Goal: Information Seeking & Learning: Learn about a topic

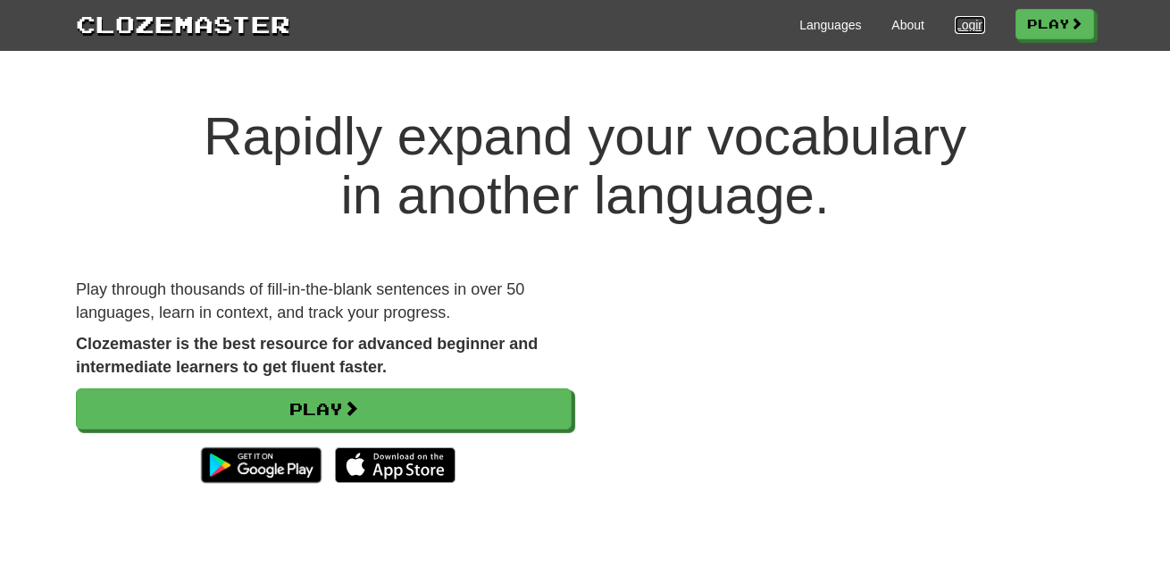
click at [955, 24] on link "Login" at bounding box center [970, 25] width 30 height 18
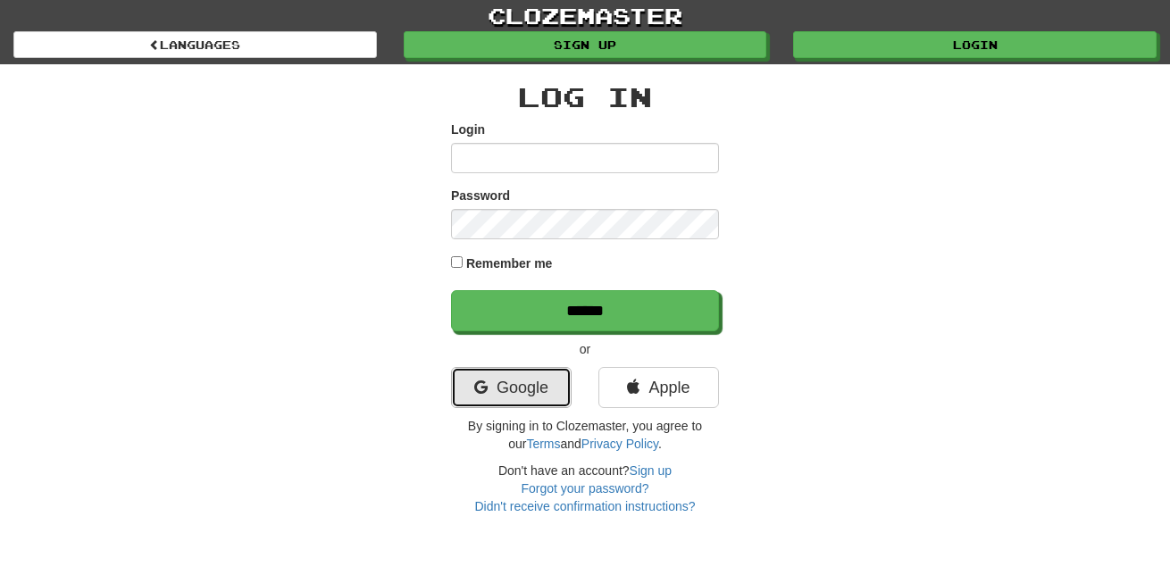
click at [487, 389] on link "Google" at bounding box center [511, 387] width 121 height 41
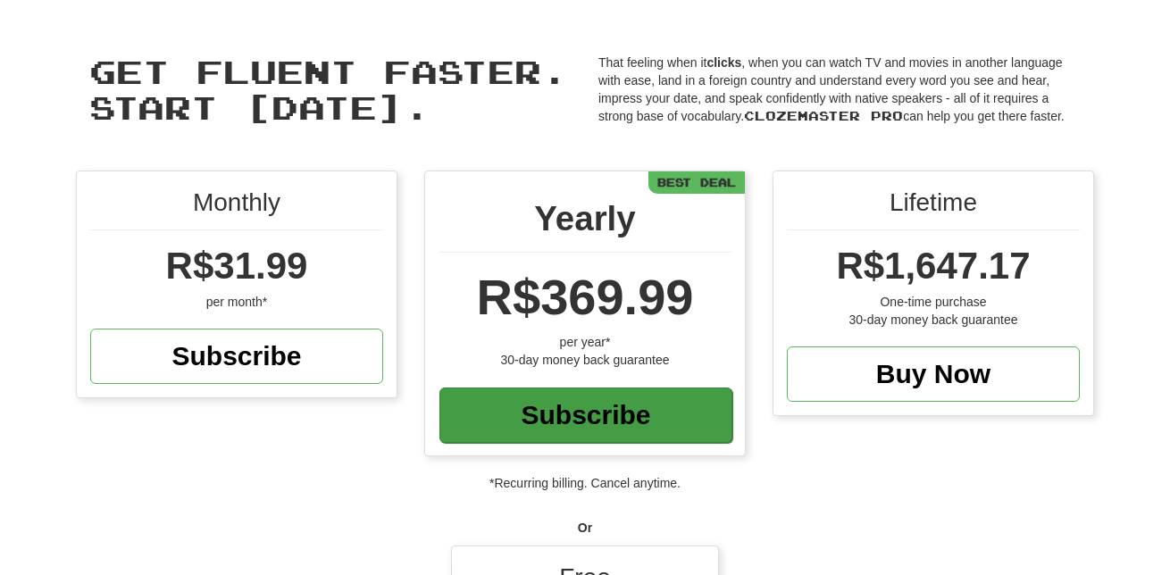
scroll to position [89, 0]
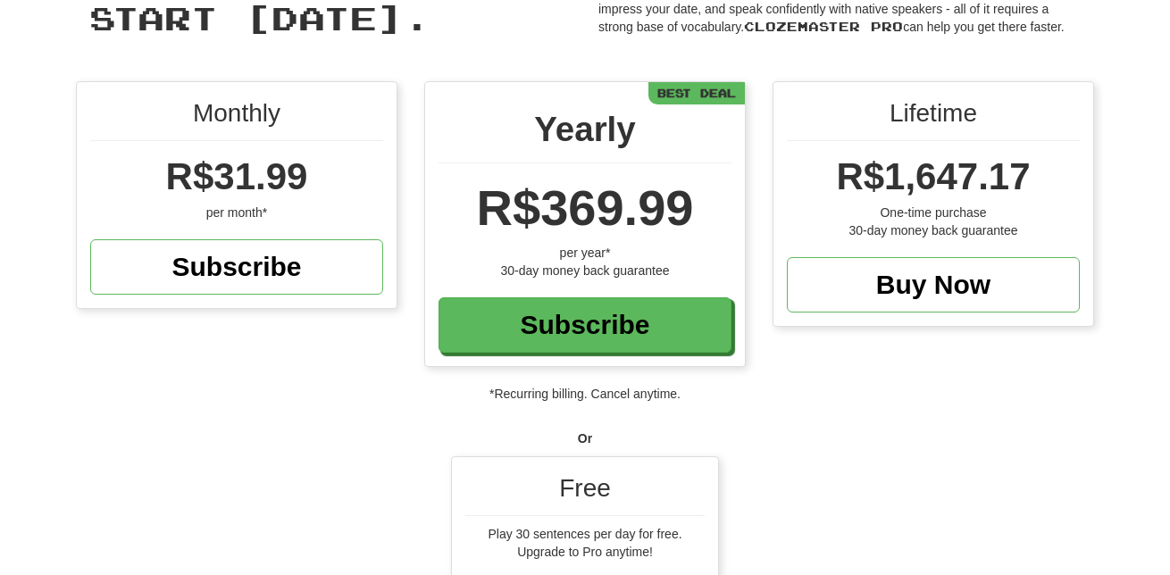
click at [578, 488] on div "Free" at bounding box center [584, 494] width 239 height 46
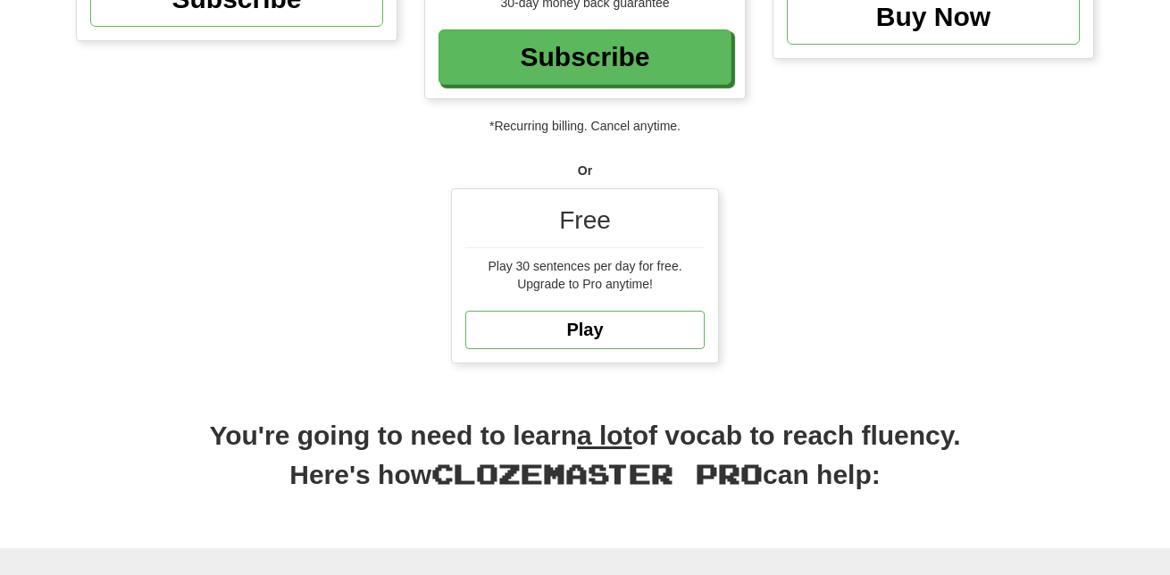
scroll to position [447, 0]
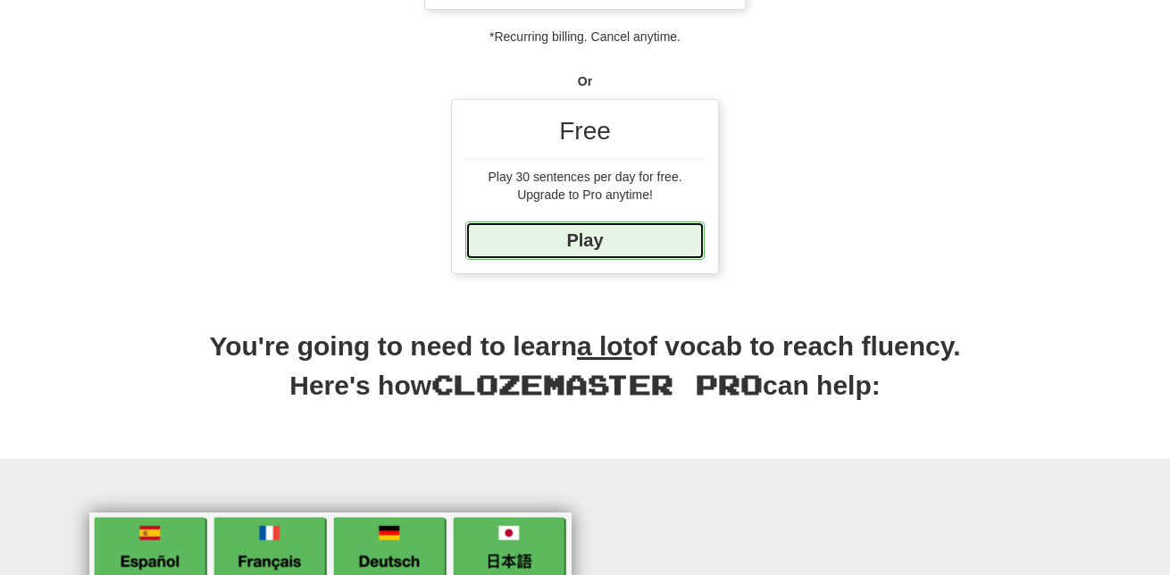
click at [599, 243] on link "Play" at bounding box center [584, 241] width 239 height 38
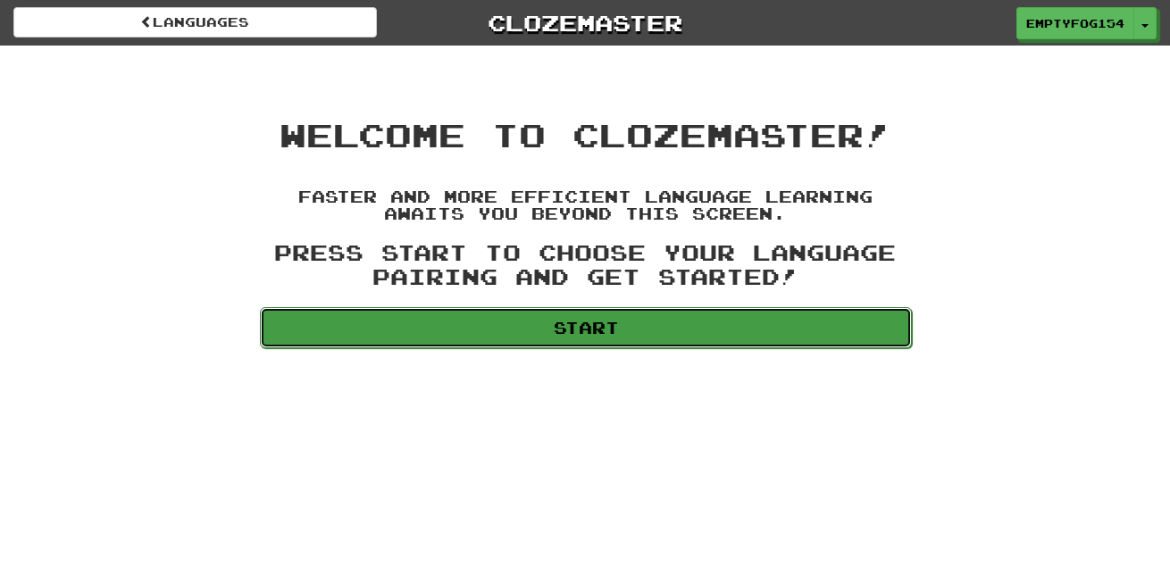
click at [606, 322] on link "Start" at bounding box center [586, 327] width 652 height 41
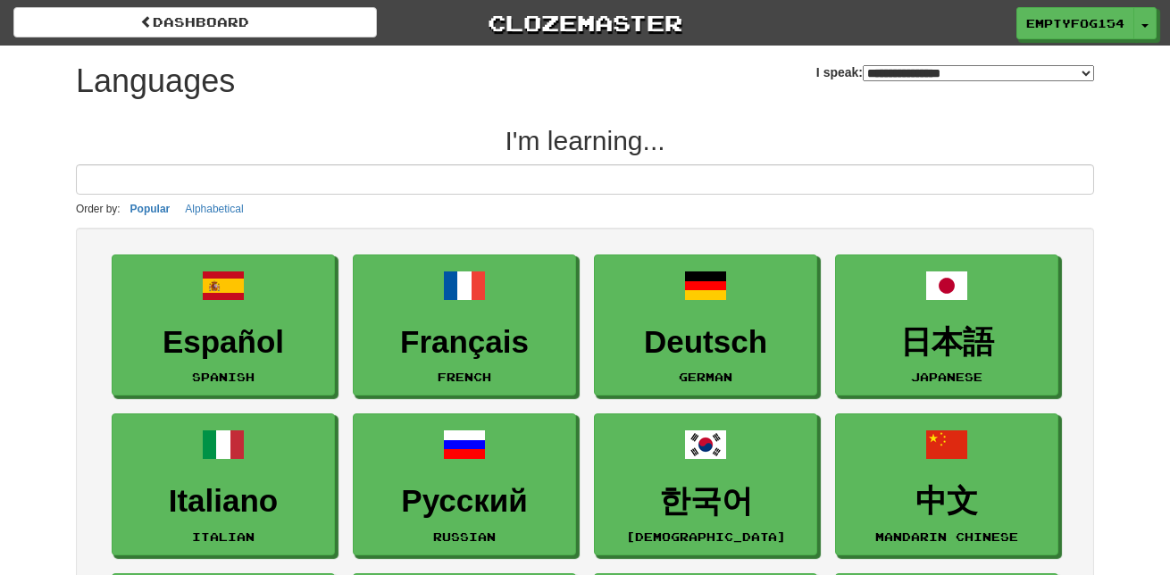
select select "*******"
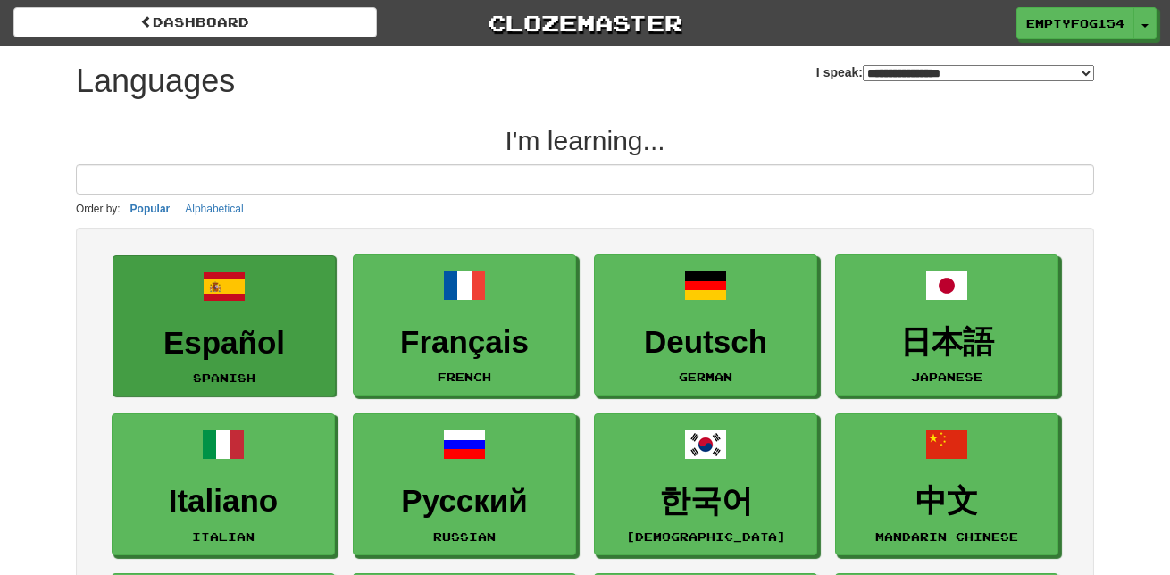
scroll to position [179, 0]
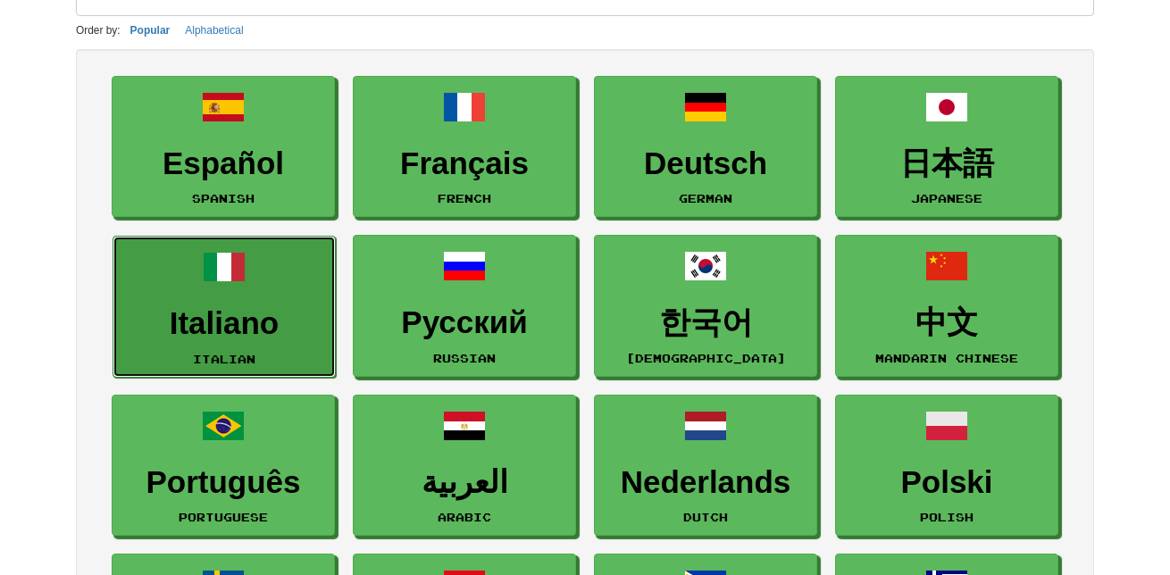
click at [205, 306] on h3 "Italiano" at bounding box center [224, 323] width 204 height 35
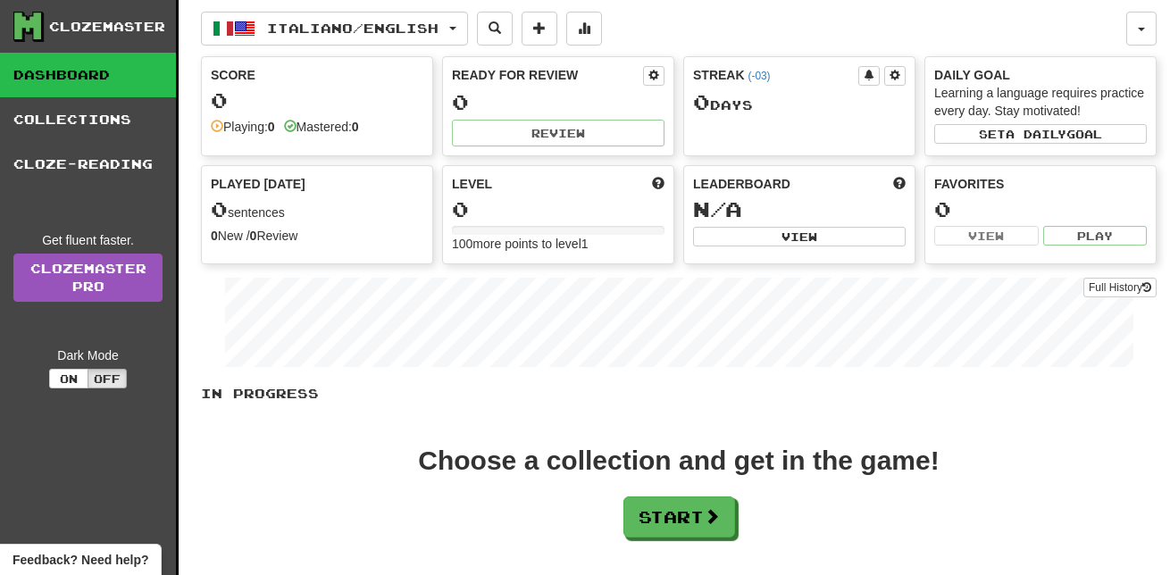
scroll to position [179, 0]
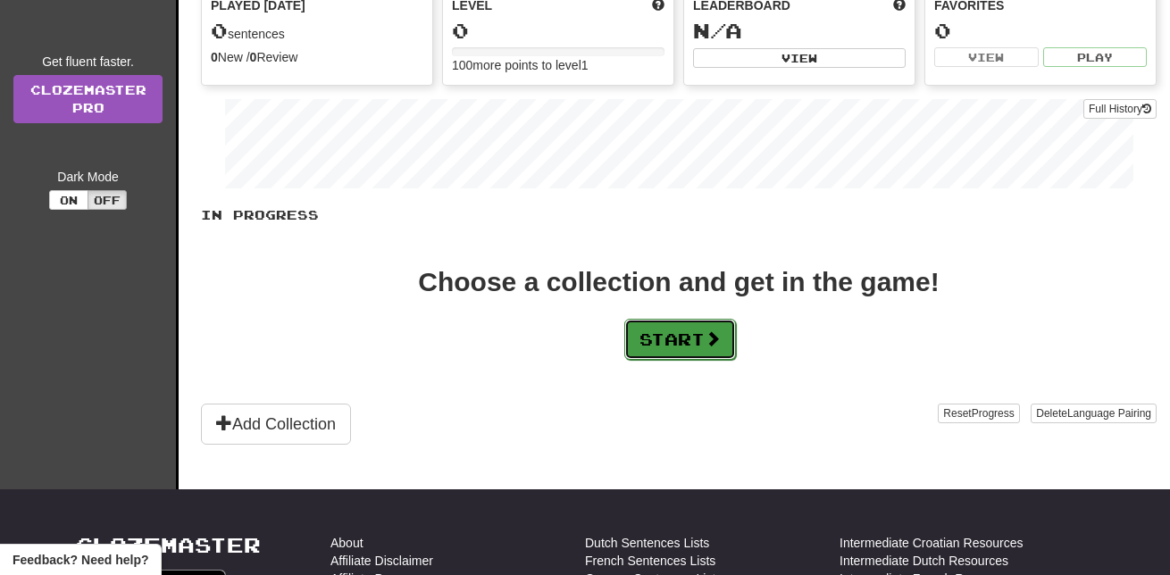
click at [650, 330] on button "Start" at bounding box center [680, 339] width 112 height 41
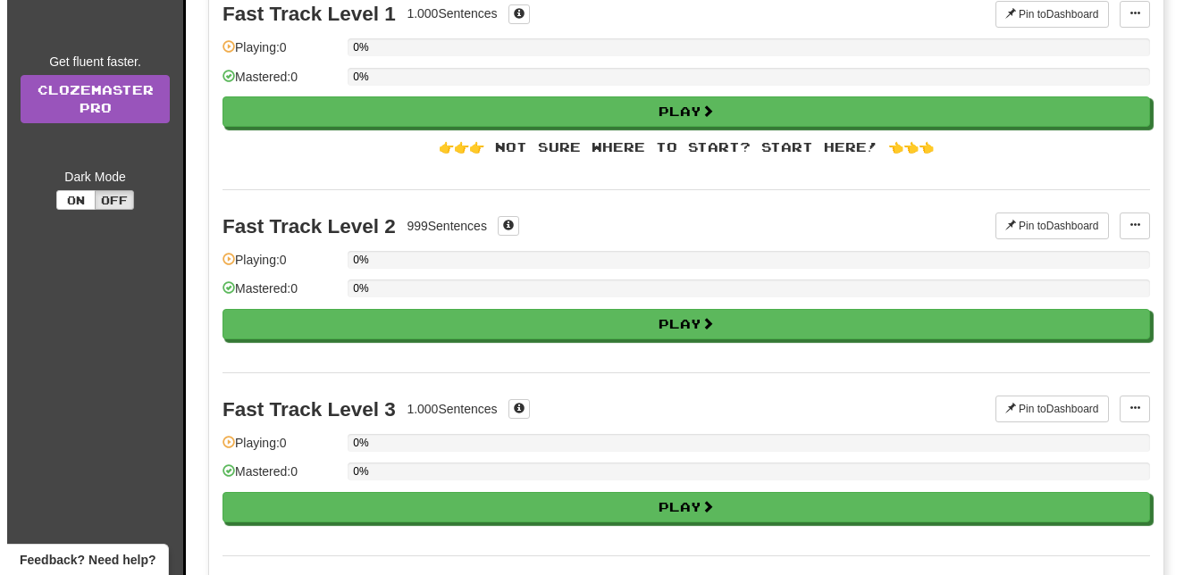
scroll to position [0, 0]
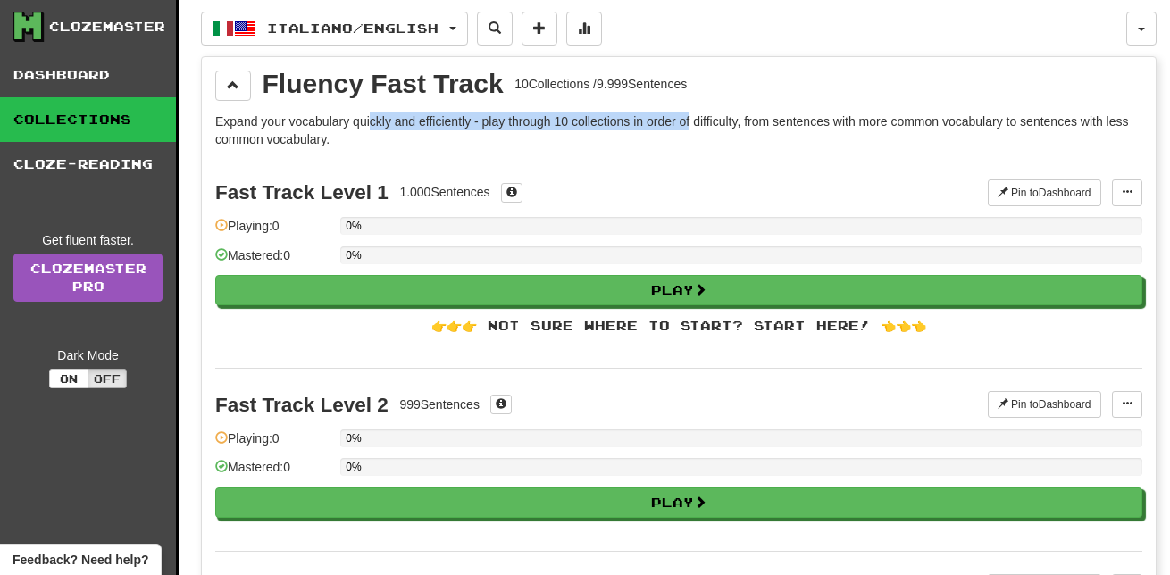
drag, startPoint x: 396, startPoint y: 115, endPoint x: 794, endPoint y: 125, distance: 398.5
click at [705, 126] on p "Expand your vocabulary quickly and efficiently - play through 10 collections in…" at bounding box center [678, 131] width 927 height 36
click at [866, 125] on p "Expand your vocabulary quickly and efficiently - play through 10 collections in…" at bounding box center [678, 131] width 927 height 36
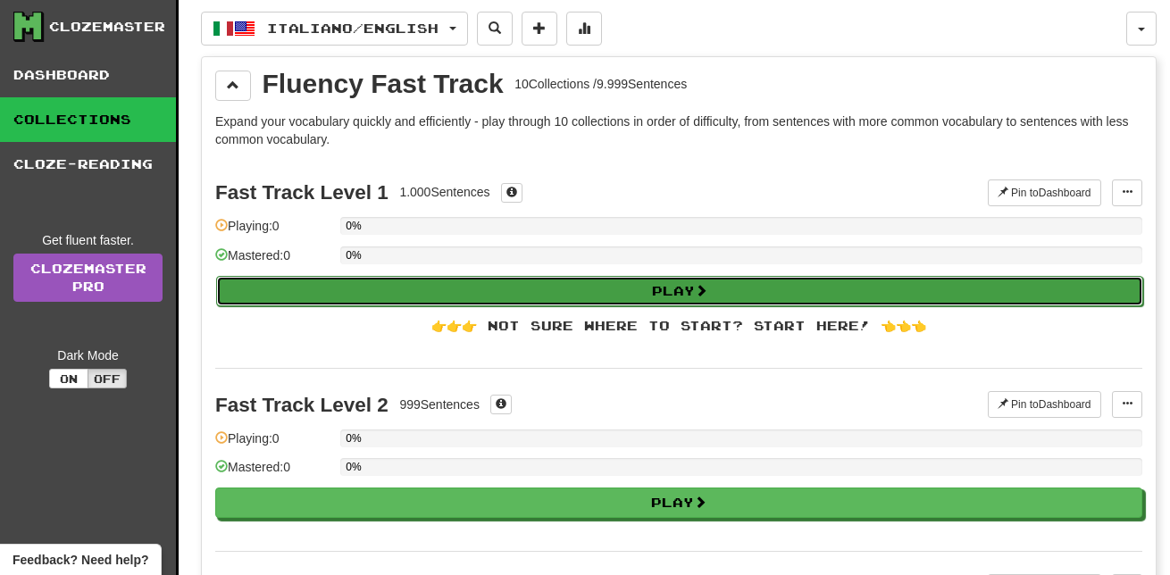
click at [653, 291] on button "Play" at bounding box center [679, 291] width 927 height 30
select select "**"
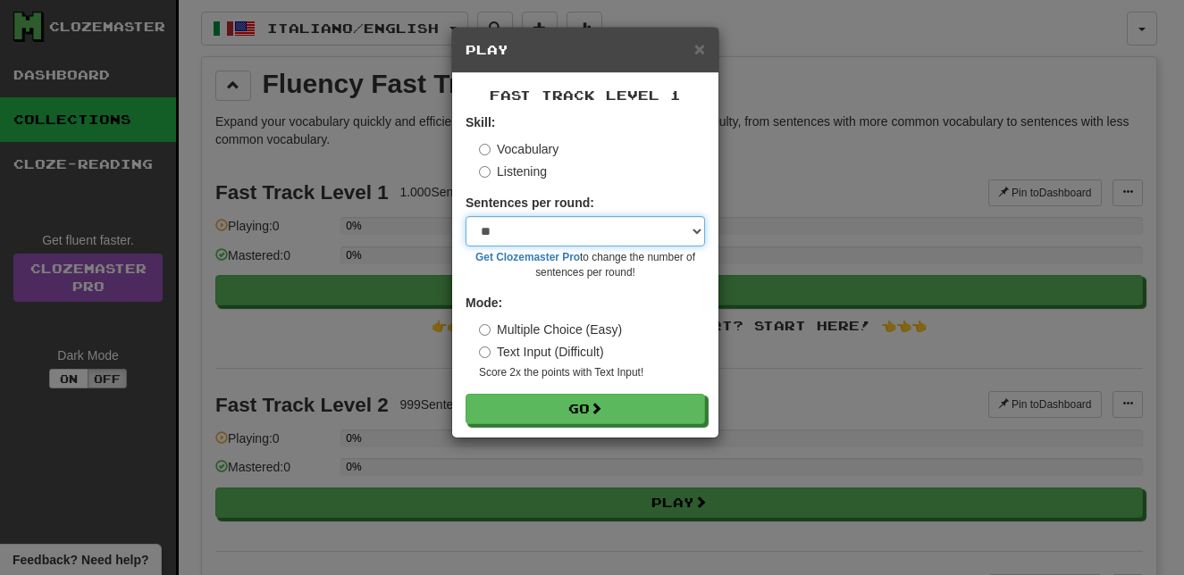
click at [568, 243] on select "* ** ** ** ** ** *** ********" at bounding box center [584, 231] width 239 height 30
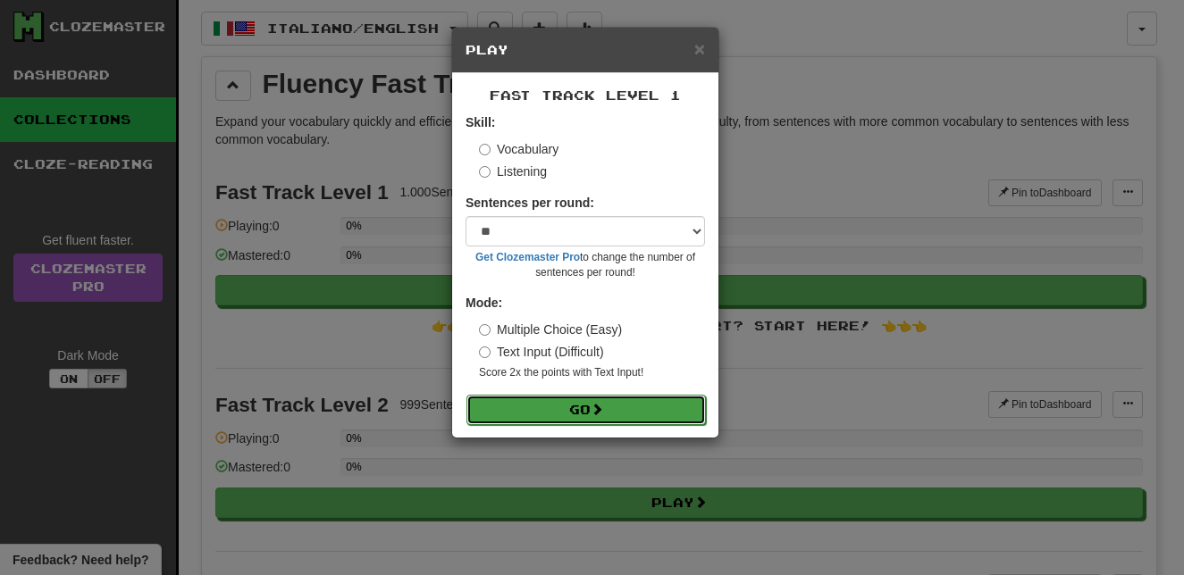
click at [583, 411] on button "Go" at bounding box center [585, 410] width 239 height 30
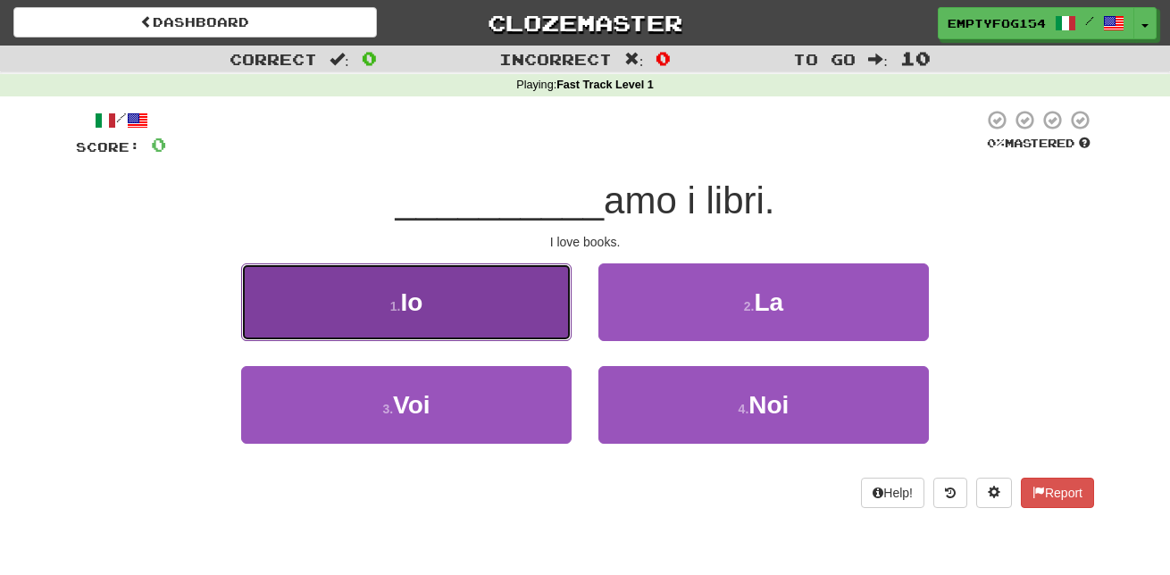
click at [473, 295] on button "1 . Io" at bounding box center [406, 303] width 331 height 78
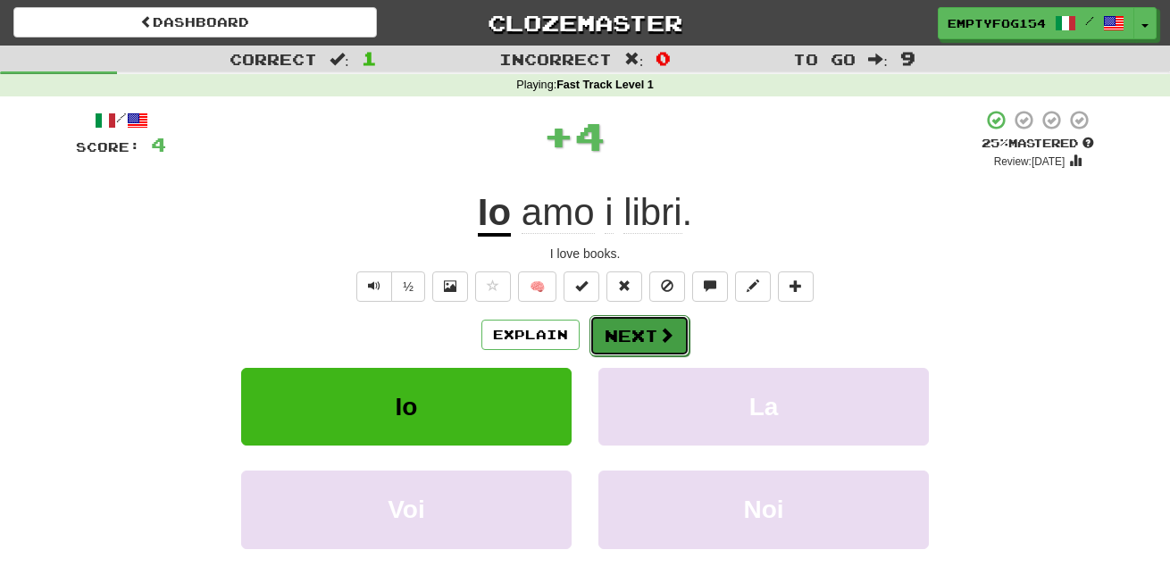
click at [653, 339] on button "Next" at bounding box center [640, 335] width 100 height 41
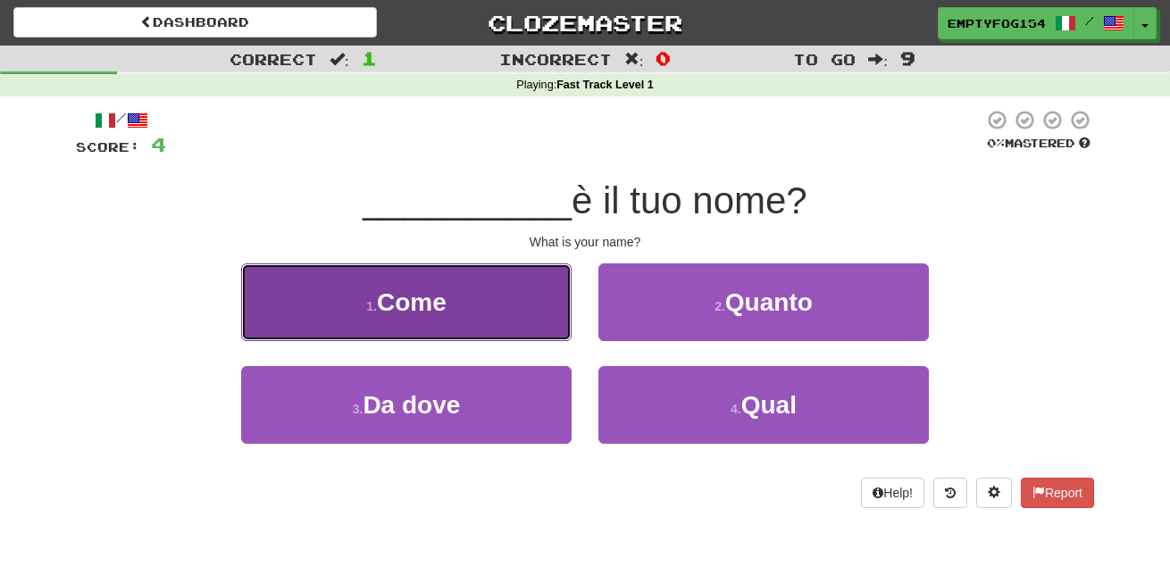
click at [477, 313] on button "1 . Come" at bounding box center [406, 303] width 331 height 78
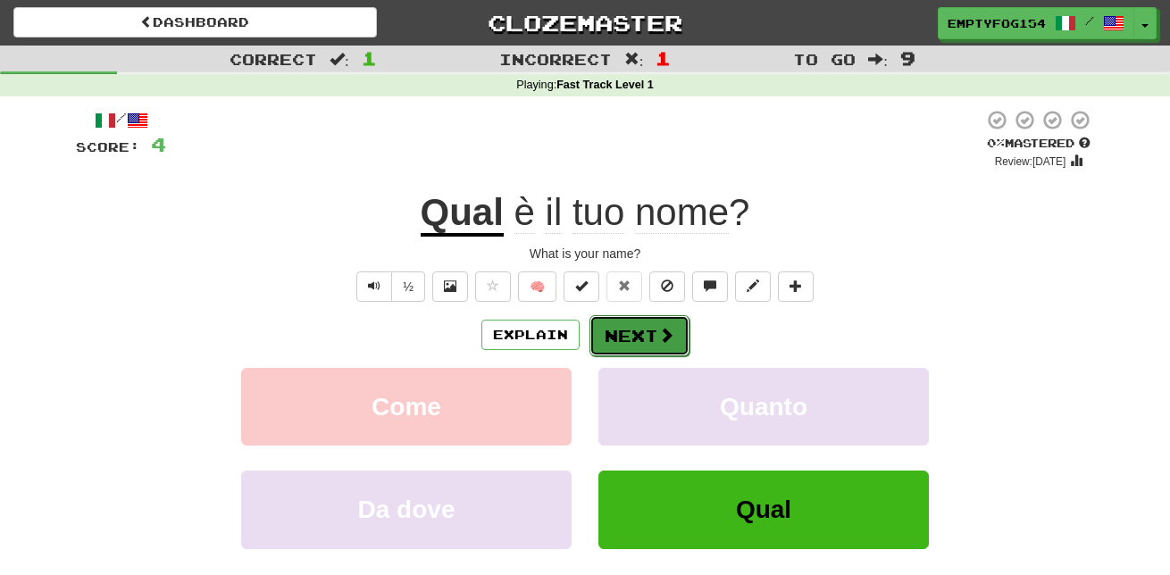
click at [639, 336] on button "Next" at bounding box center [640, 335] width 100 height 41
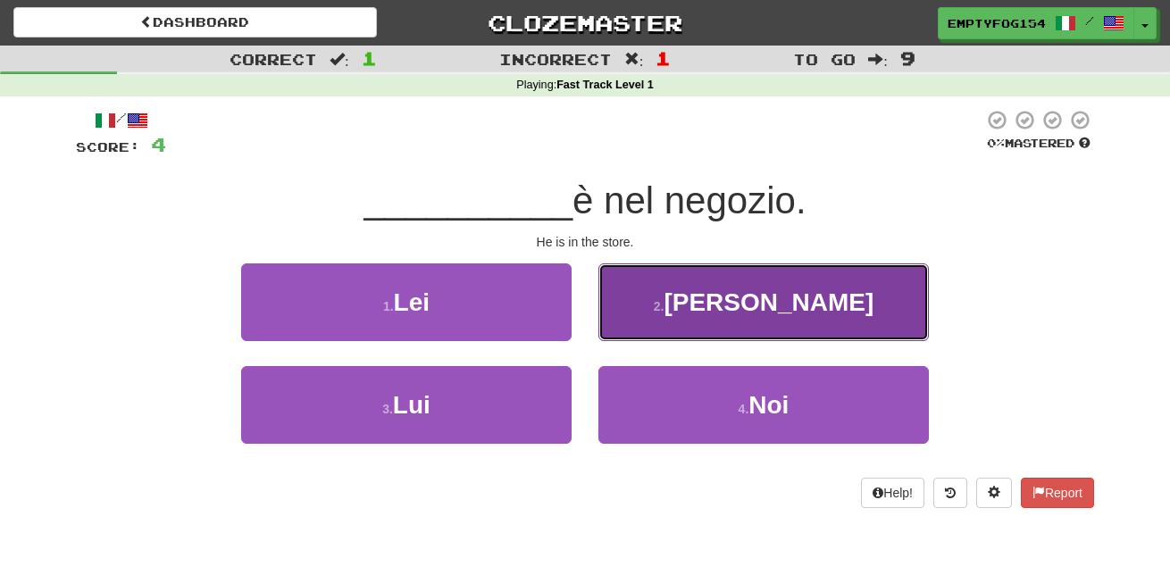
click at [661, 297] on button "2 . Egli" at bounding box center [764, 303] width 331 height 78
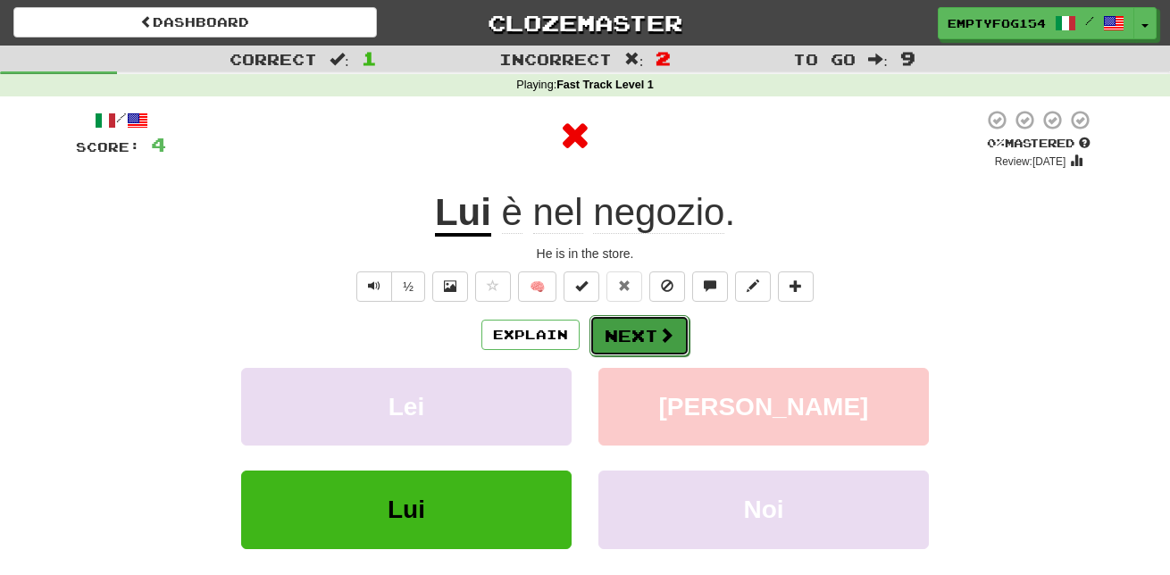
click at [653, 328] on button "Next" at bounding box center [640, 335] width 100 height 41
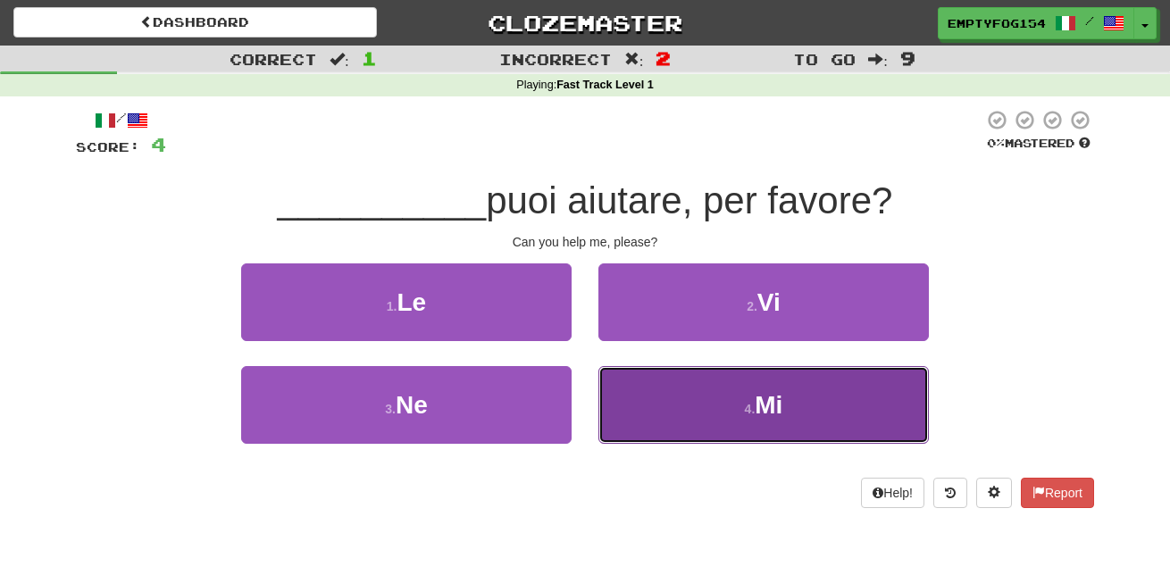
click at [686, 413] on button "4 . Mi" at bounding box center [764, 405] width 331 height 78
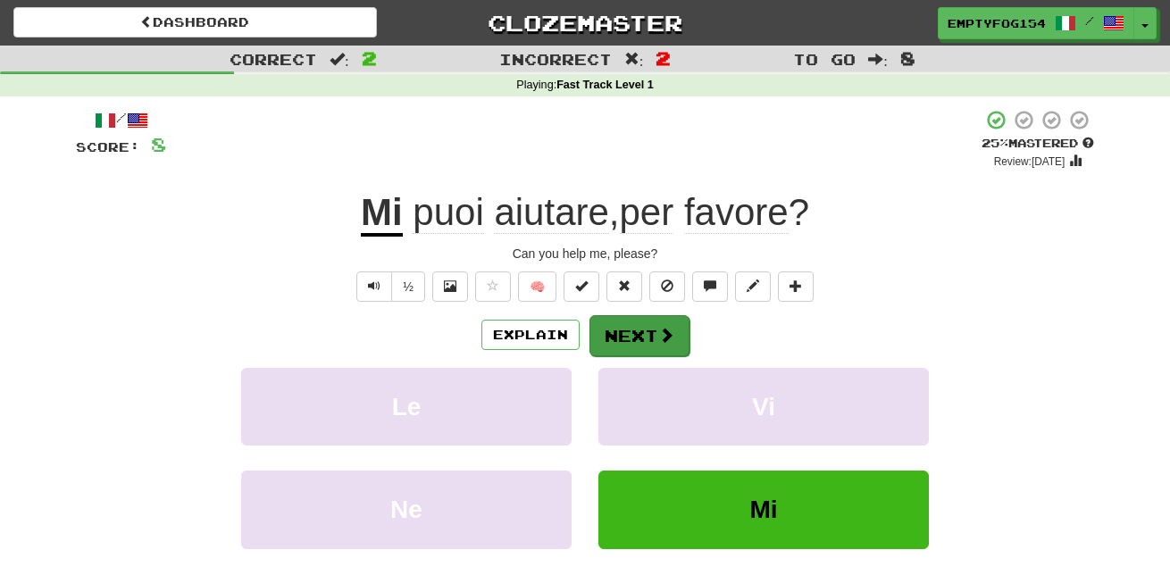
click at [614, 314] on div "Explain Next" at bounding box center [585, 334] width 1018 height 41
click at [624, 332] on button "Next" at bounding box center [640, 335] width 100 height 41
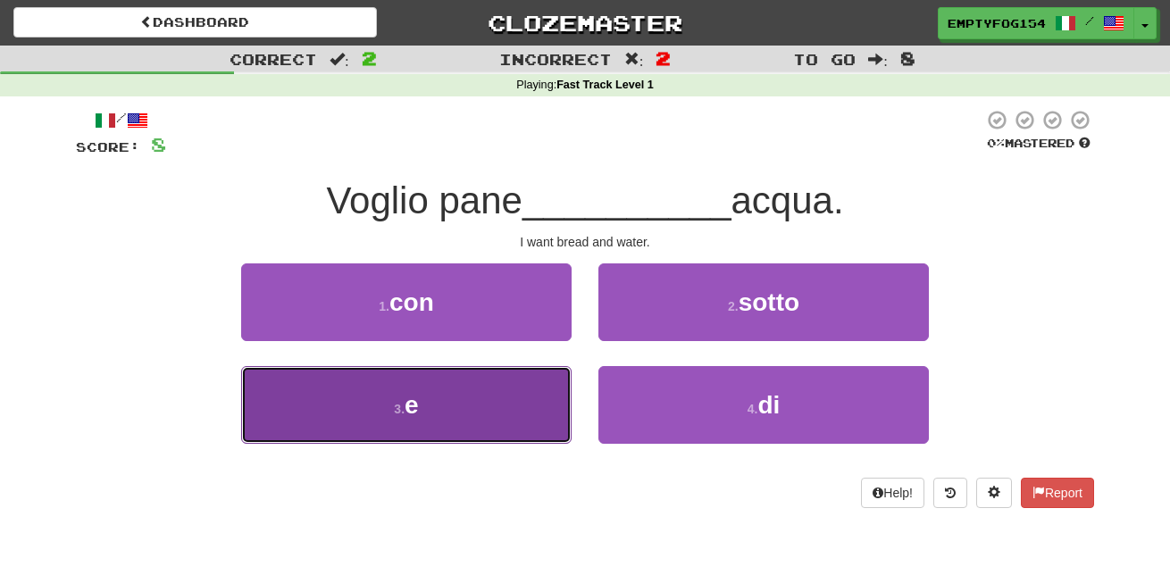
click at [448, 412] on button "3 . e" at bounding box center [406, 405] width 331 height 78
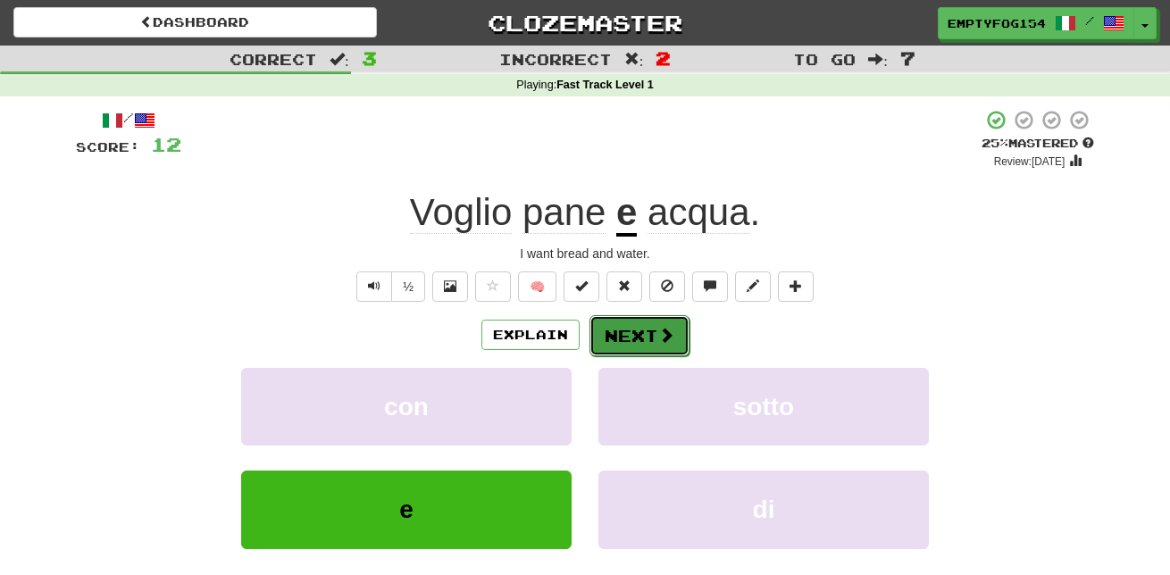
click at [656, 329] on button "Next" at bounding box center [640, 335] width 100 height 41
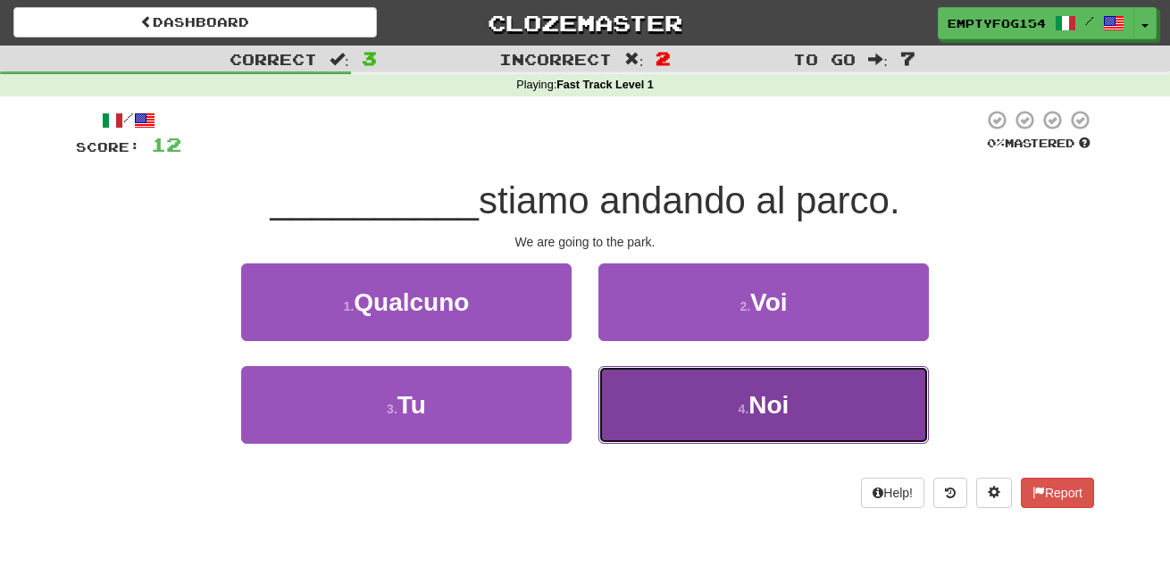
click at [663, 411] on button "4 . Noi" at bounding box center [764, 405] width 331 height 78
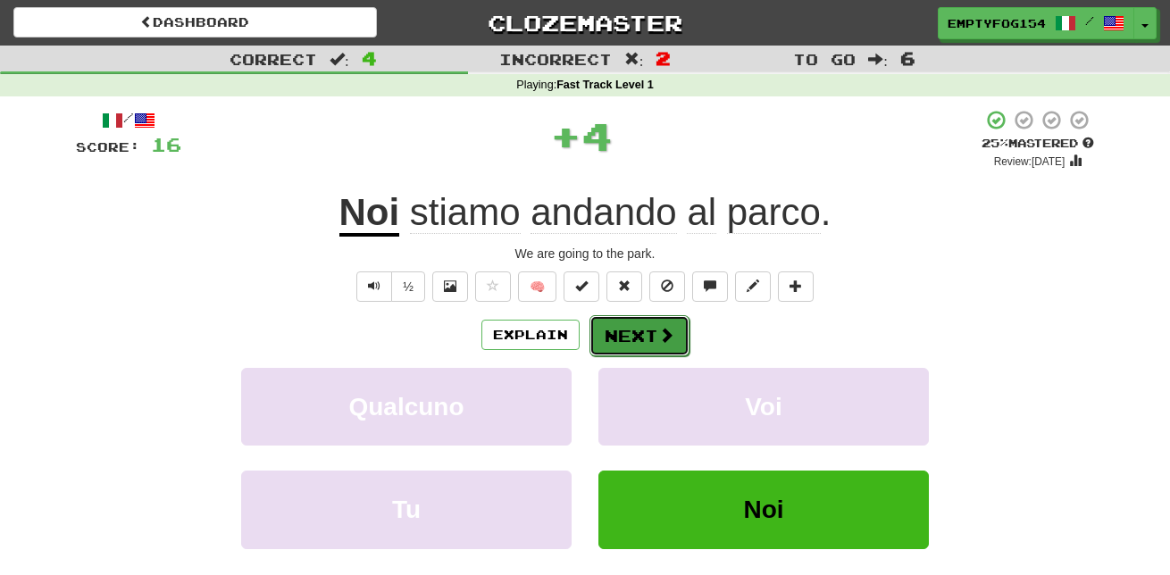
click at [637, 323] on button "Next" at bounding box center [640, 335] width 100 height 41
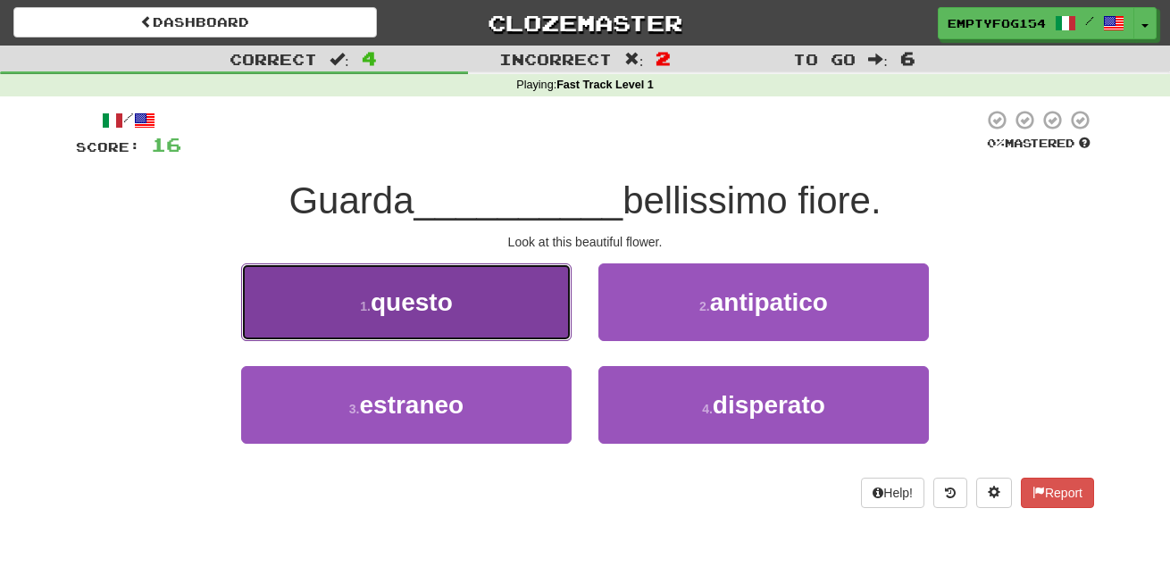
click at [500, 295] on button "1 . questo" at bounding box center [406, 303] width 331 height 78
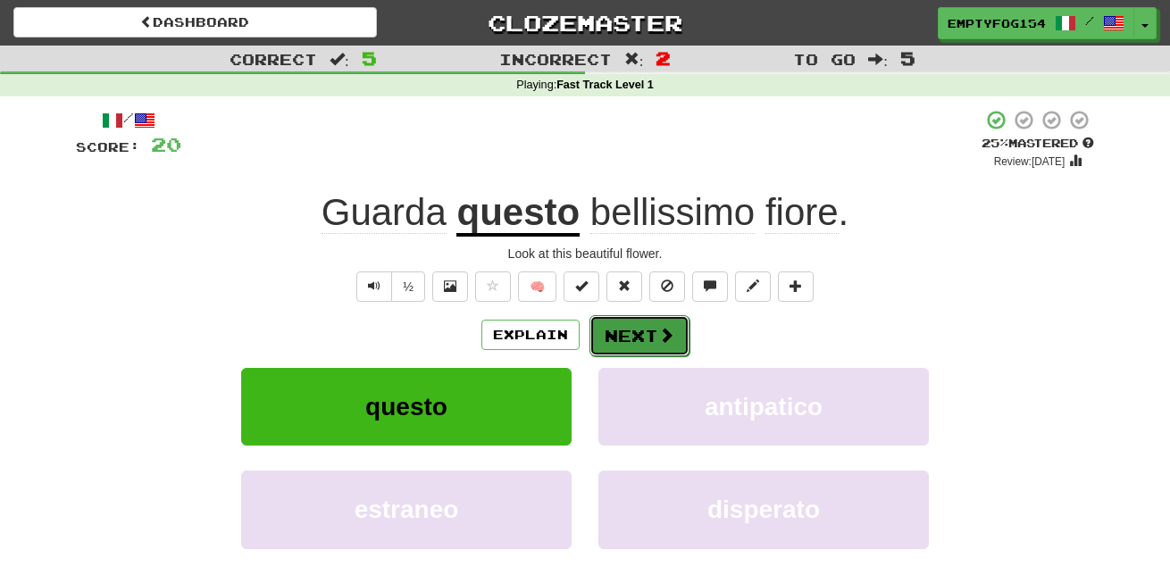
click at [654, 326] on button "Next" at bounding box center [640, 335] width 100 height 41
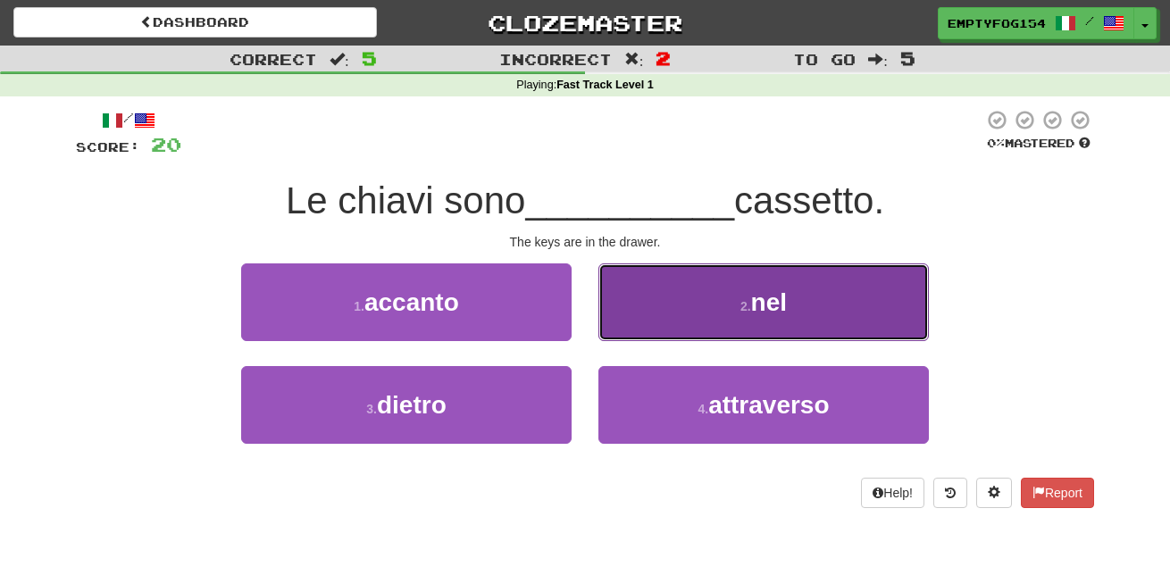
click at [662, 281] on button "2 . nel" at bounding box center [764, 303] width 331 height 78
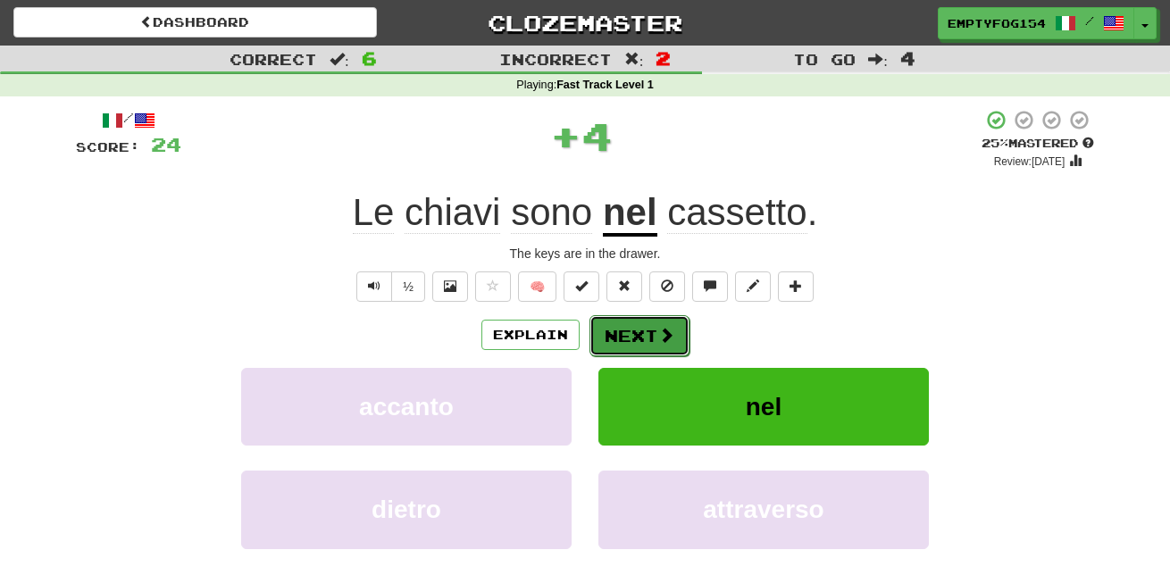
click at [627, 332] on button "Next" at bounding box center [640, 335] width 100 height 41
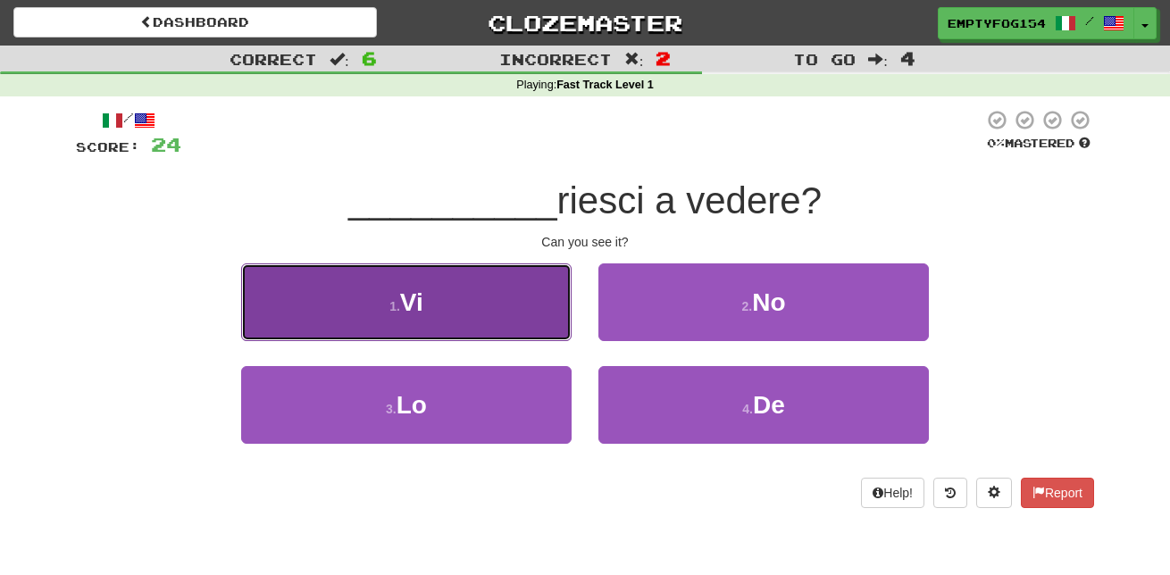
click at [517, 306] on button "1 . Vi" at bounding box center [406, 303] width 331 height 78
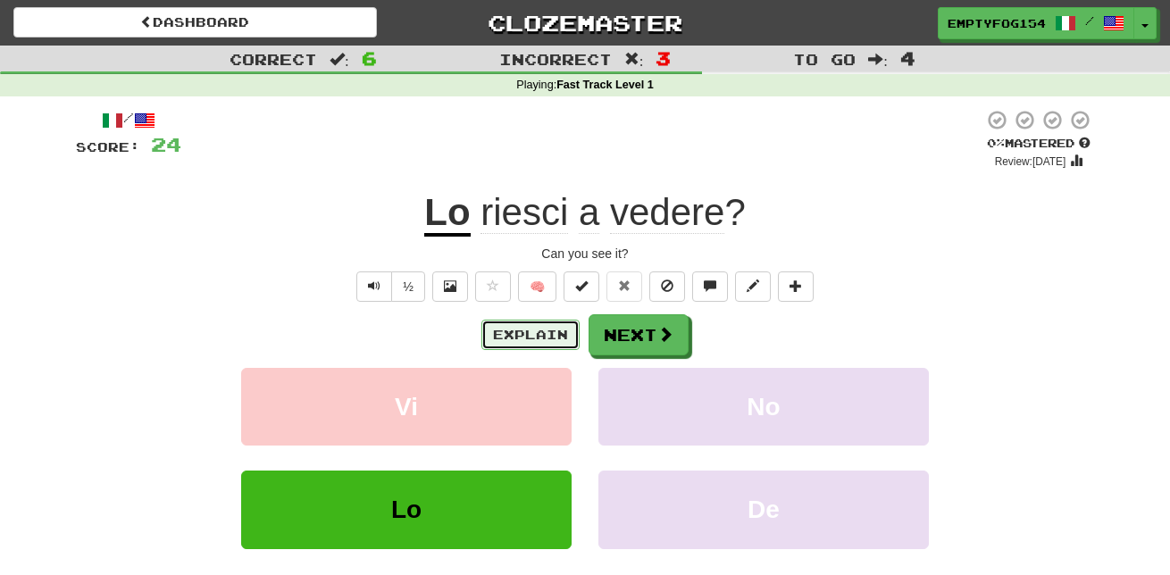
click at [549, 326] on button "Explain" at bounding box center [531, 335] width 98 height 30
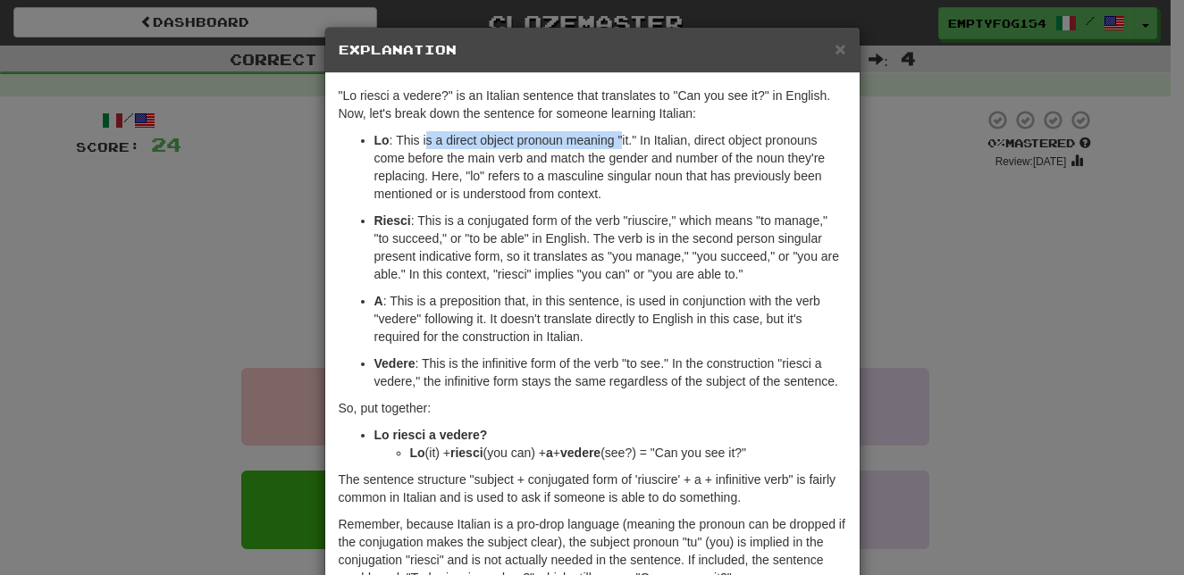
drag, startPoint x: 423, startPoint y: 134, endPoint x: 619, endPoint y: 134, distance: 196.5
click at [619, 134] on p "Lo : This is a direct object pronoun meaning "it." In Italian, direct object pr…" at bounding box center [610, 166] width 472 height 71
click at [639, 145] on p "Lo : This is a direct object pronoun meaning "it." In Italian, direct object pr…" at bounding box center [610, 166] width 472 height 71
drag, startPoint x: 478, startPoint y: 155, endPoint x: 626, endPoint y: 150, distance: 148.4
click at [626, 150] on p "Lo : This is a direct object pronoun meaning "it." In Italian, direct object pr…" at bounding box center [610, 166] width 472 height 71
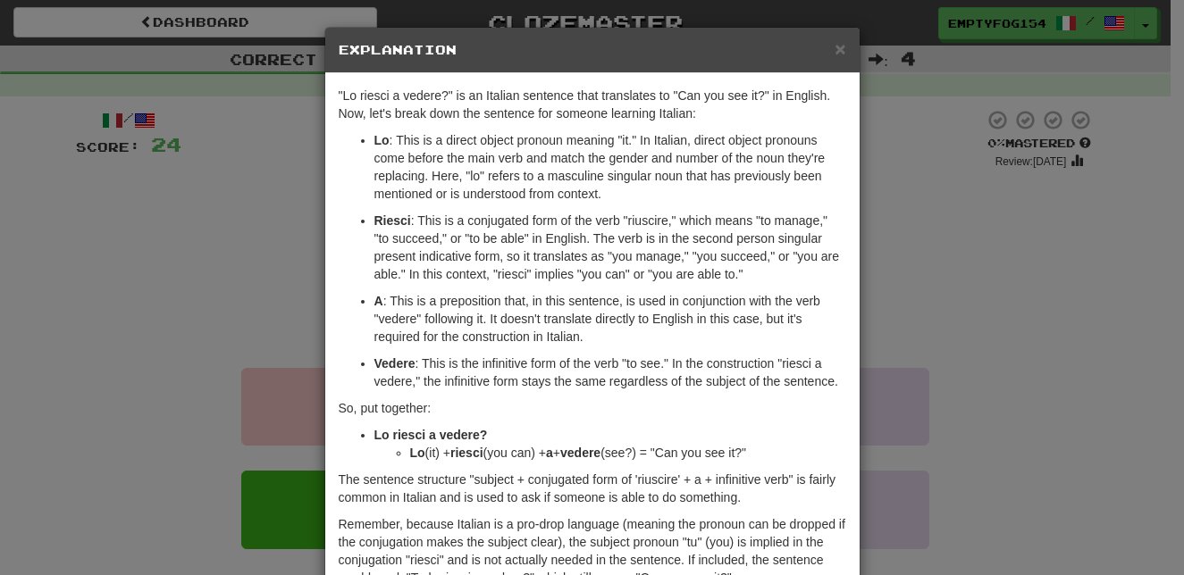
click at [435, 175] on p "Lo : This is a direct object pronoun meaning "it." In Italian, direct object pr…" at bounding box center [610, 166] width 472 height 71
click at [834, 60] on div "× Explanation" at bounding box center [592, 51] width 534 height 46
click at [834, 54] on span "×" at bounding box center [839, 48] width 11 height 21
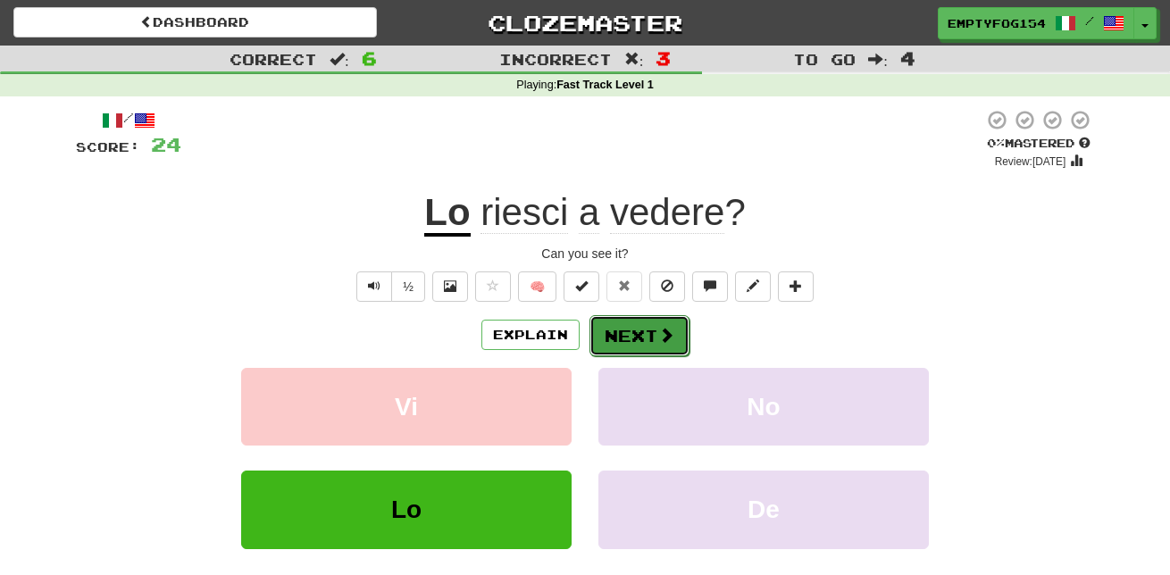
click at [665, 322] on button "Next" at bounding box center [640, 335] width 100 height 41
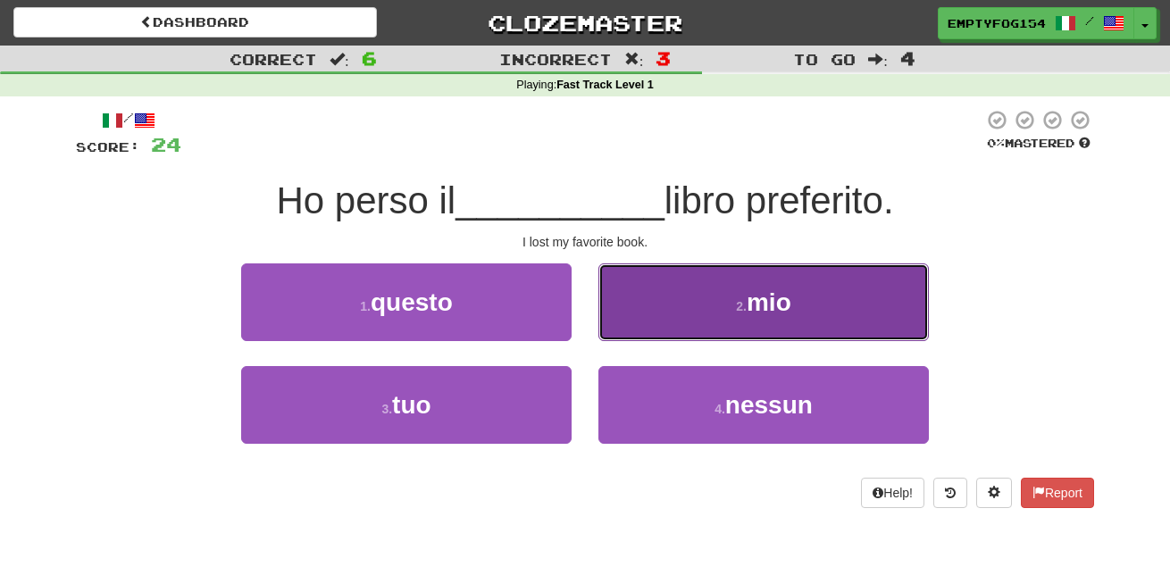
click at [691, 299] on button "2 . mio" at bounding box center [764, 303] width 331 height 78
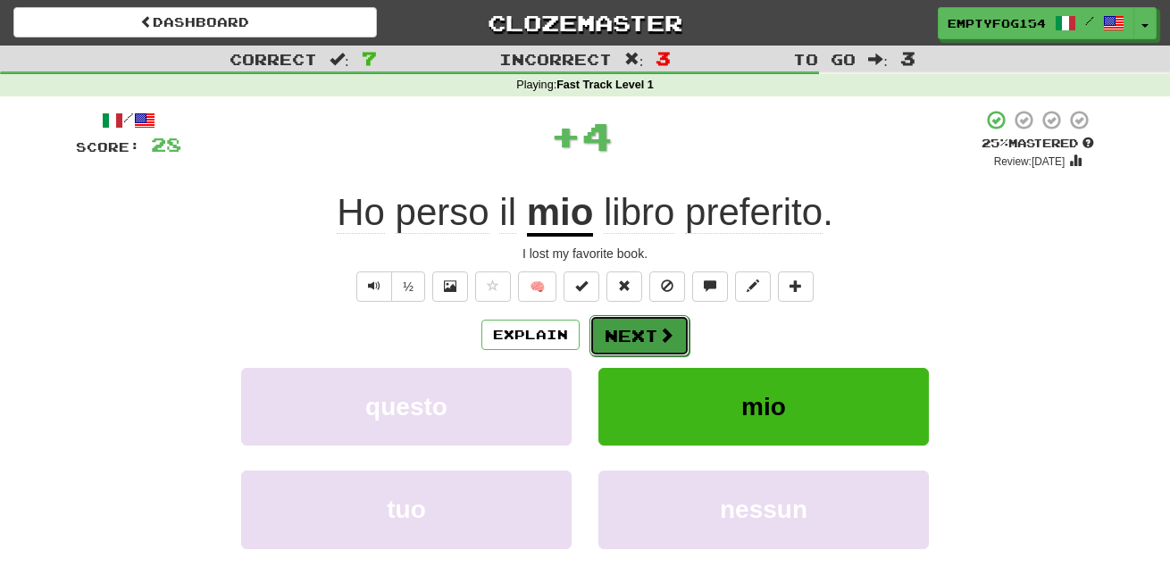
click at [661, 340] on span at bounding box center [666, 335] width 16 height 16
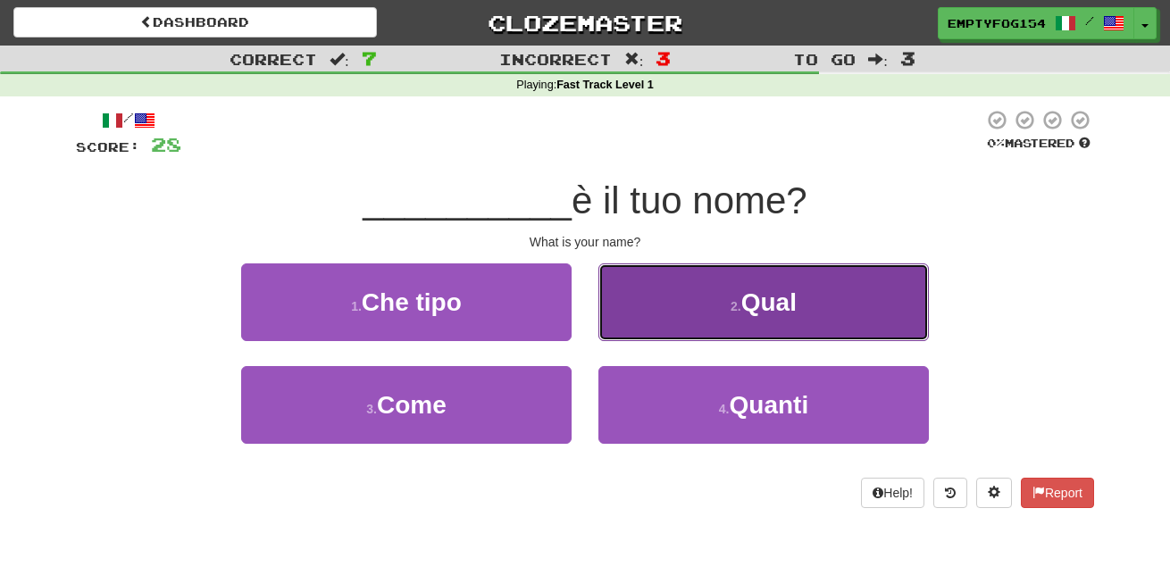
click at [738, 331] on button "2 . Qual" at bounding box center [764, 303] width 331 height 78
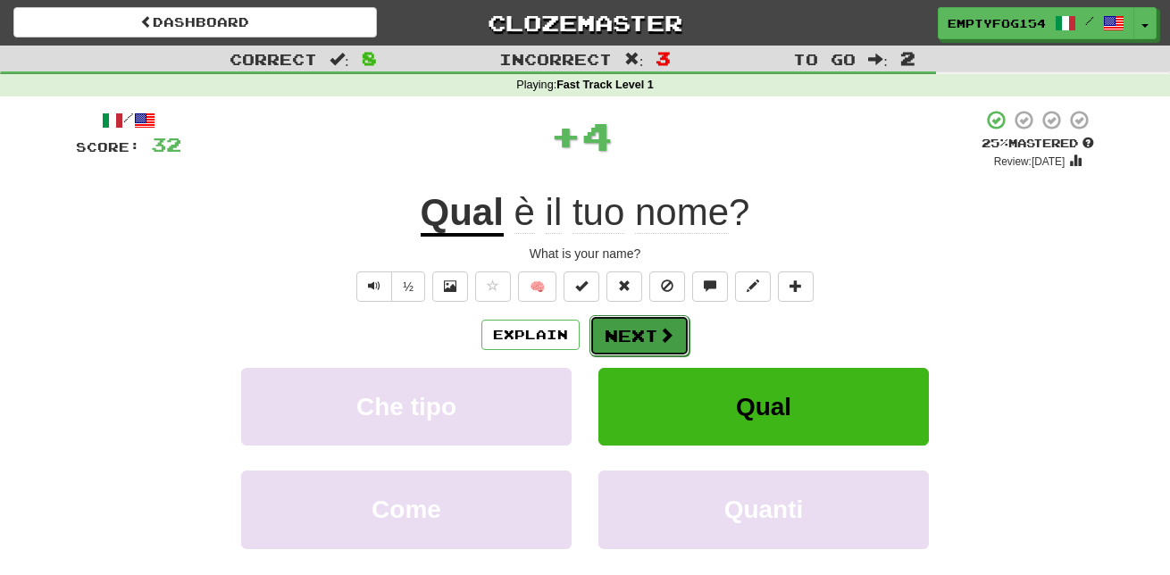
click at [633, 331] on button "Next" at bounding box center [640, 335] width 100 height 41
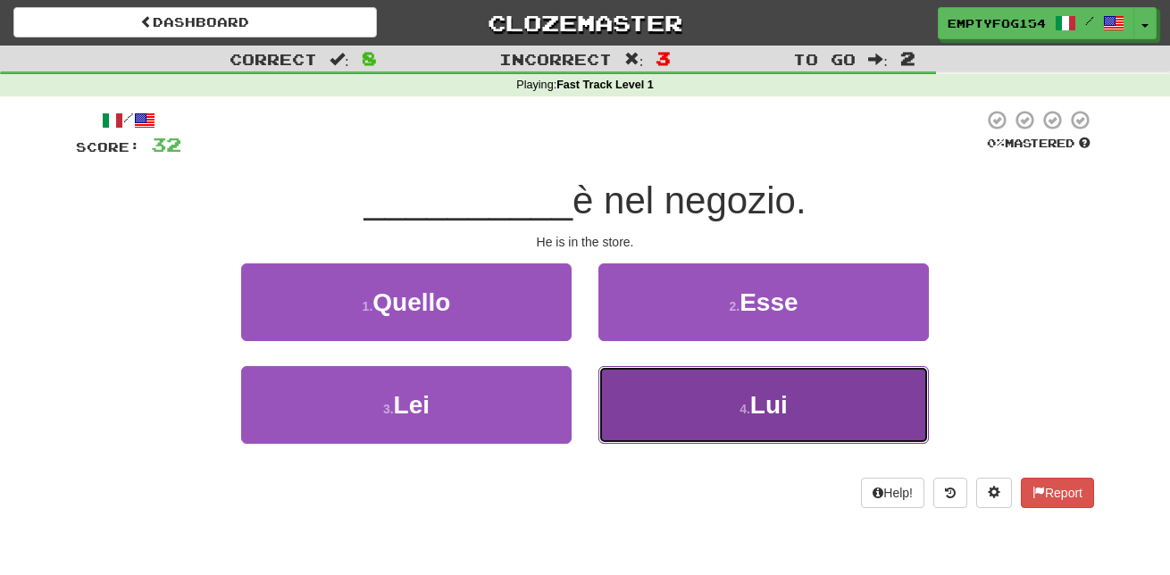
click at [671, 401] on button "4 . Lui" at bounding box center [764, 405] width 331 height 78
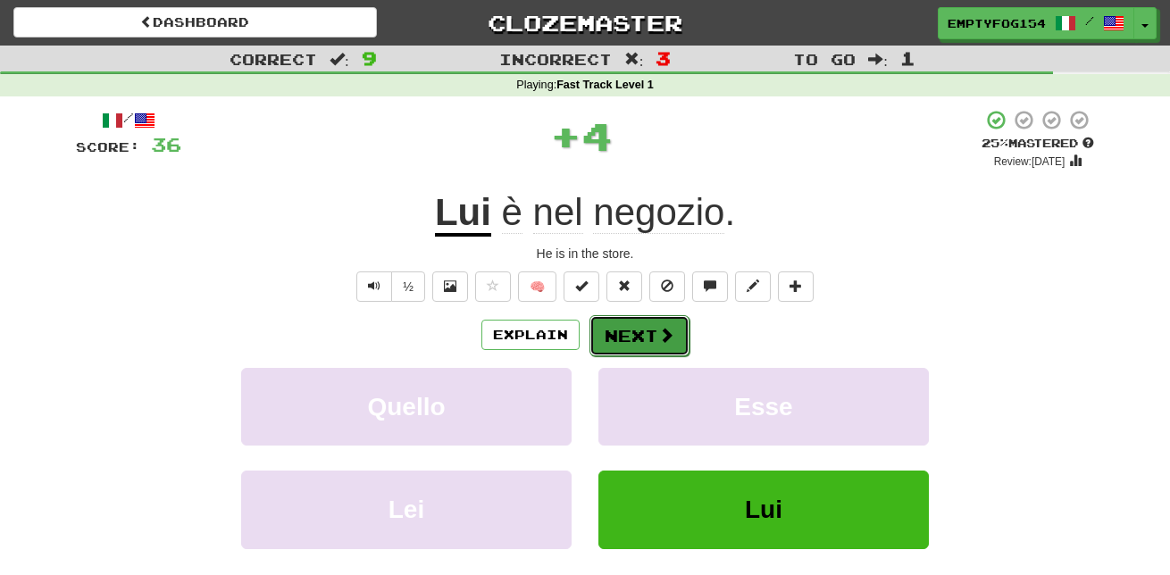
click at [642, 332] on button "Next" at bounding box center [640, 335] width 100 height 41
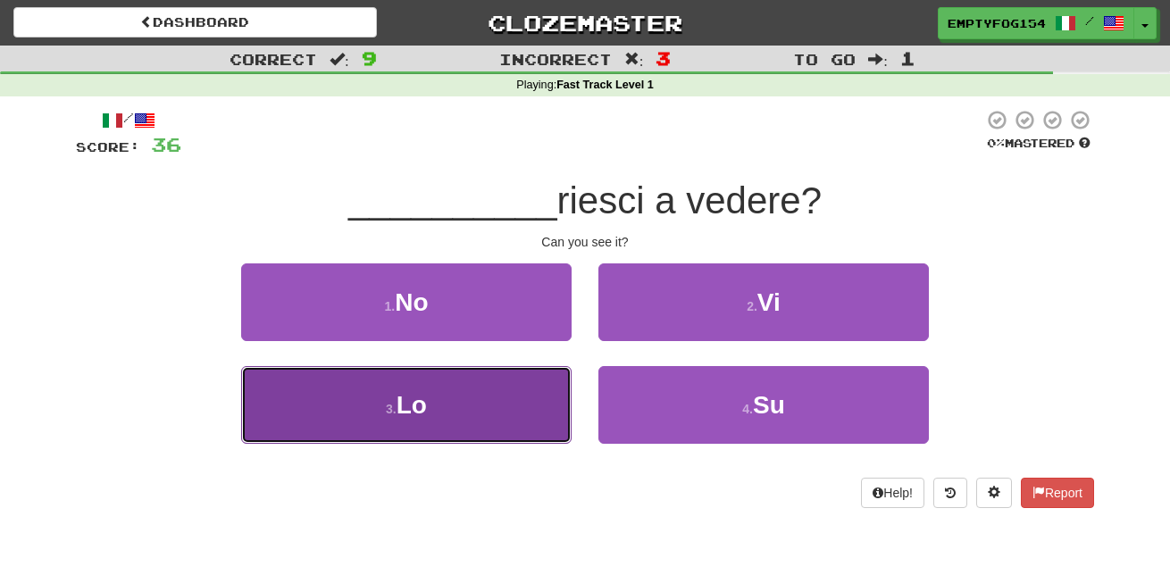
click at [431, 419] on button "3 . Lo" at bounding box center [406, 405] width 331 height 78
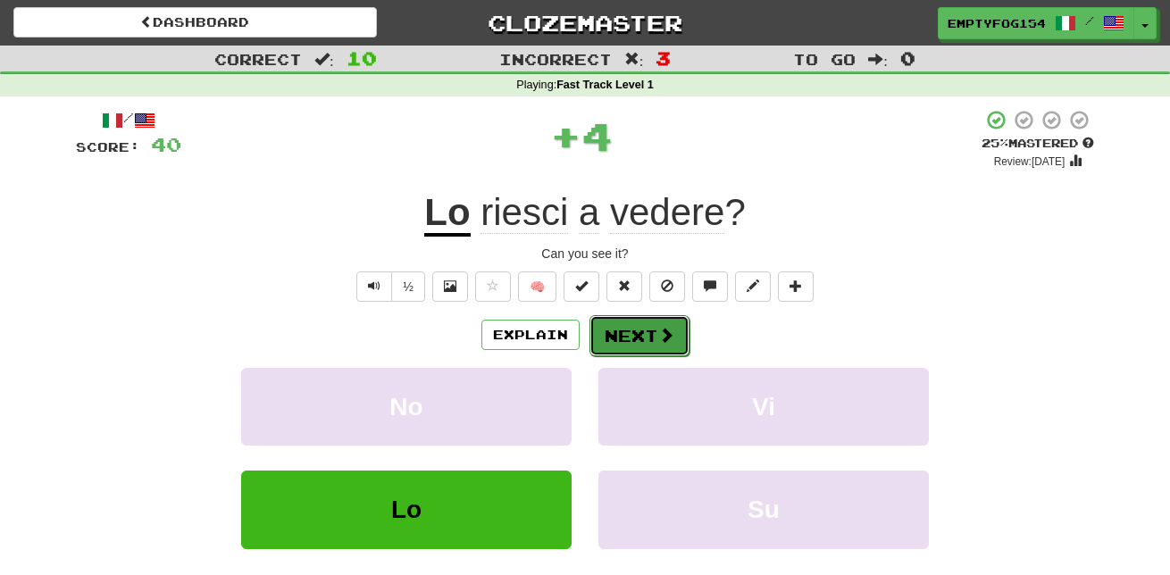
click at [657, 351] on button "Next" at bounding box center [640, 335] width 100 height 41
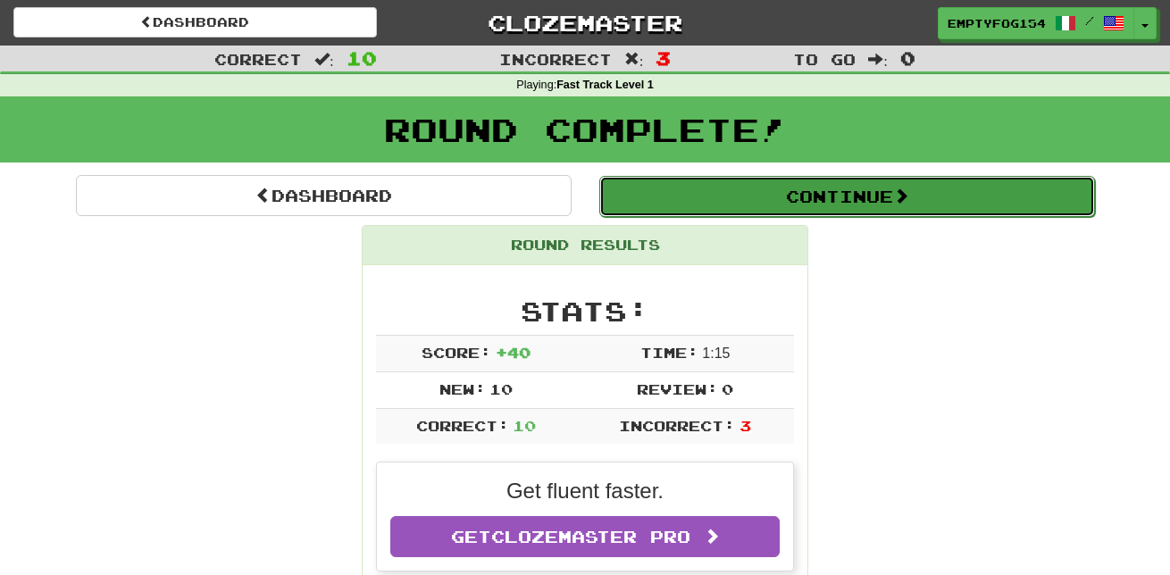
click at [735, 199] on button "Continue" at bounding box center [847, 196] width 496 height 41
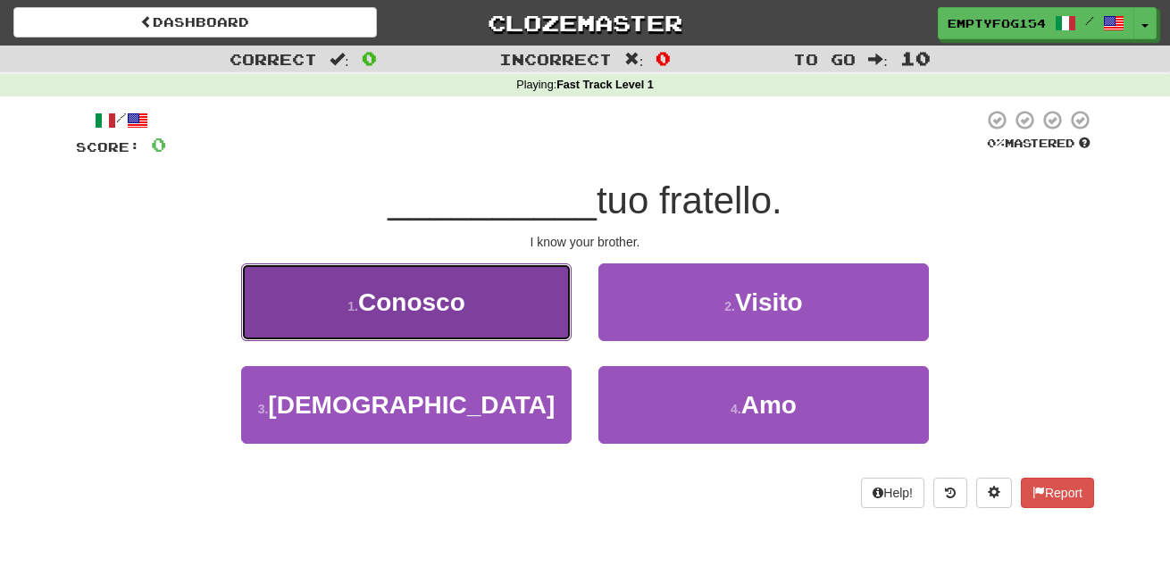
click at [440, 308] on span "Conosco" at bounding box center [411, 303] width 107 height 28
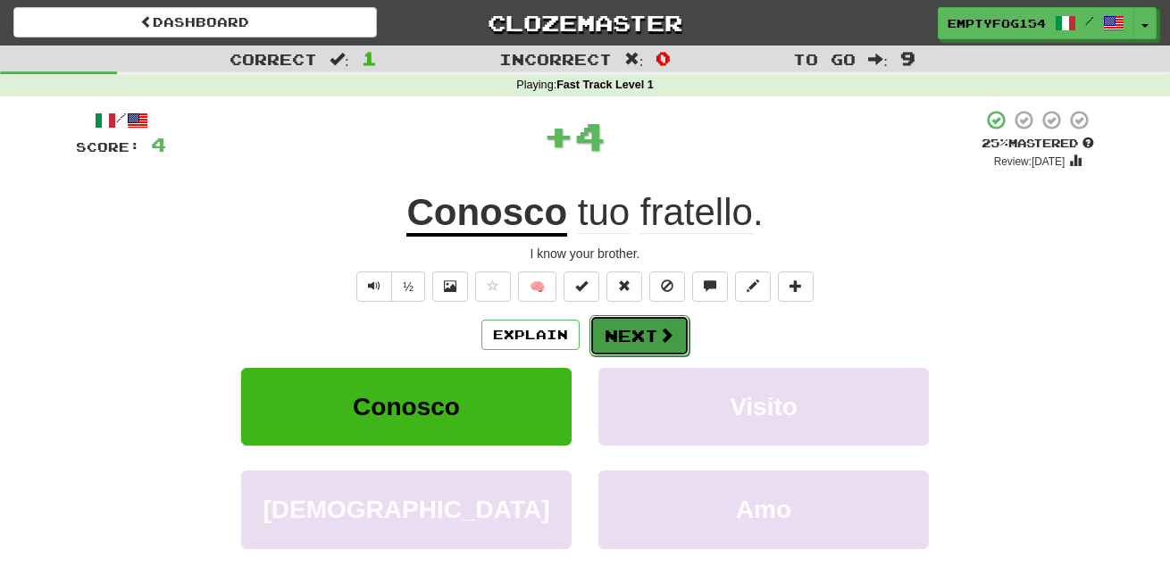
click at [662, 356] on button "Next" at bounding box center [640, 335] width 100 height 41
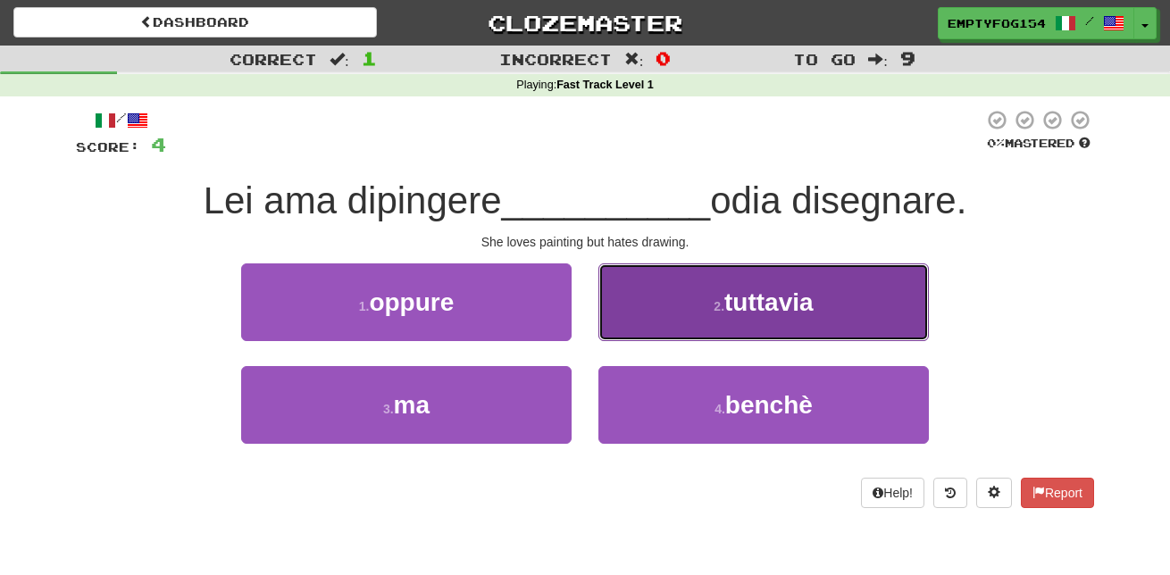
click at [832, 318] on button "2 . tuttavia" at bounding box center [764, 303] width 331 height 78
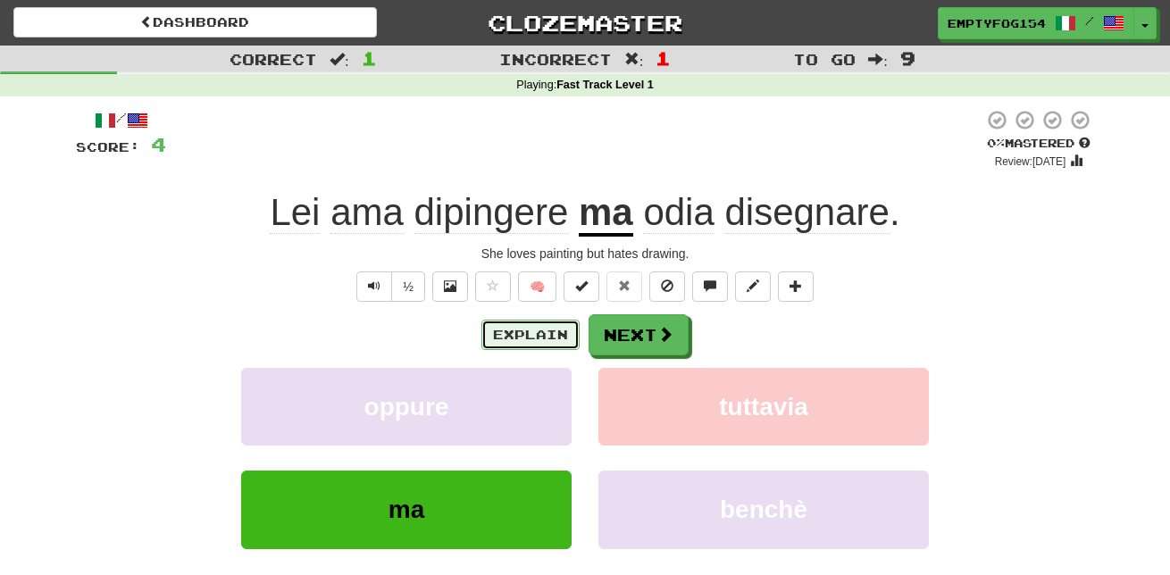
click at [508, 322] on button "Explain" at bounding box center [531, 335] width 98 height 30
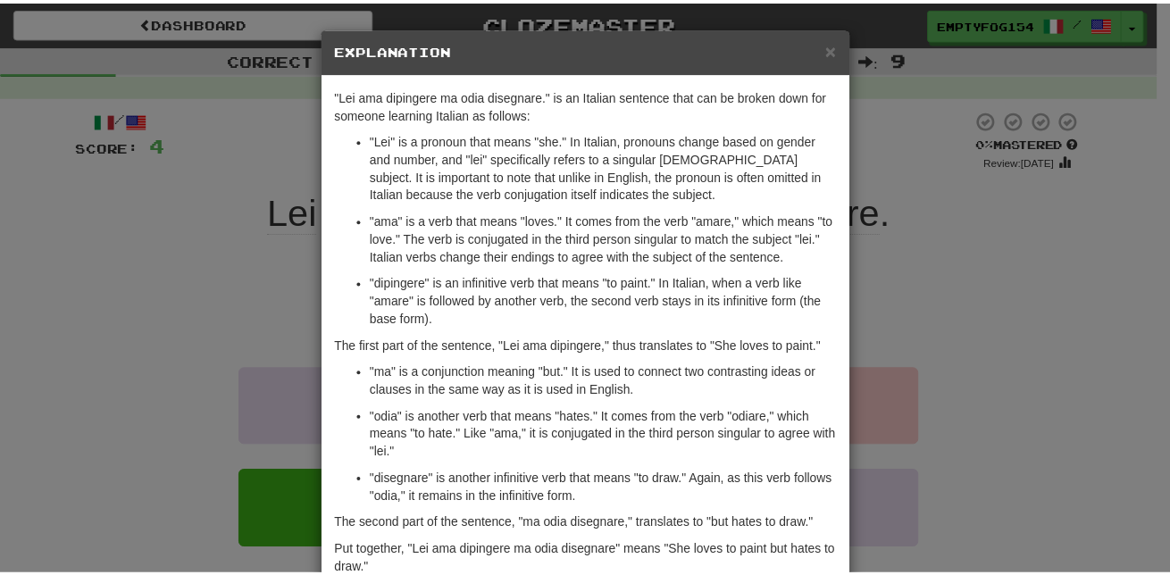
scroll to position [173, 0]
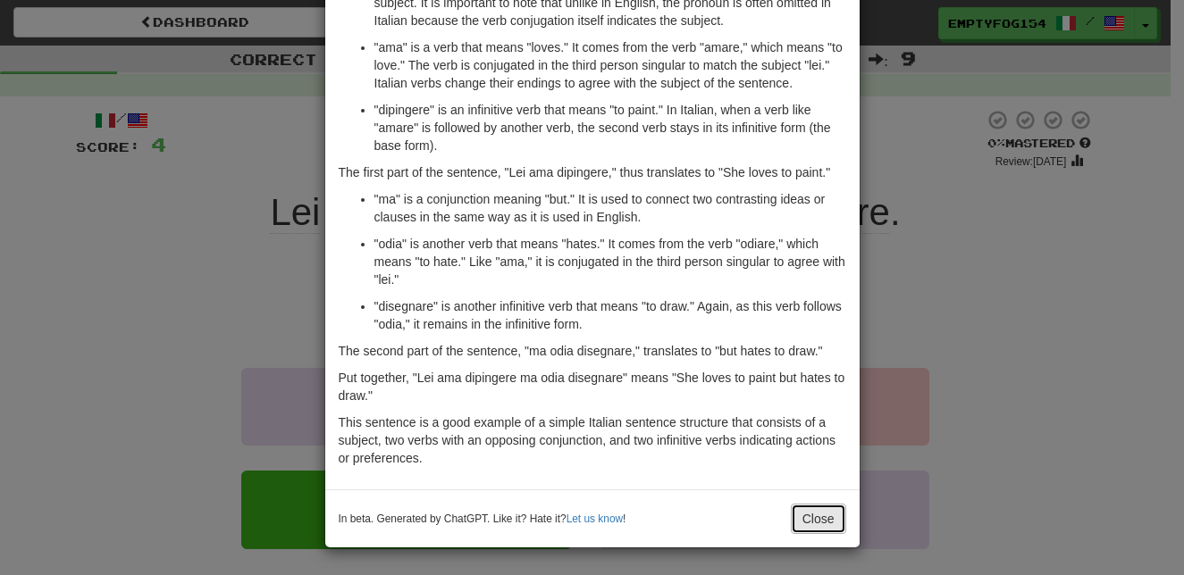
click at [804, 519] on button "Close" at bounding box center [818, 519] width 55 height 30
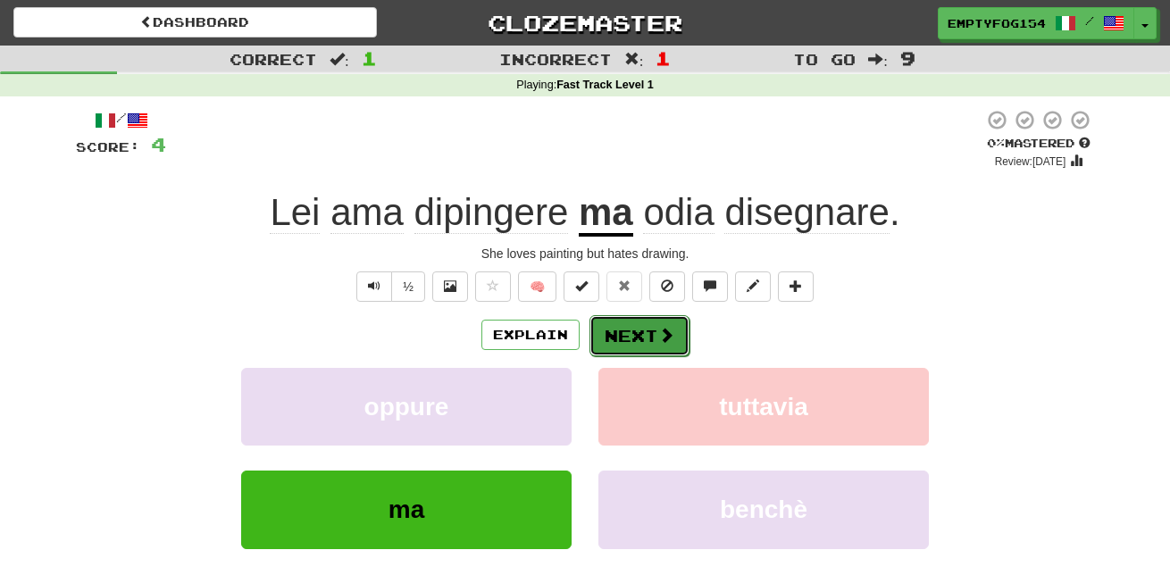
click at [639, 329] on button "Next" at bounding box center [640, 335] width 100 height 41
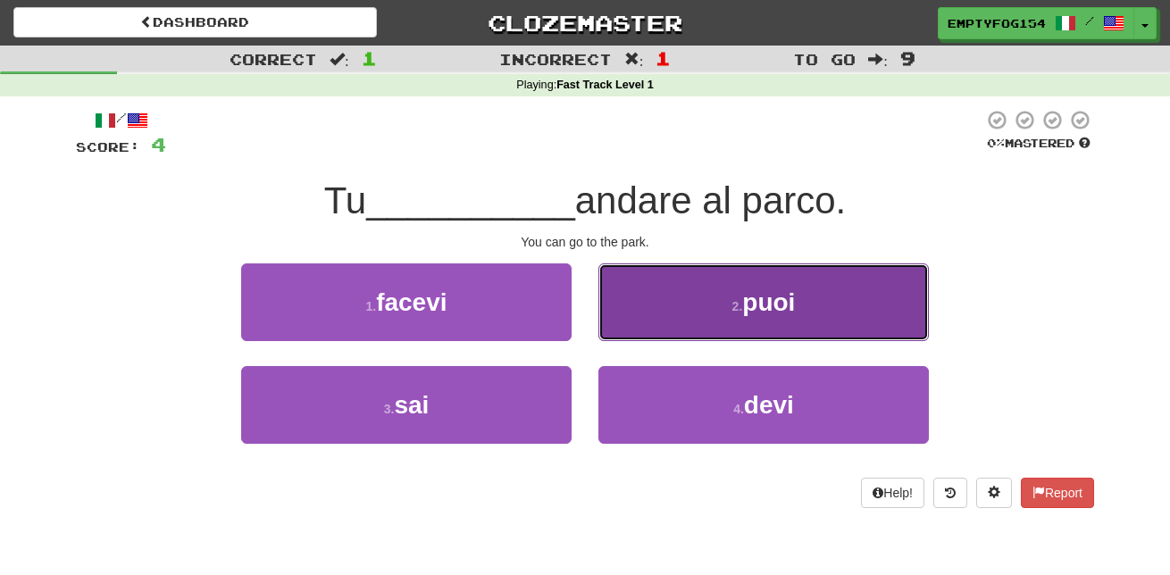
click at [811, 313] on button "2 . puoi" at bounding box center [764, 303] width 331 height 78
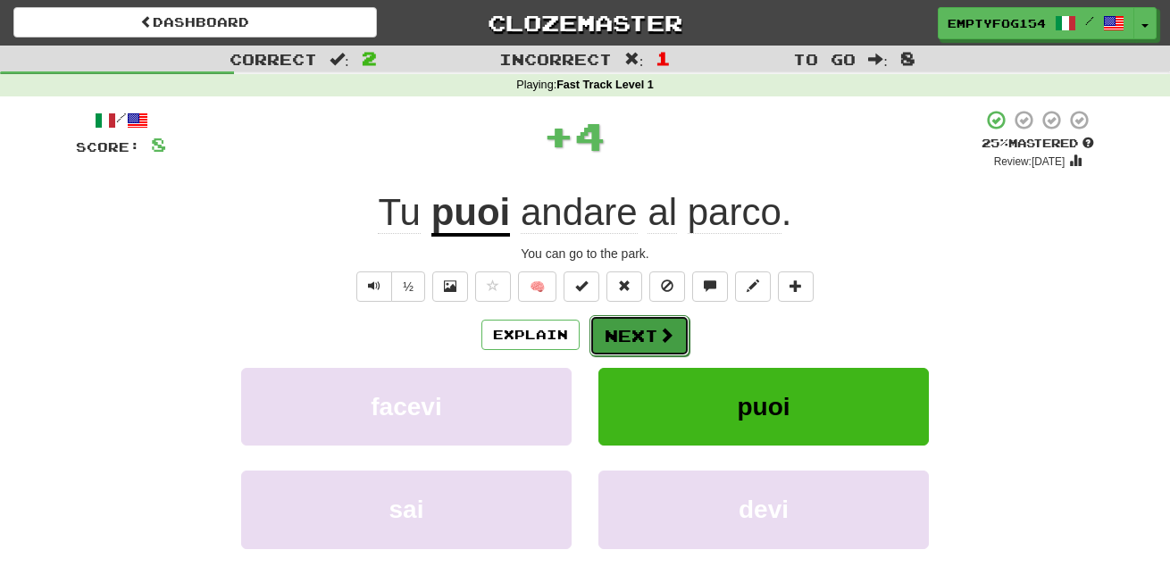
click at [612, 332] on button "Next" at bounding box center [640, 335] width 100 height 41
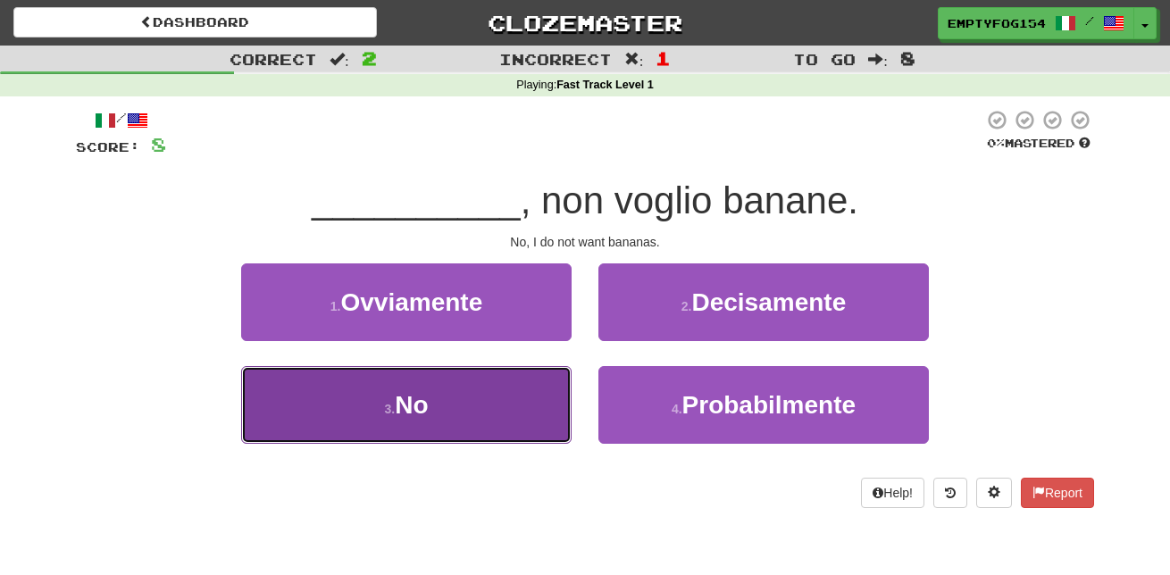
click at [460, 409] on button "3 . No" at bounding box center [406, 405] width 331 height 78
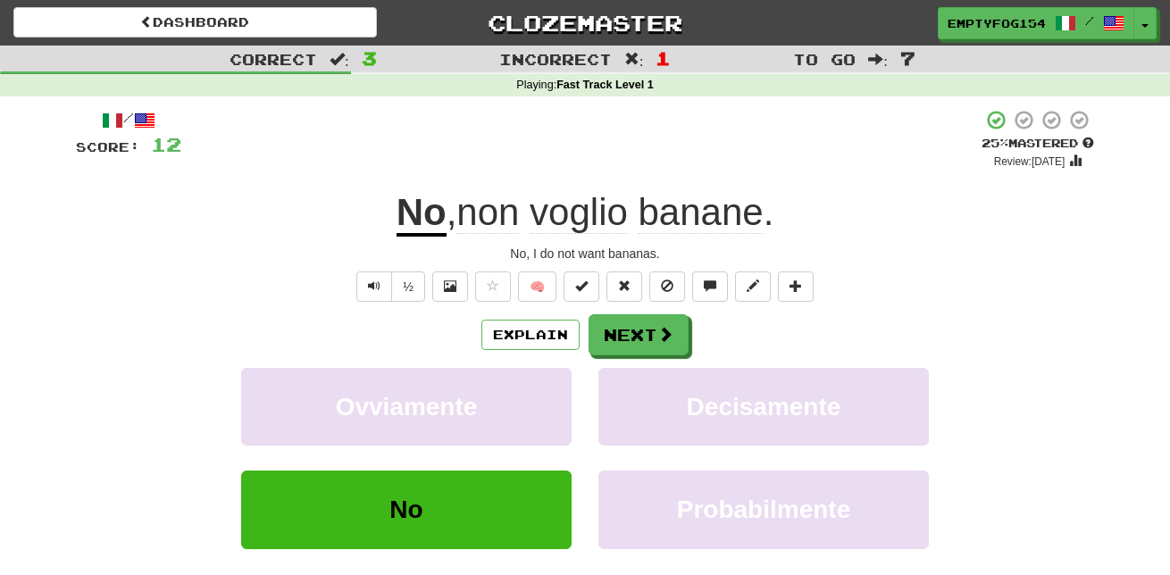
click at [574, 212] on span "voglio" at bounding box center [579, 212] width 98 height 43
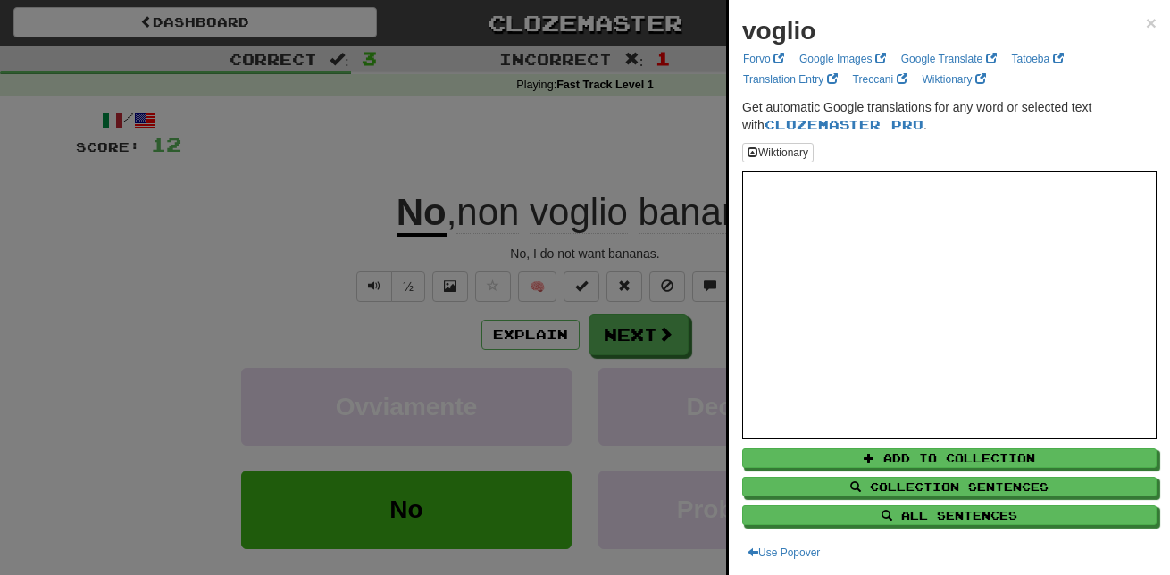
click at [644, 198] on div at bounding box center [585, 287] width 1170 height 575
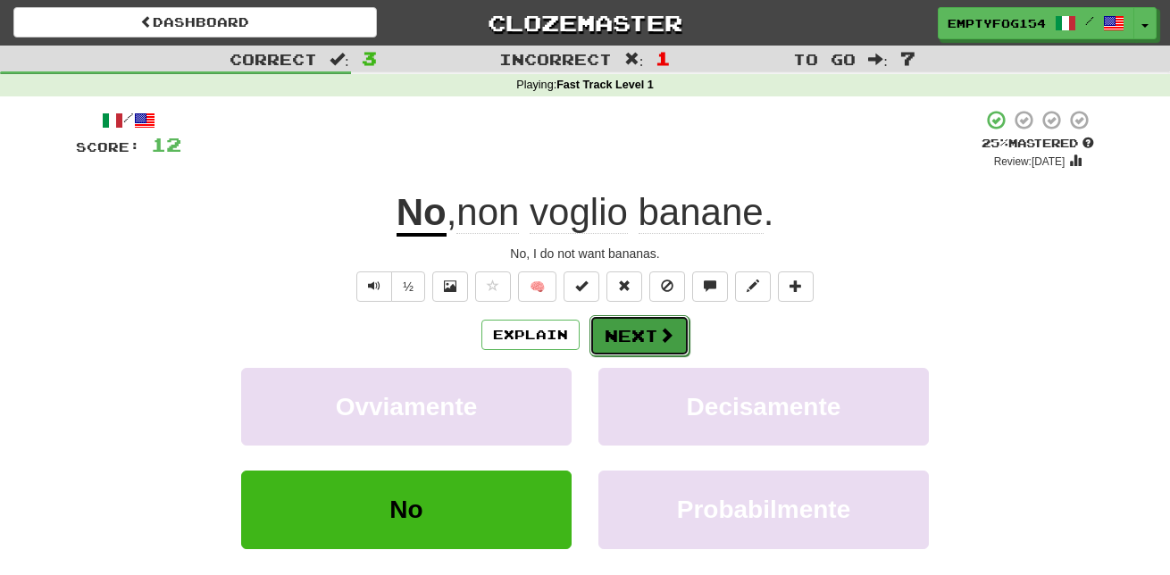
click at [637, 339] on button "Next" at bounding box center [640, 335] width 100 height 41
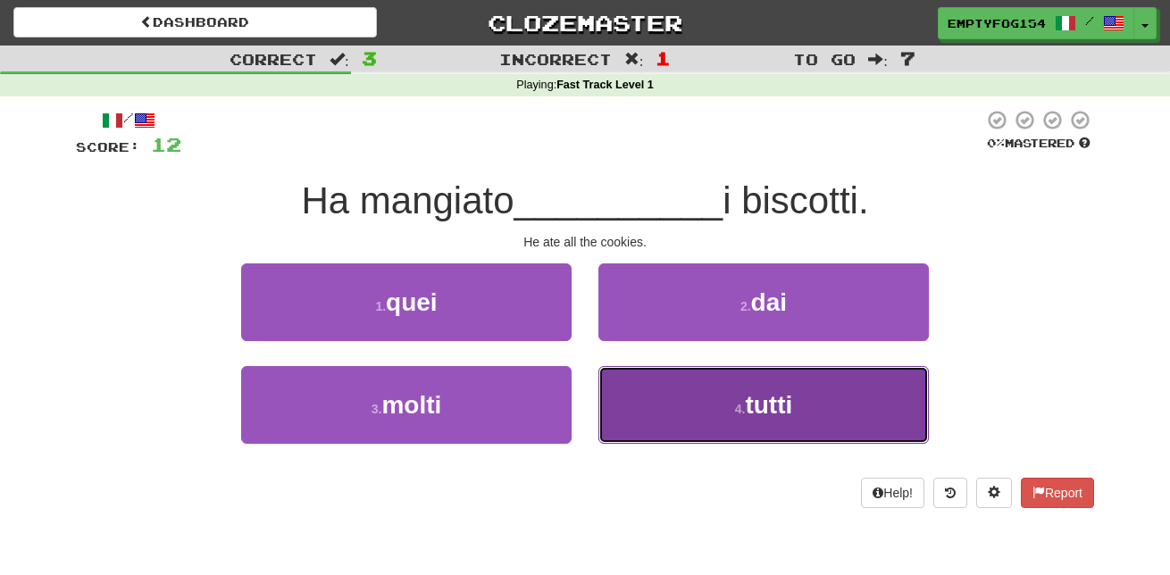
click at [735, 405] on small "4 ." at bounding box center [740, 409] width 11 height 14
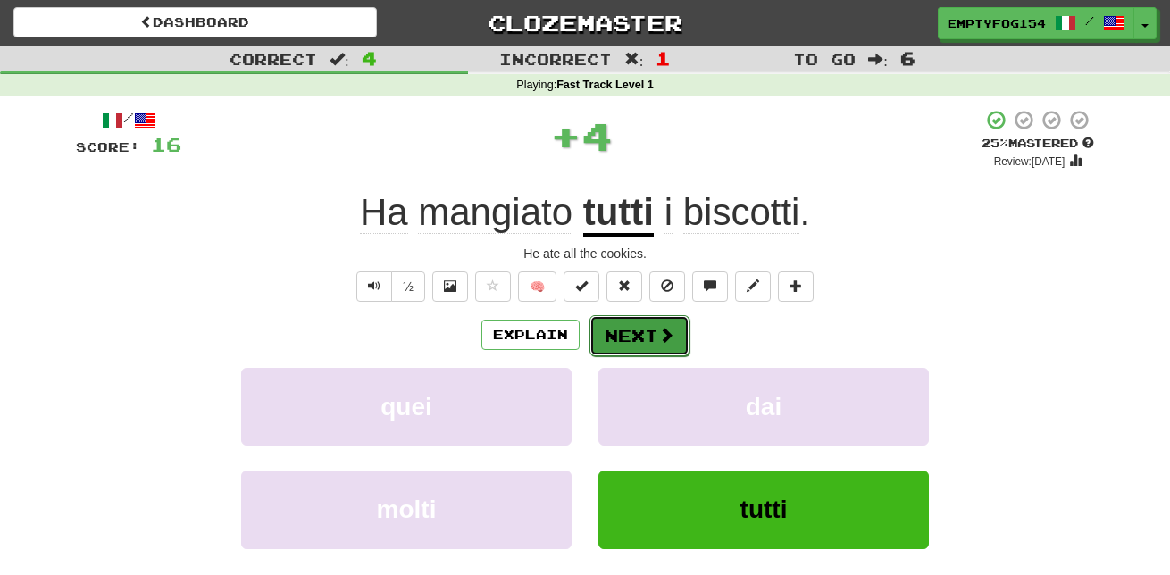
click at [614, 328] on button "Next" at bounding box center [640, 335] width 100 height 41
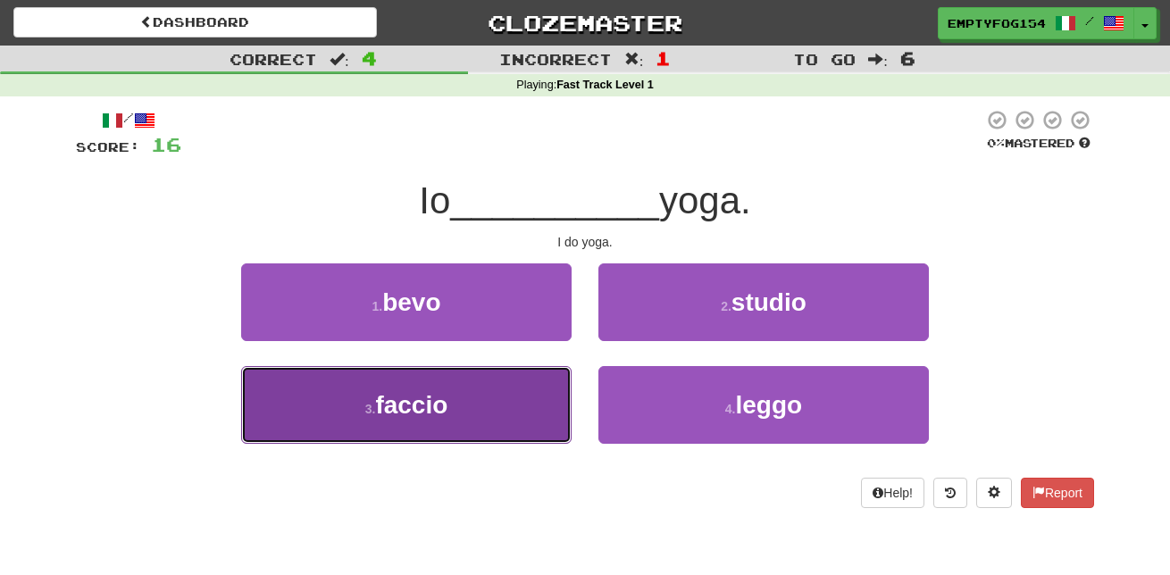
click at [489, 419] on button "3 . faccio" at bounding box center [406, 405] width 331 height 78
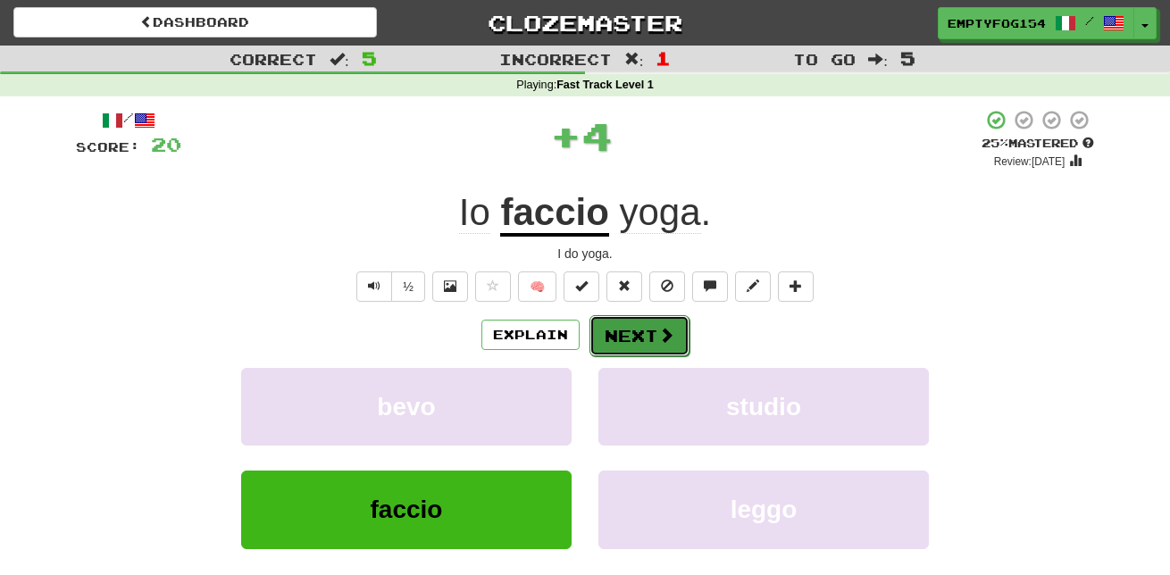
click at [622, 342] on button "Next" at bounding box center [640, 335] width 100 height 41
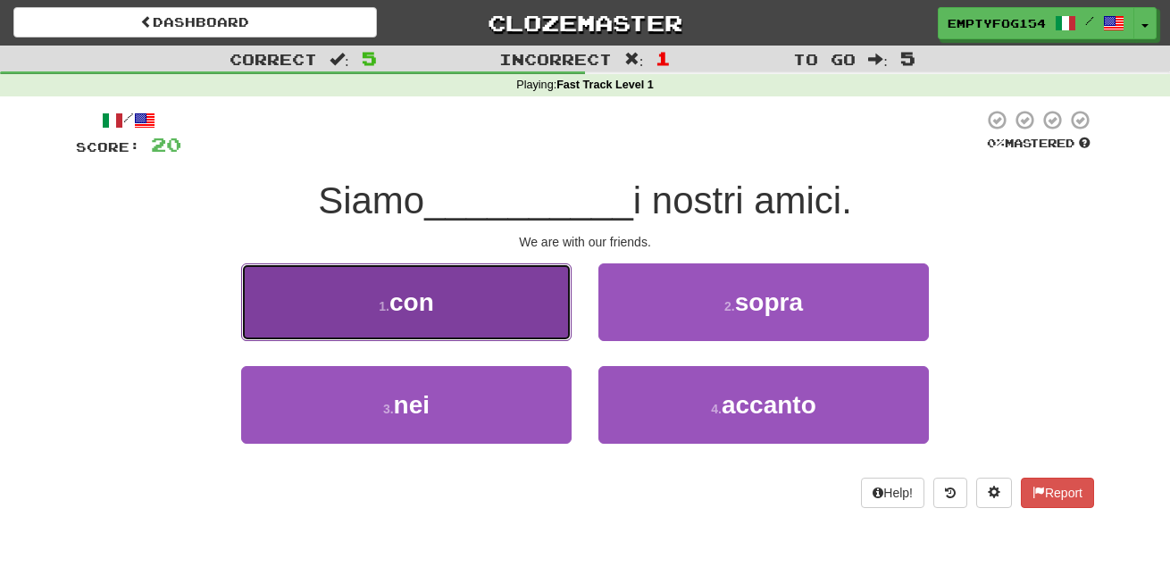
click at [509, 292] on button "1 . con" at bounding box center [406, 303] width 331 height 78
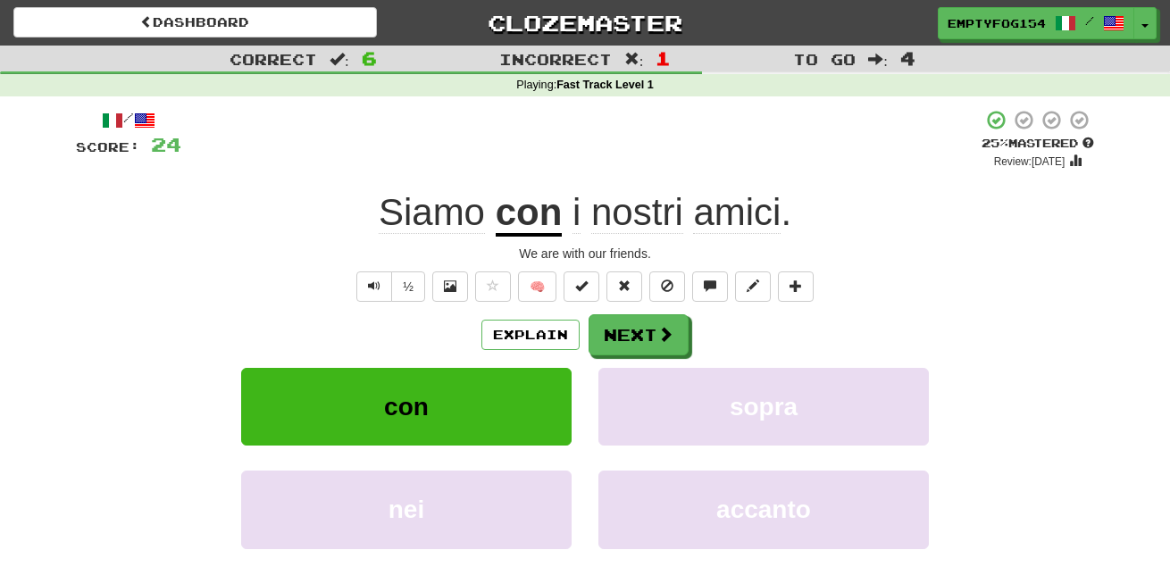
click at [438, 224] on span "Siamo" at bounding box center [432, 212] width 106 height 43
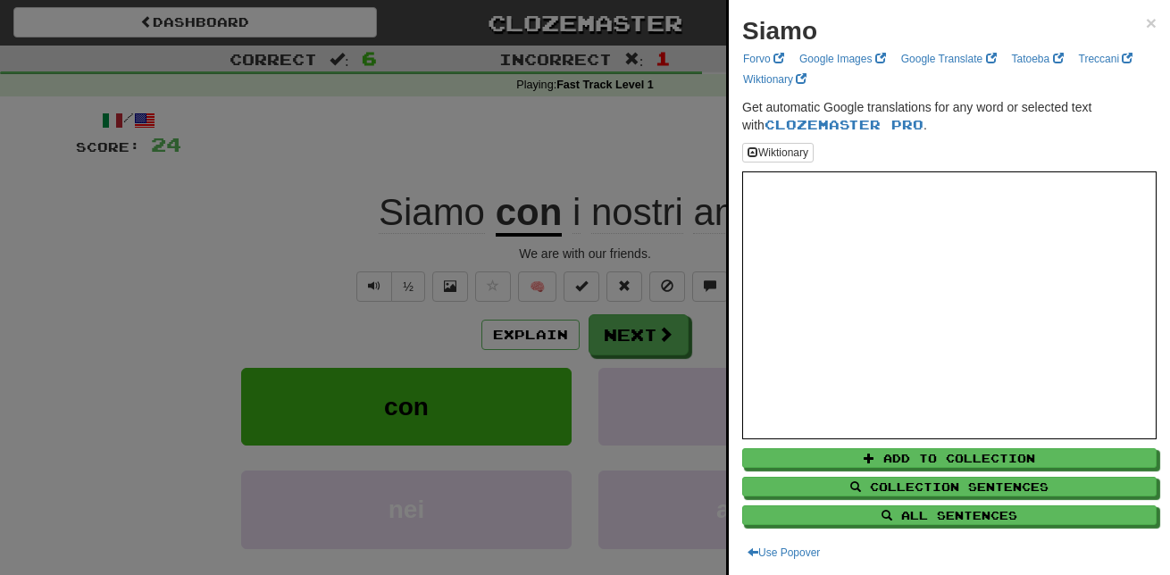
scroll to position [2, 0]
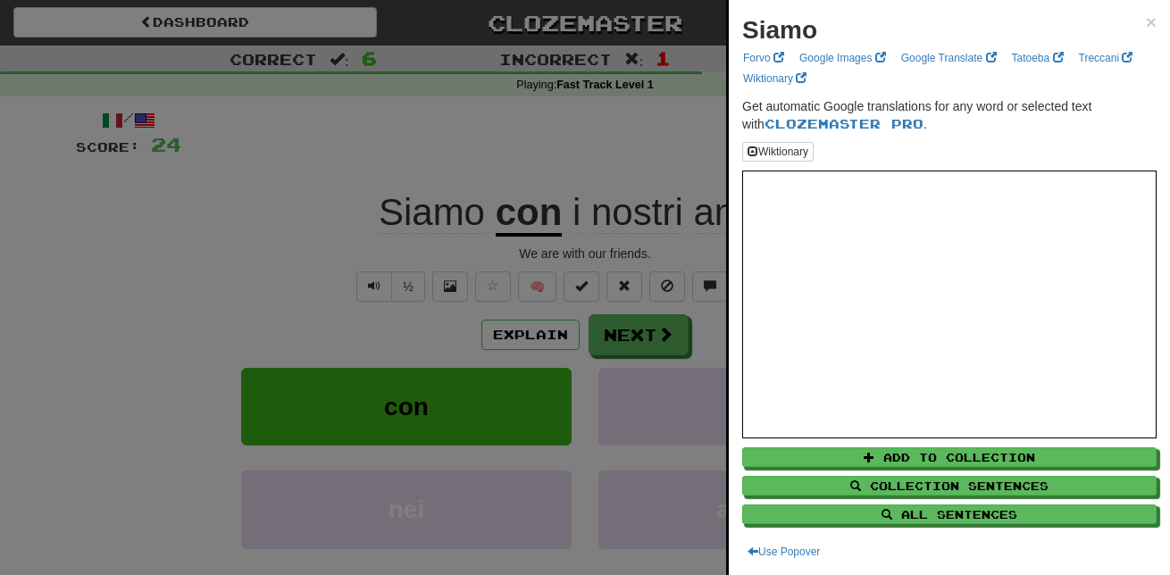
click at [466, 246] on div at bounding box center [585, 287] width 1170 height 575
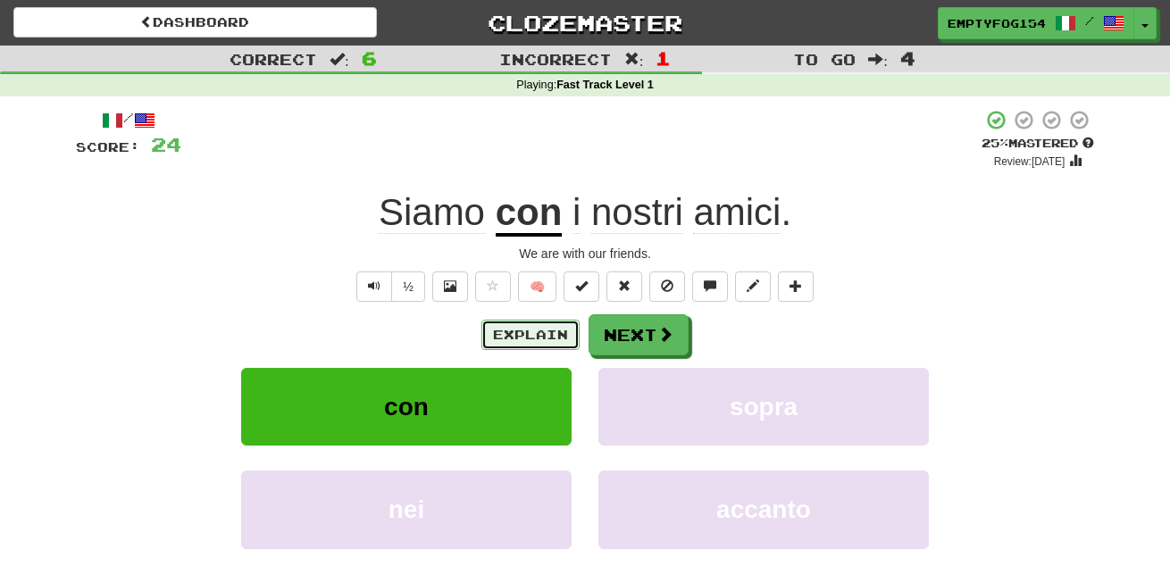
click at [535, 333] on button "Explain" at bounding box center [531, 335] width 98 height 30
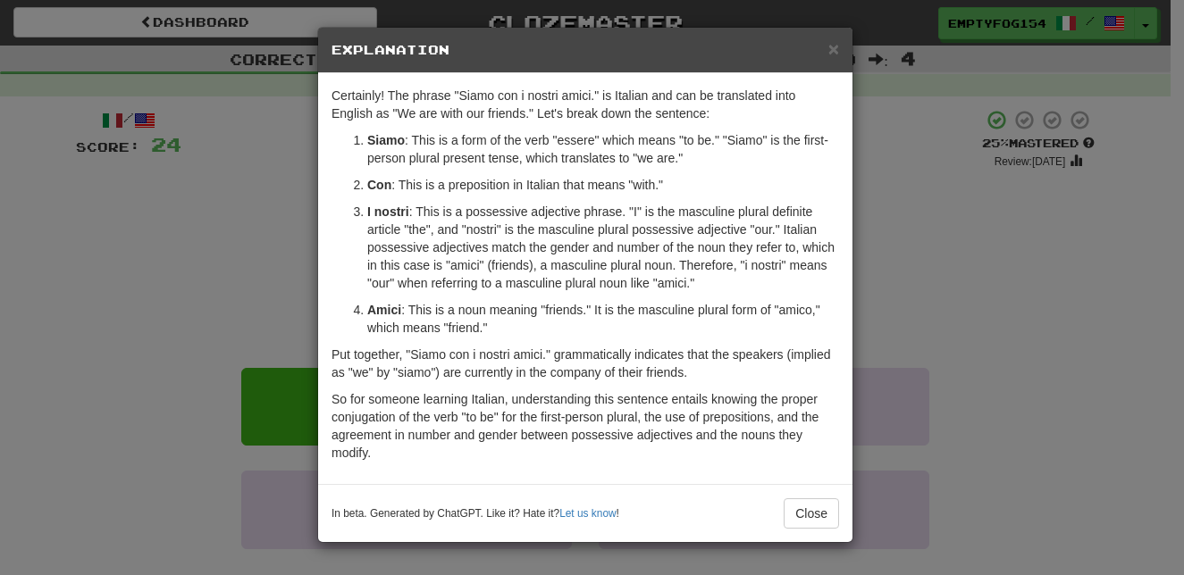
click at [220, 272] on div "× Explanation Certainly! The phrase "Siamo con i nostri amici." is Italian and …" at bounding box center [592, 287] width 1184 height 575
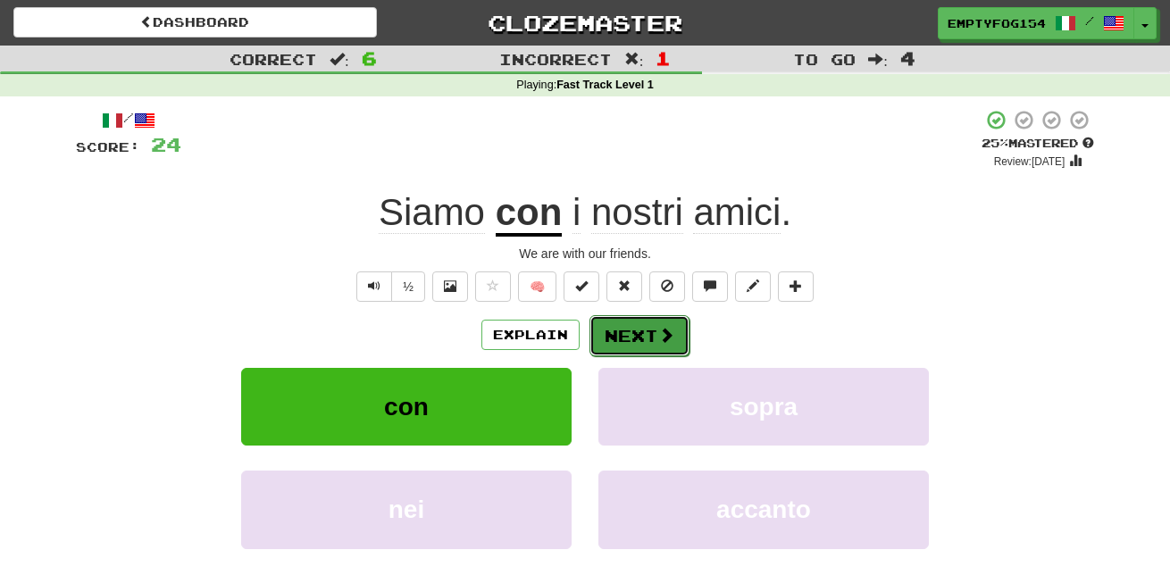
click at [635, 335] on button "Next" at bounding box center [640, 335] width 100 height 41
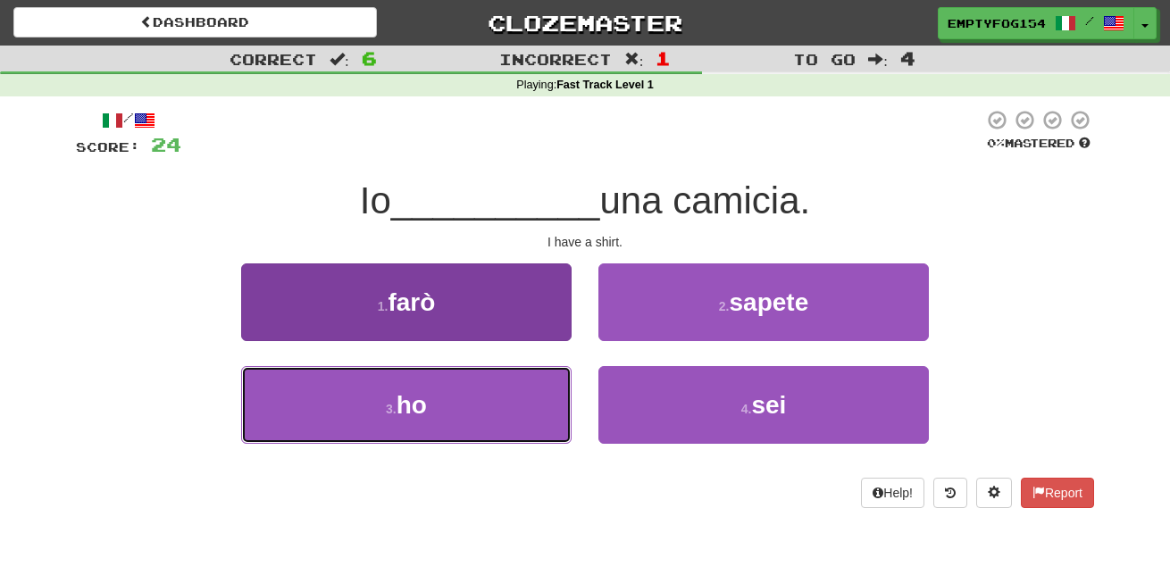
click at [503, 415] on button "3 . ho" at bounding box center [406, 405] width 331 height 78
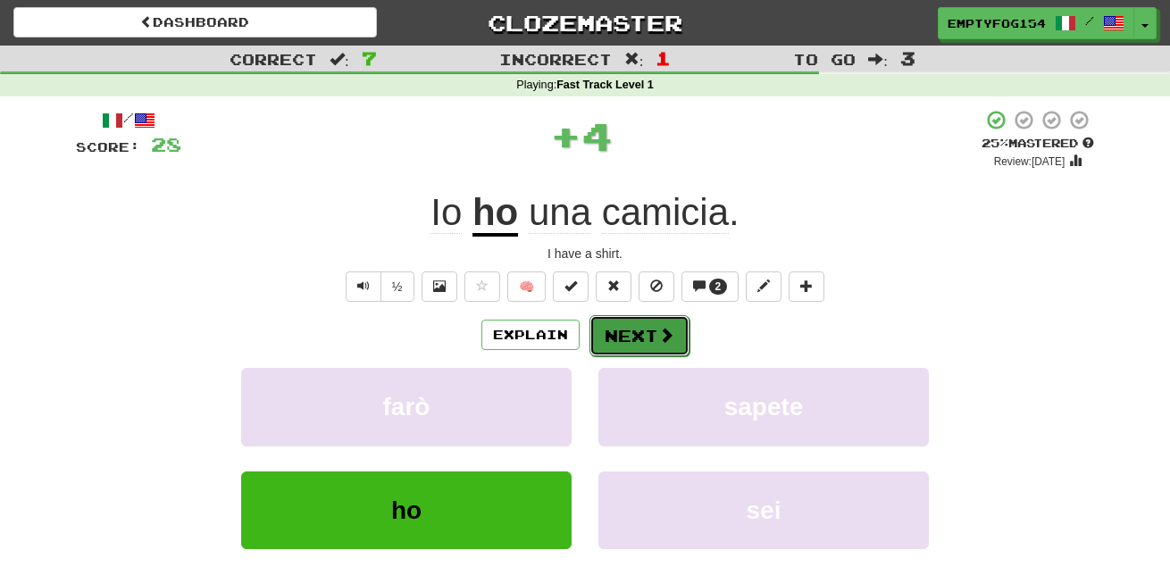
click at [631, 327] on button "Next" at bounding box center [640, 335] width 100 height 41
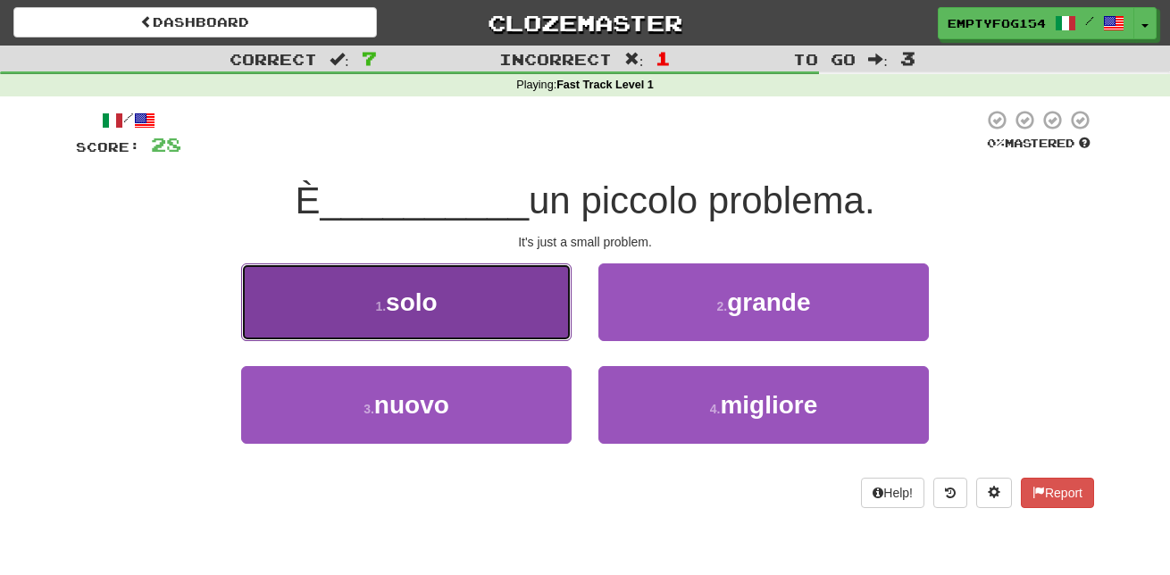
click at [454, 312] on button "1 . solo" at bounding box center [406, 303] width 331 height 78
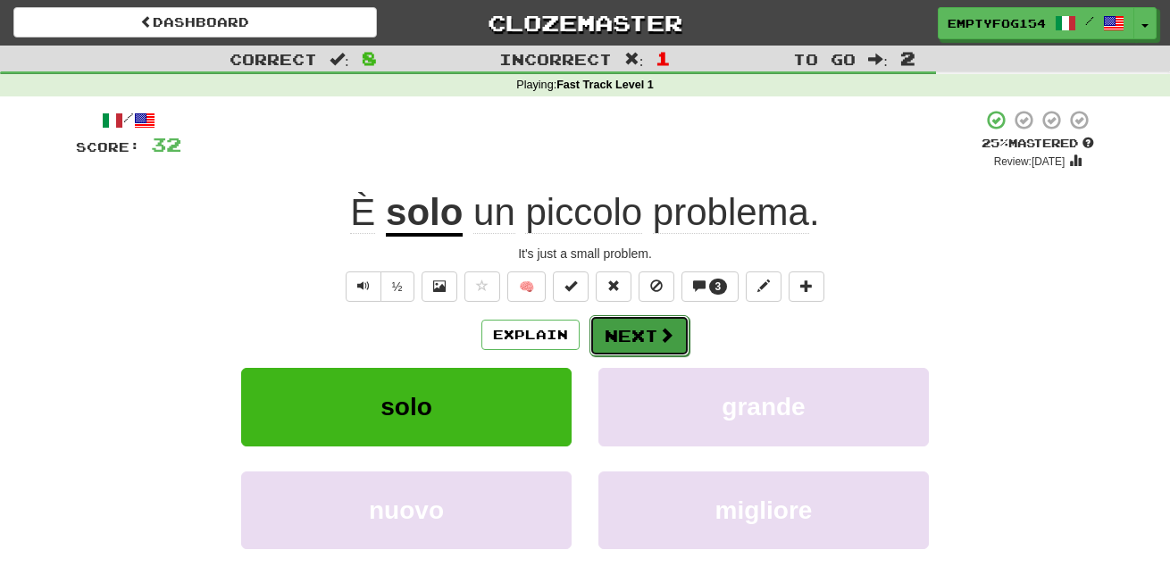
click at [648, 326] on button "Next" at bounding box center [640, 335] width 100 height 41
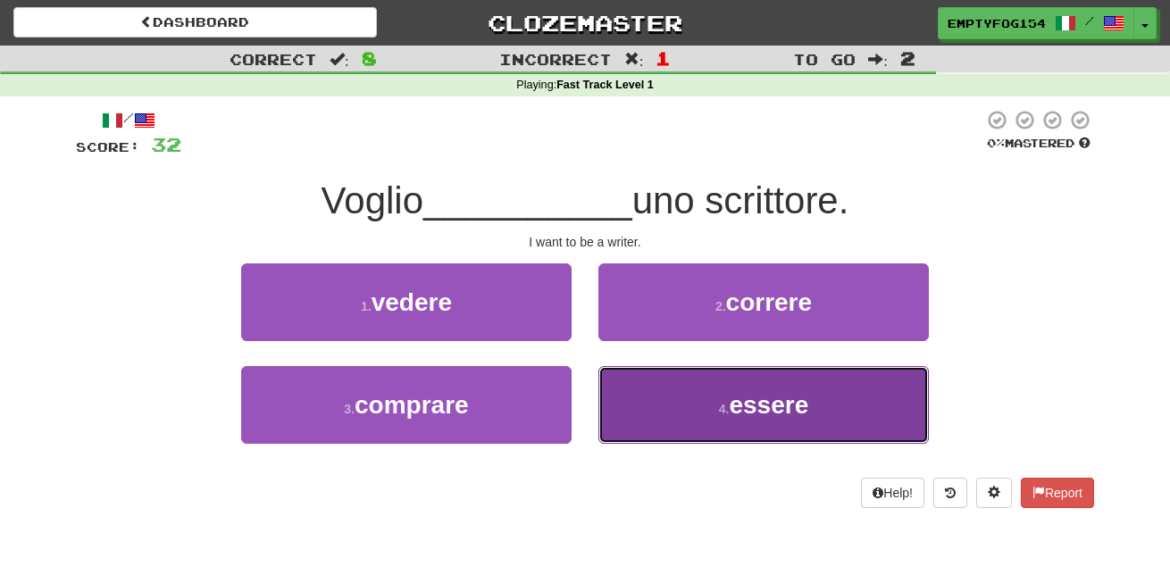
click at [693, 400] on button "4 . essere" at bounding box center [764, 405] width 331 height 78
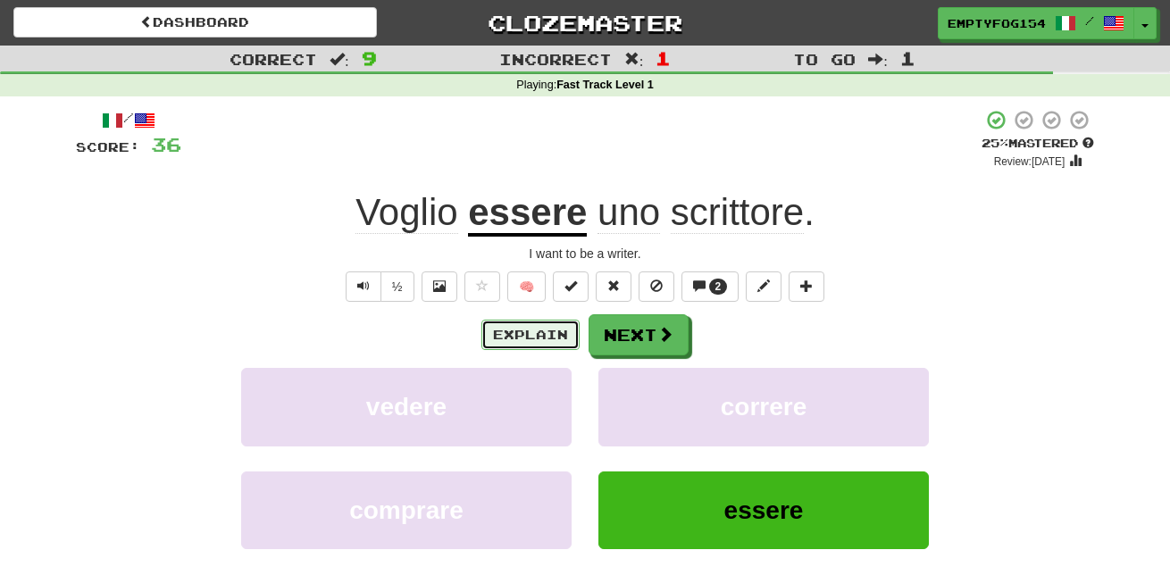
click at [520, 340] on button "Explain" at bounding box center [531, 335] width 98 height 30
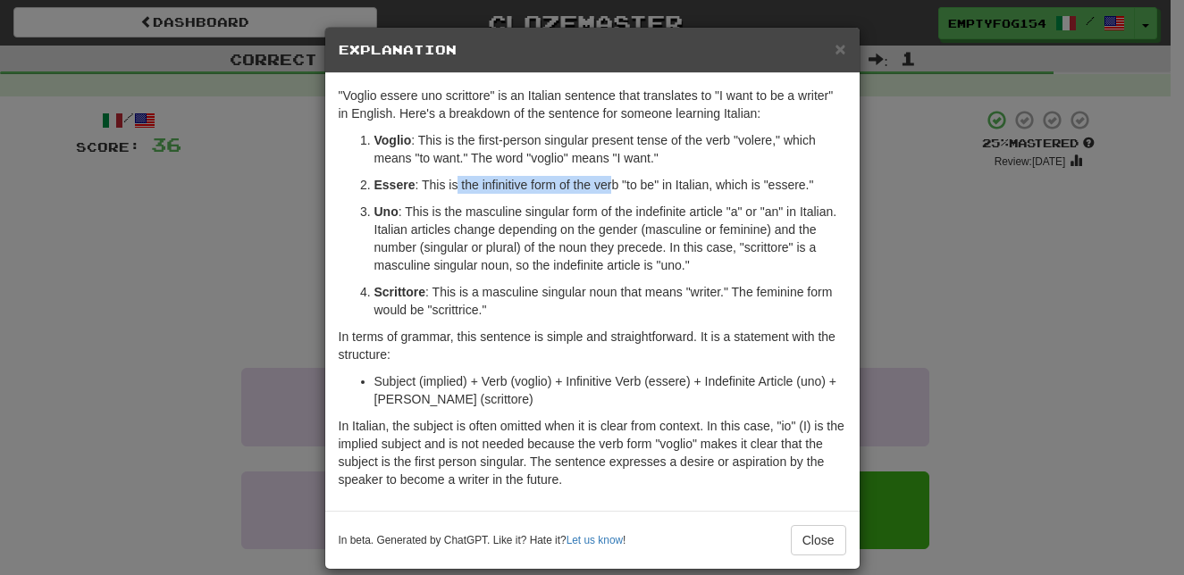
drag, startPoint x: 456, startPoint y: 187, endPoint x: 674, endPoint y: 188, distance: 218.0
click at [622, 188] on p "Essere : This is the infinitive form of the verb "to be" in Italian, which is "…" at bounding box center [610, 185] width 472 height 18
click at [692, 188] on p "Essere : This is the infinitive form of the verb "to be" in Italian, which is "…" at bounding box center [610, 185] width 472 height 18
click at [800, 542] on button "Close" at bounding box center [818, 540] width 55 height 30
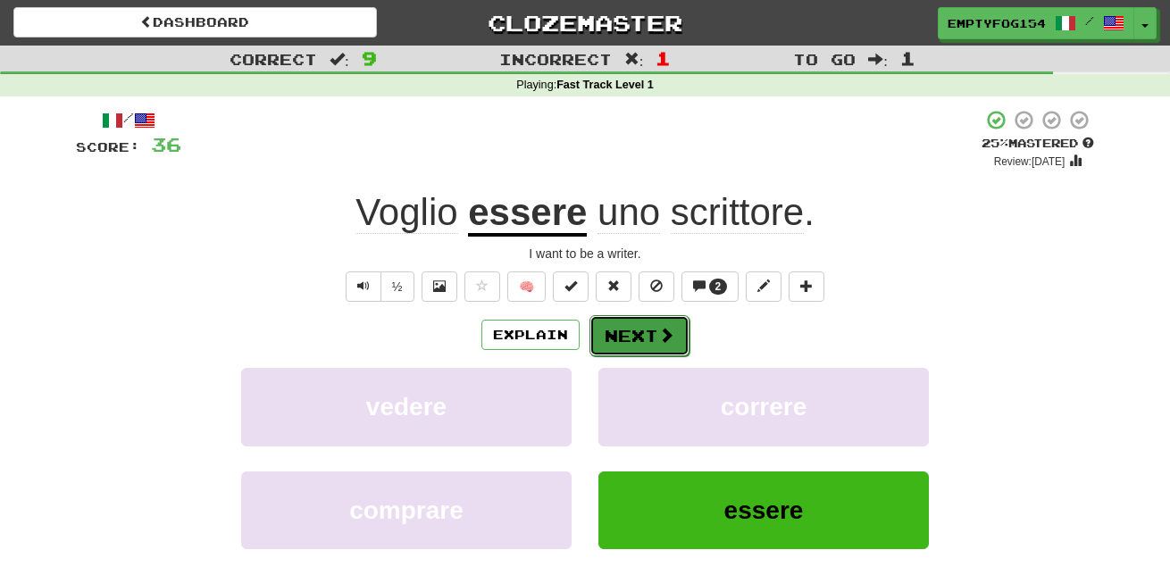
click at [673, 320] on button "Next" at bounding box center [640, 335] width 100 height 41
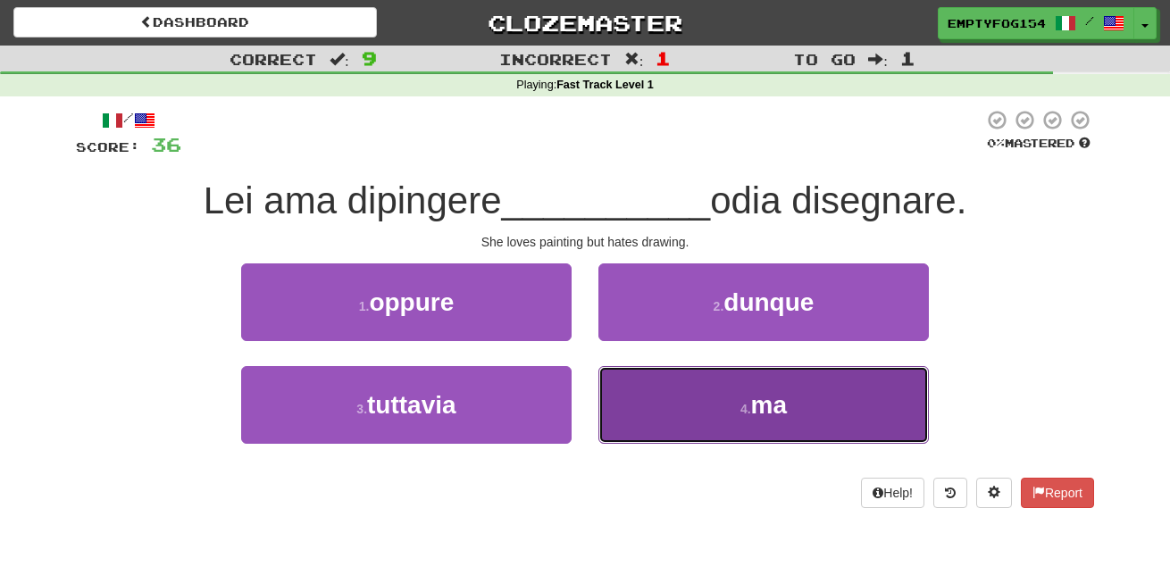
click at [699, 392] on button "4 . ma" at bounding box center [764, 405] width 331 height 78
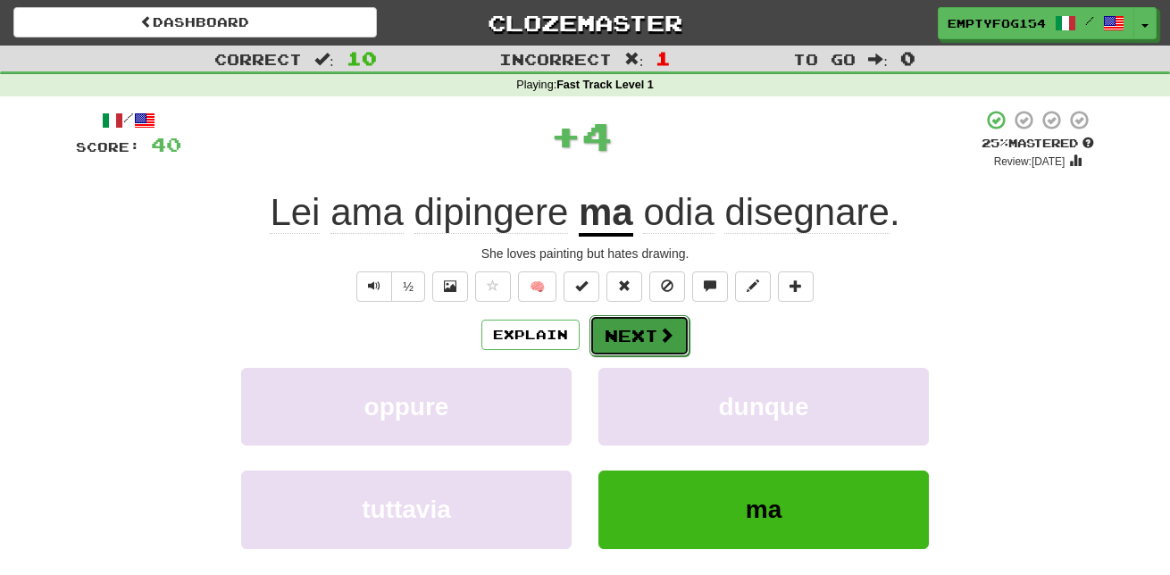
click at [608, 339] on button "Next" at bounding box center [640, 335] width 100 height 41
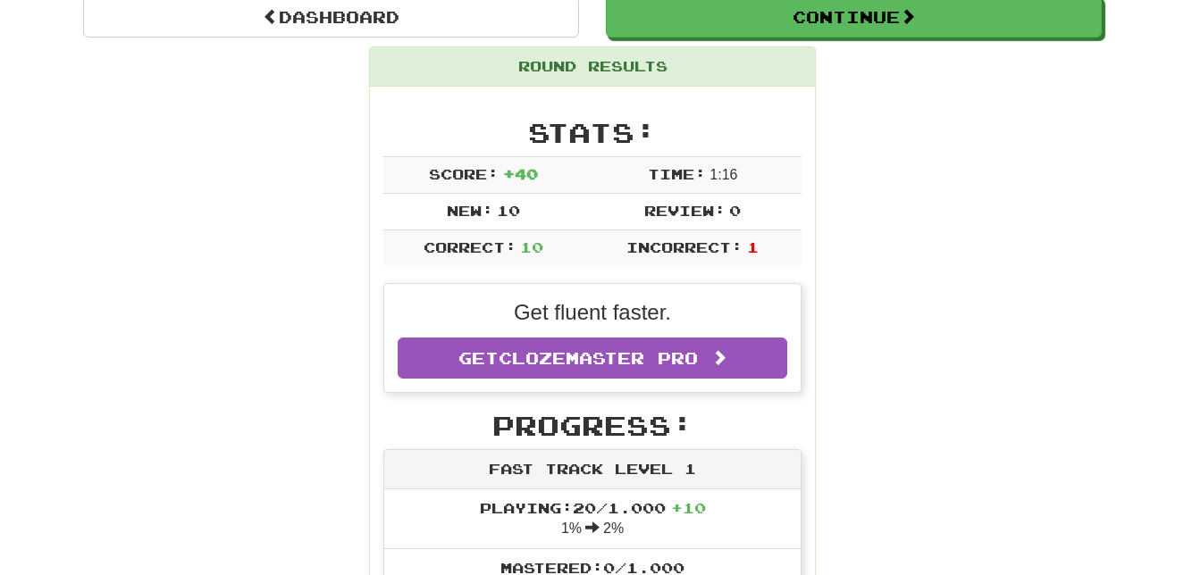
scroll to position [0, 0]
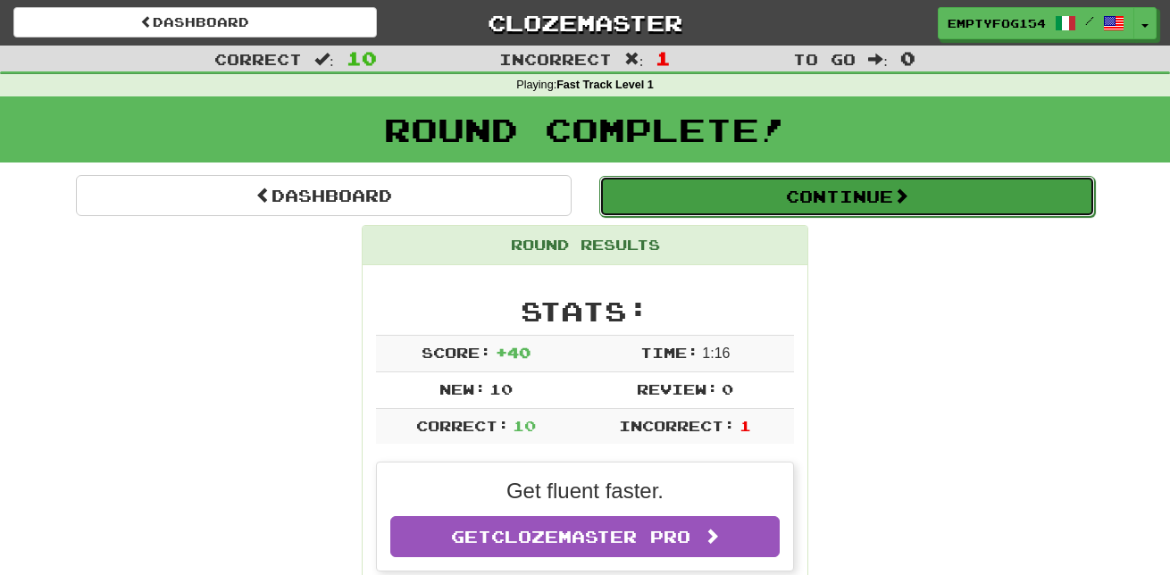
click at [764, 197] on button "Continue" at bounding box center [847, 196] width 496 height 41
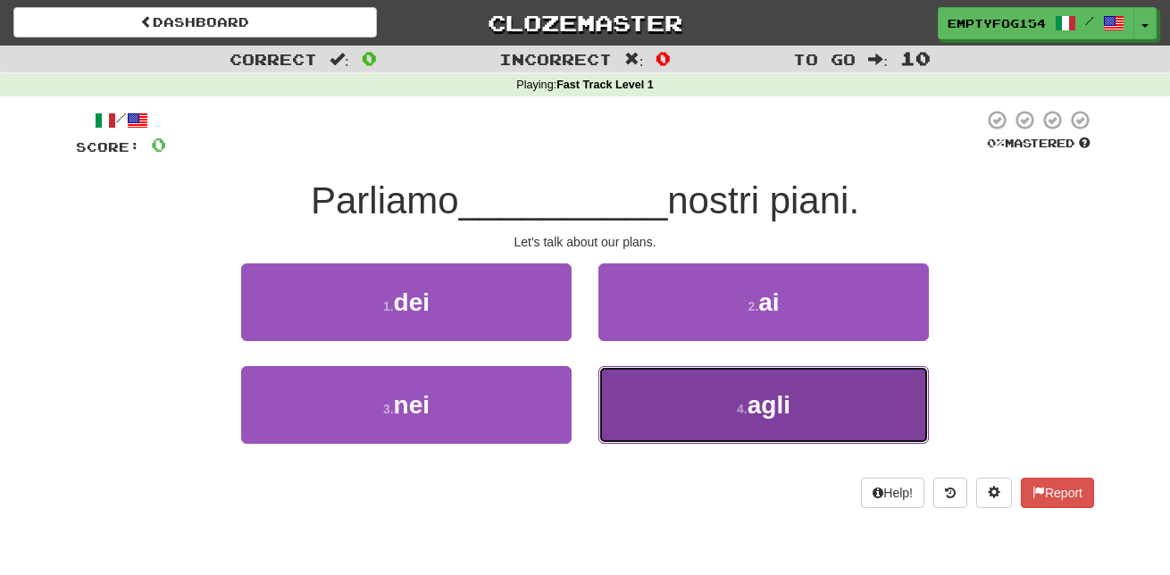
click at [722, 423] on button "4 . agli" at bounding box center [764, 405] width 331 height 78
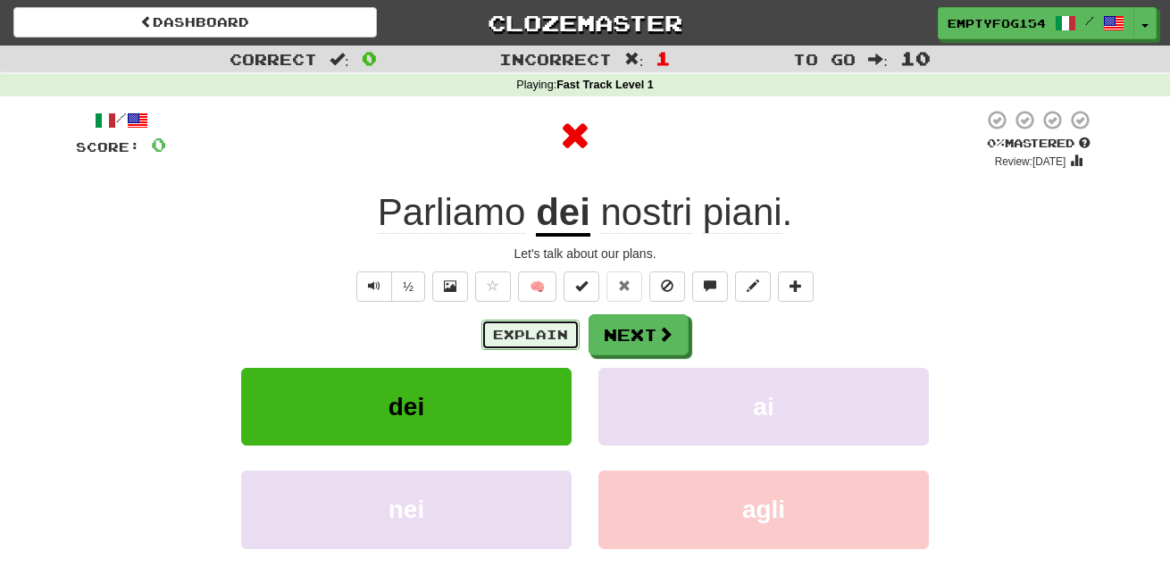
click at [532, 331] on button "Explain" at bounding box center [531, 335] width 98 height 30
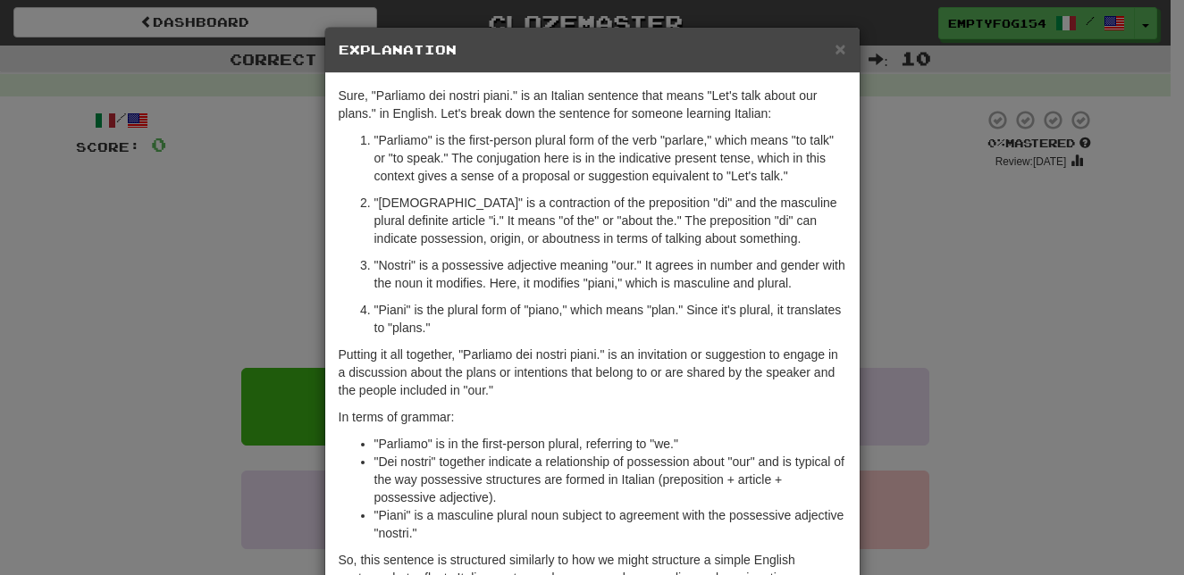
click at [864, 285] on div "× Explanation Sure, "Parliamo dei nostri piani." is an Italian sentence that me…" at bounding box center [592, 287] width 1184 height 575
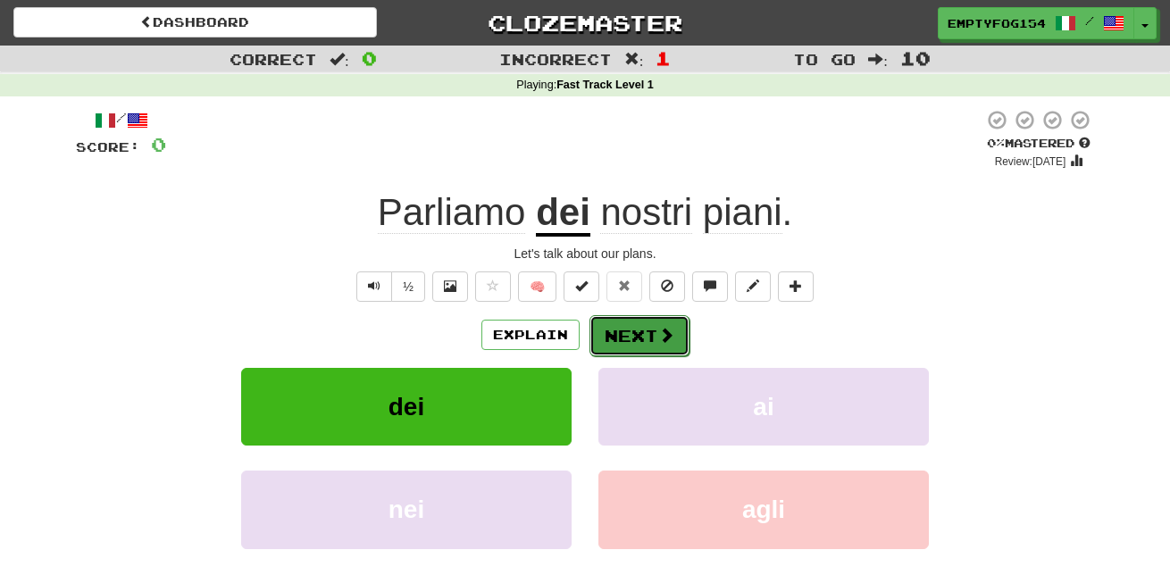
click at [641, 334] on button "Next" at bounding box center [640, 335] width 100 height 41
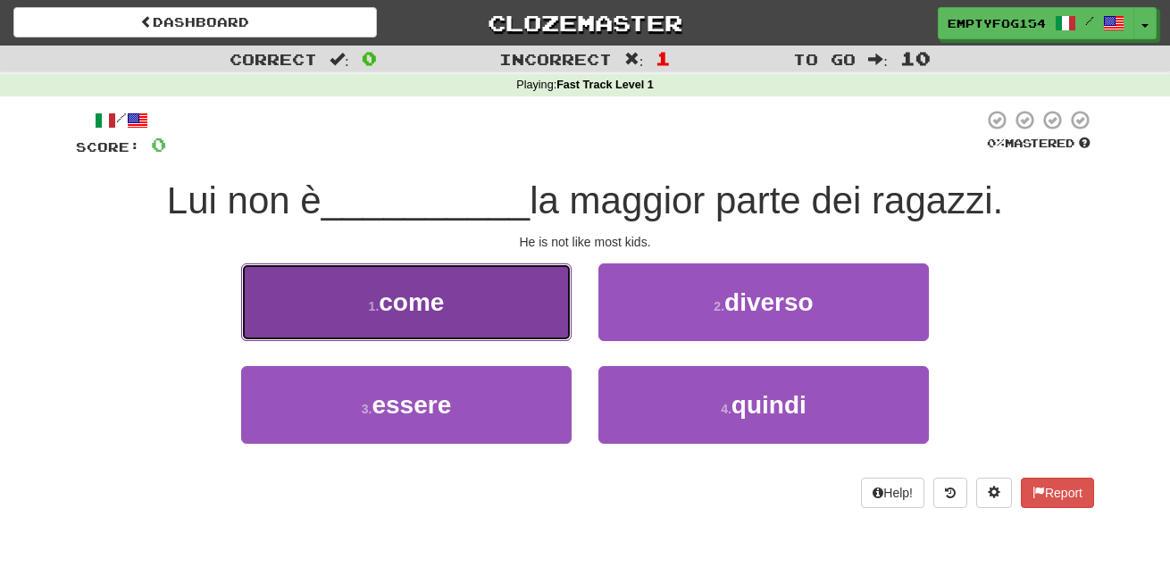
click at [484, 294] on button "1 . come" at bounding box center [406, 303] width 331 height 78
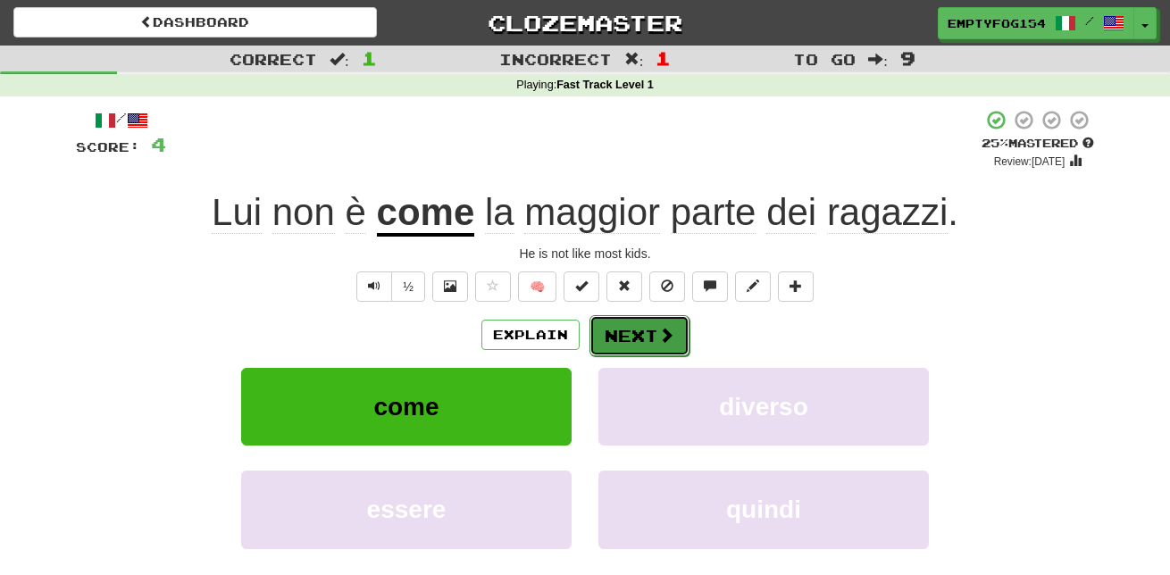
click at [649, 339] on button "Next" at bounding box center [640, 335] width 100 height 41
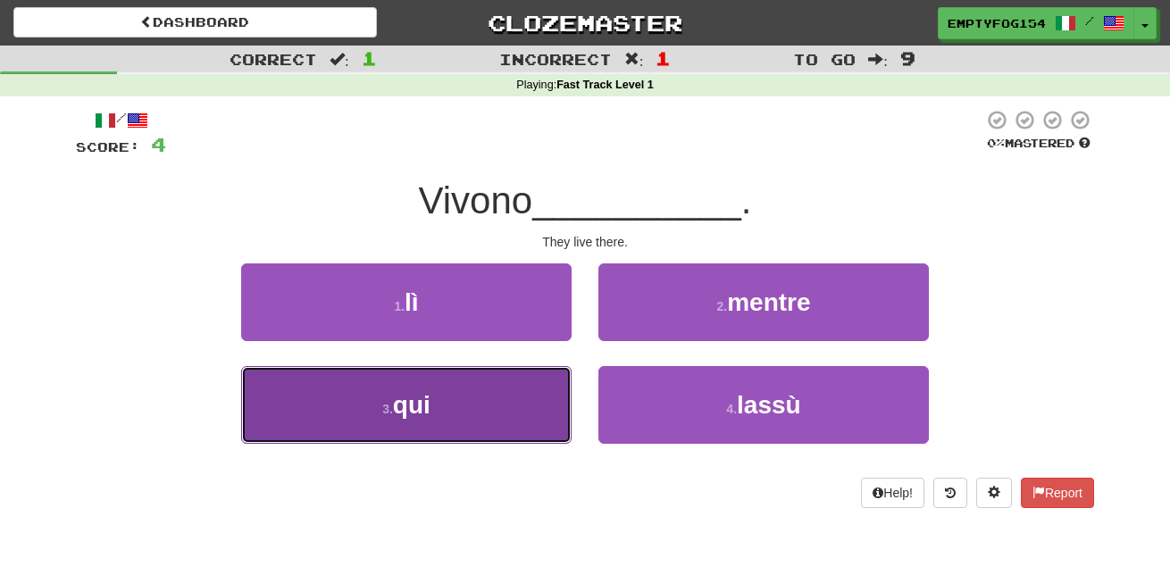
click at [476, 405] on button "3 . qui" at bounding box center [406, 405] width 331 height 78
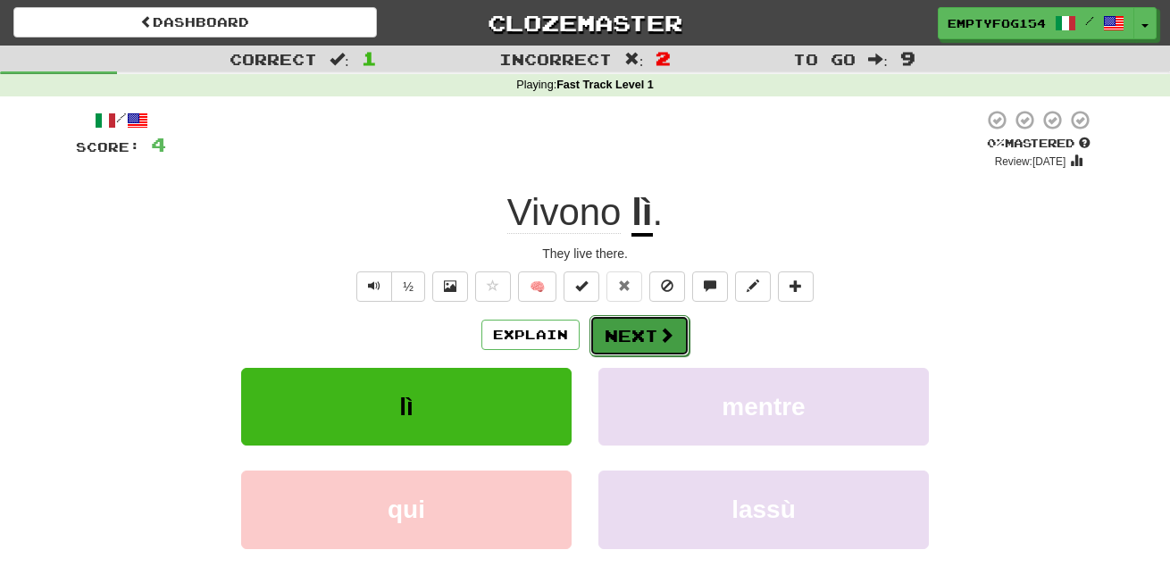
click at [635, 337] on button "Next" at bounding box center [640, 335] width 100 height 41
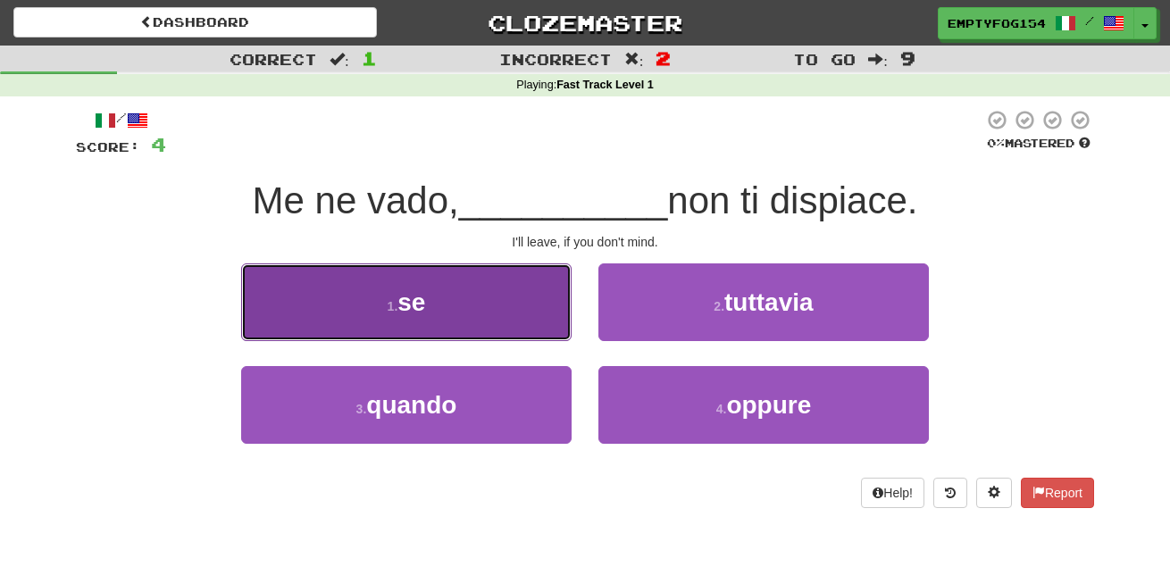
click at [503, 293] on button "1 . se" at bounding box center [406, 303] width 331 height 78
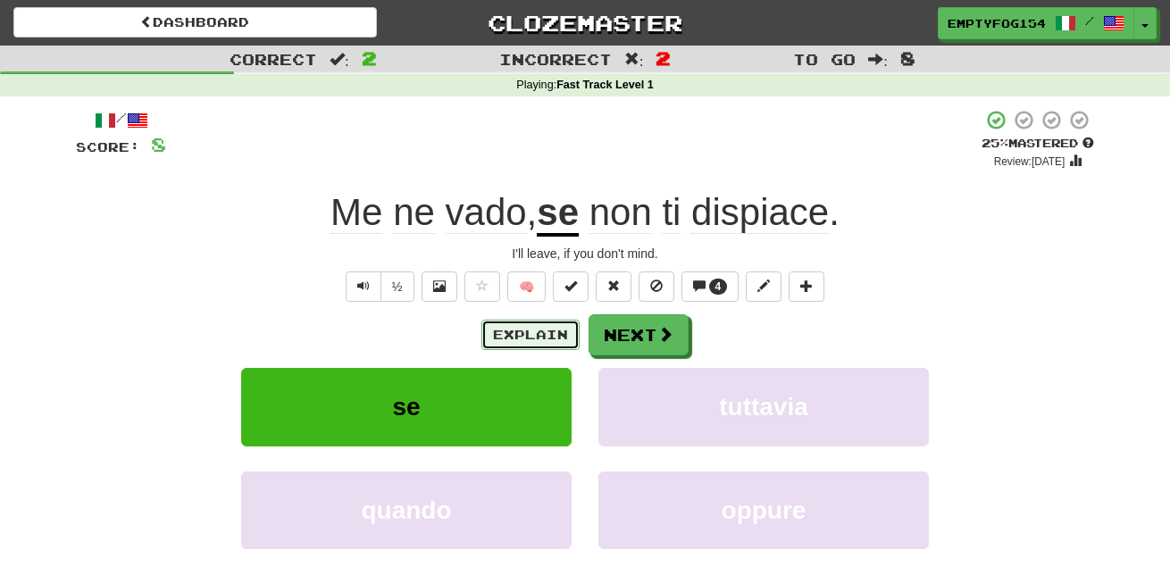
click at [530, 334] on button "Explain" at bounding box center [531, 335] width 98 height 30
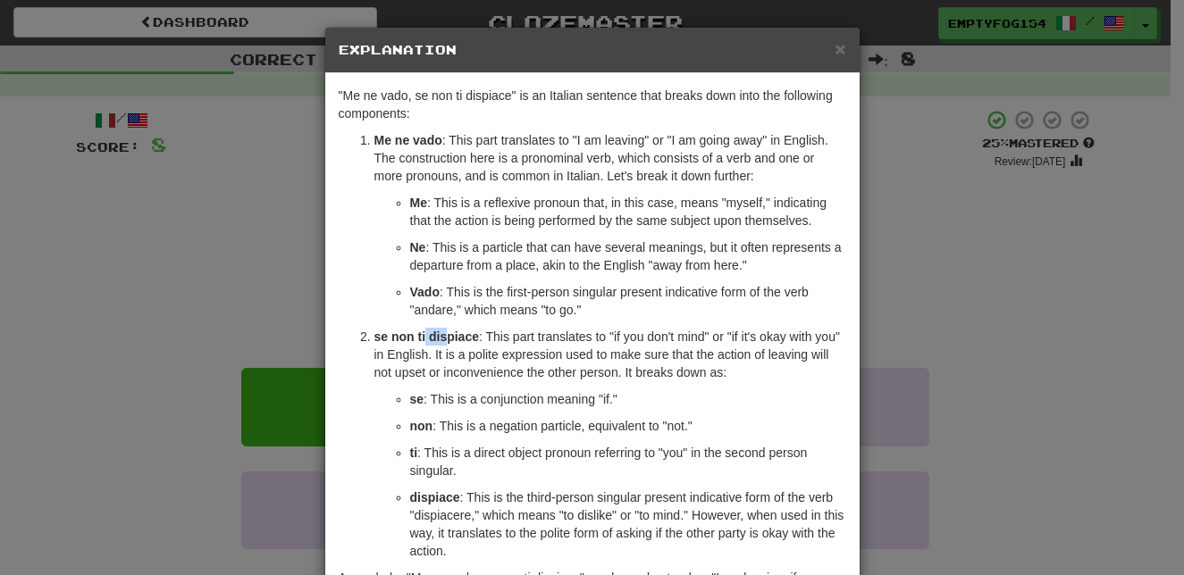
drag, startPoint x: 430, startPoint y: 342, endPoint x: 446, endPoint y: 341, distance: 16.1
click at [446, 341] on strong "se non ti dispiace" at bounding box center [426, 337] width 105 height 14
click at [448, 339] on strong "se non ti dispiace" at bounding box center [426, 337] width 105 height 14
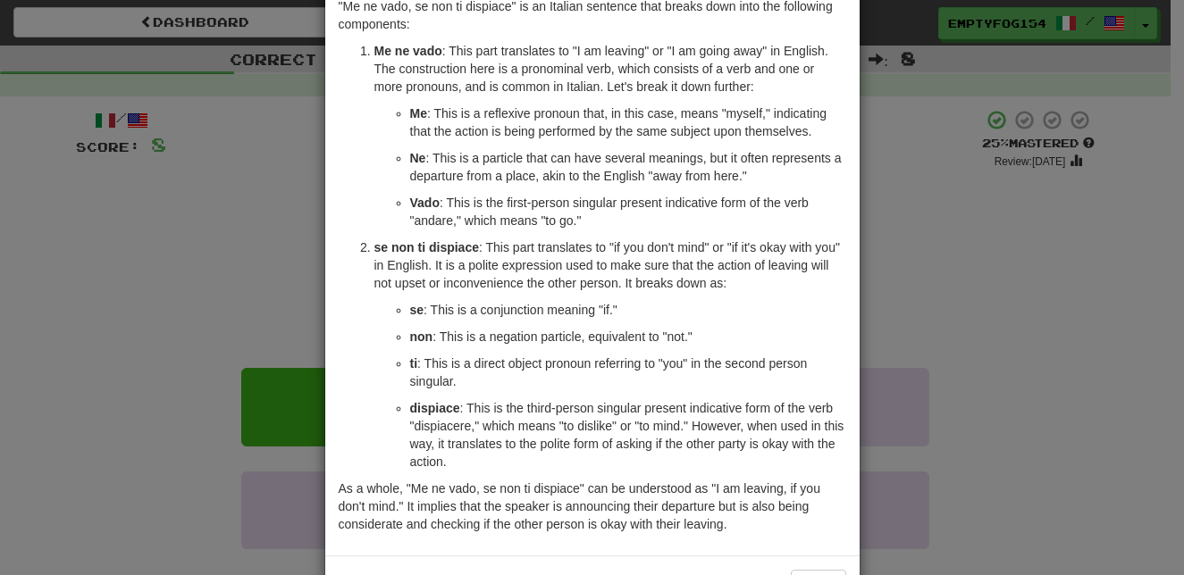
scroll to position [155, 0]
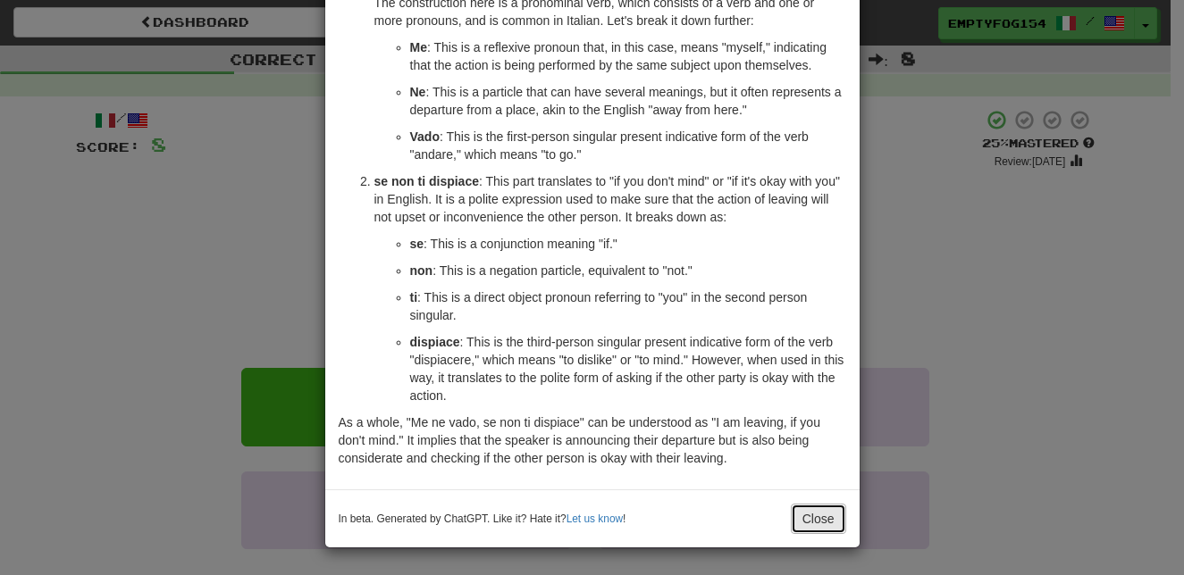
click at [797, 515] on button "Close" at bounding box center [818, 519] width 55 height 30
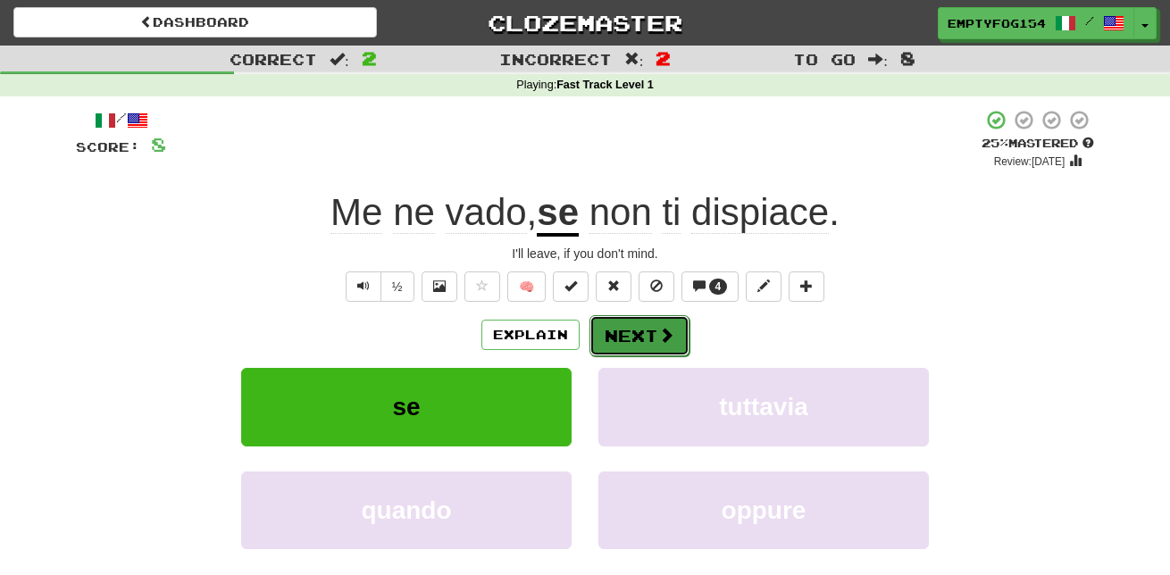
click at [641, 330] on button "Next" at bounding box center [640, 335] width 100 height 41
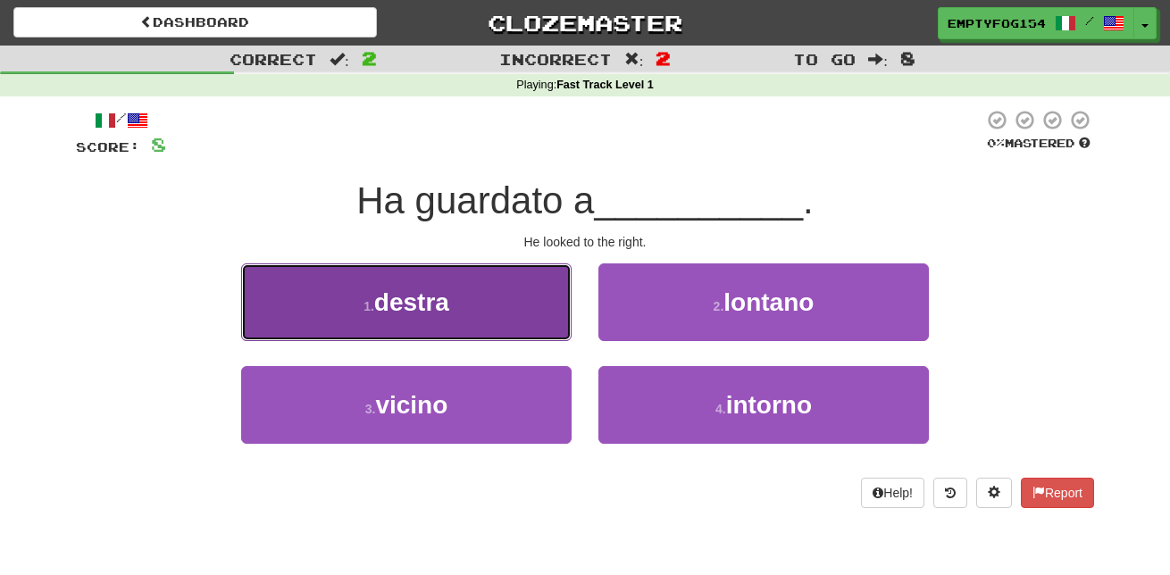
click at [488, 281] on button "1 . destra" at bounding box center [406, 303] width 331 height 78
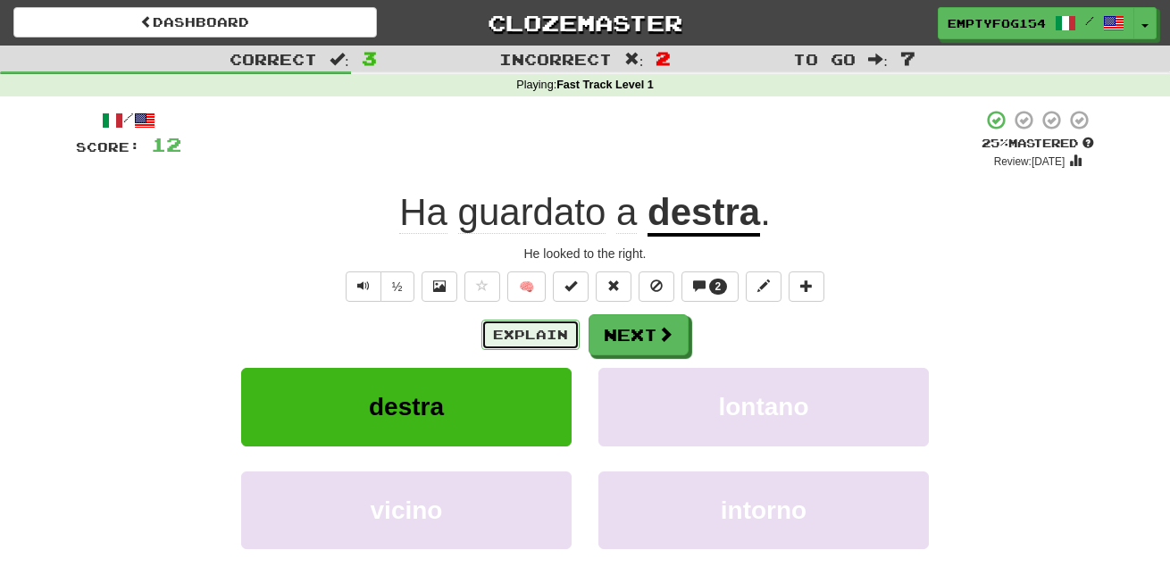
click at [515, 340] on button "Explain" at bounding box center [531, 335] width 98 height 30
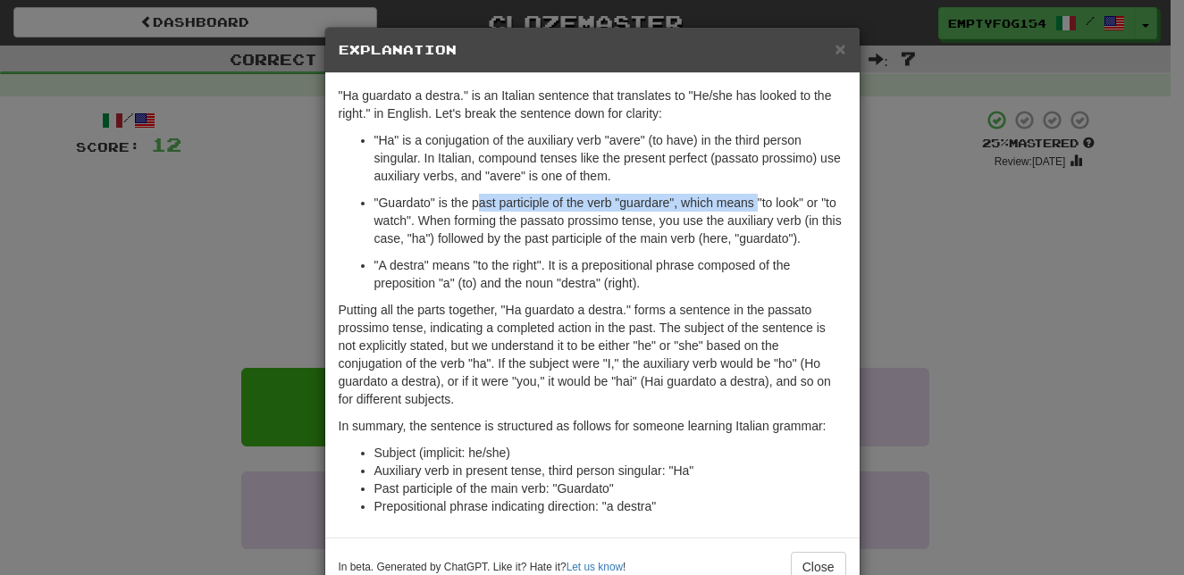
drag, startPoint x: 476, startPoint y: 197, endPoint x: 757, endPoint y: 204, distance: 280.6
click at [757, 204] on p ""Guardato" is the past participle of the verb "guardare", which means "to look"…" at bounding box center [610, 221] width 472 height 54
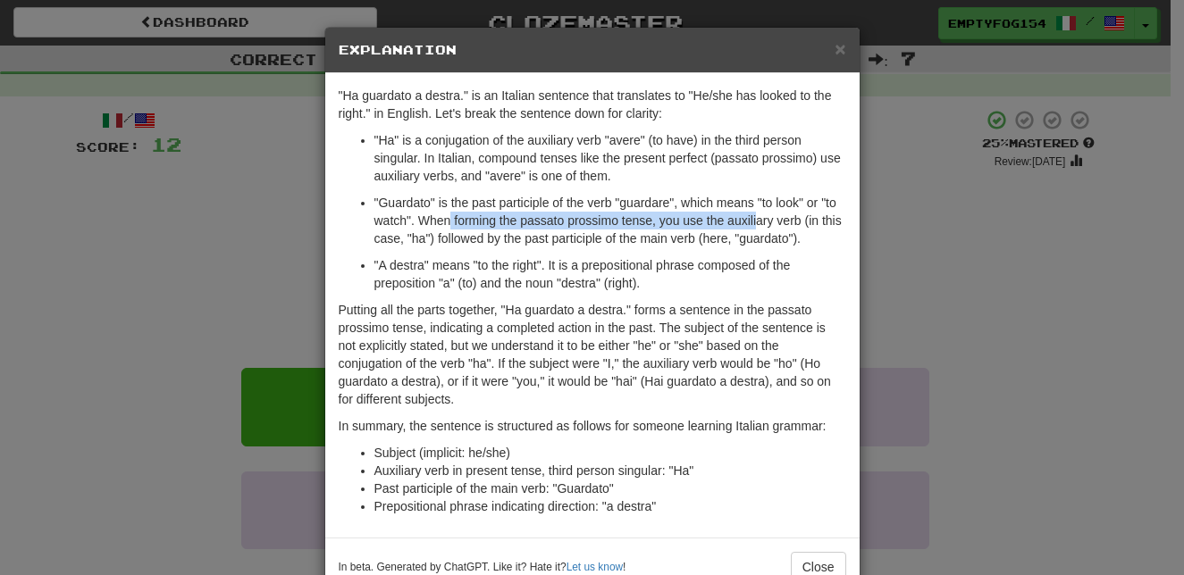
drag, startPoint x: 458, startPoint y: 224, endPoint x: 752, endPoint y: 221, distance: 293.9
click at [752, 221] on p ""Guardato" is the past participle of the verb "guardare", which means "to look"…" at bounding box center [610, 221] width 472 height 54
click at [662, 239] on p ""Guardato" is the past participle of the verb "guardare", which means "to look"…" at bounding box center [610, 221] width 472 height 54
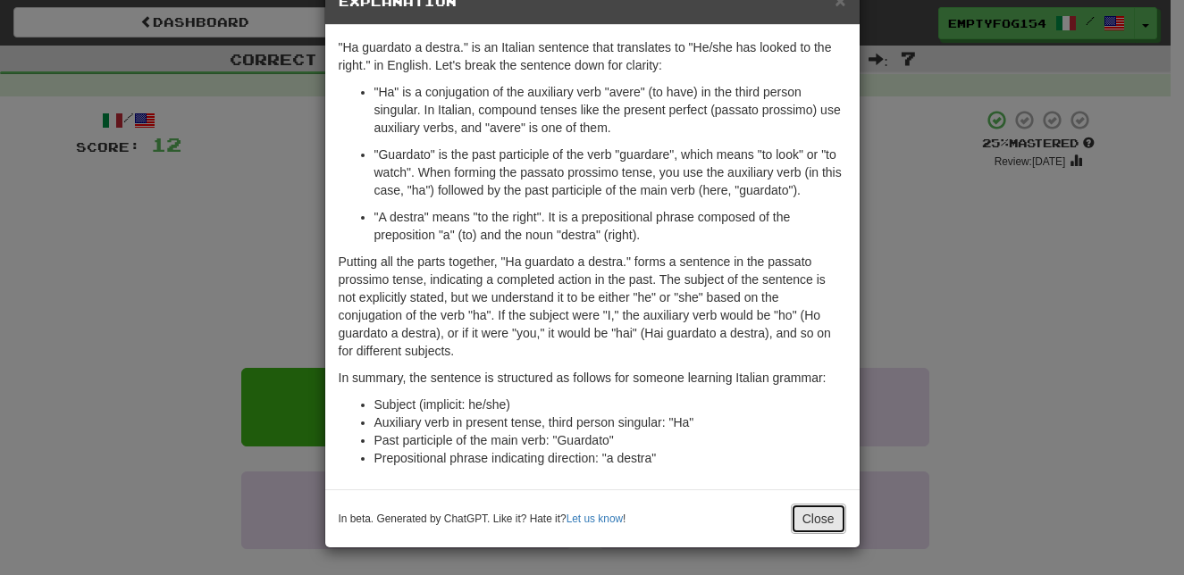
click at [822, 505] on button "Close" at bounding box center [818, 519] width 55 height 30
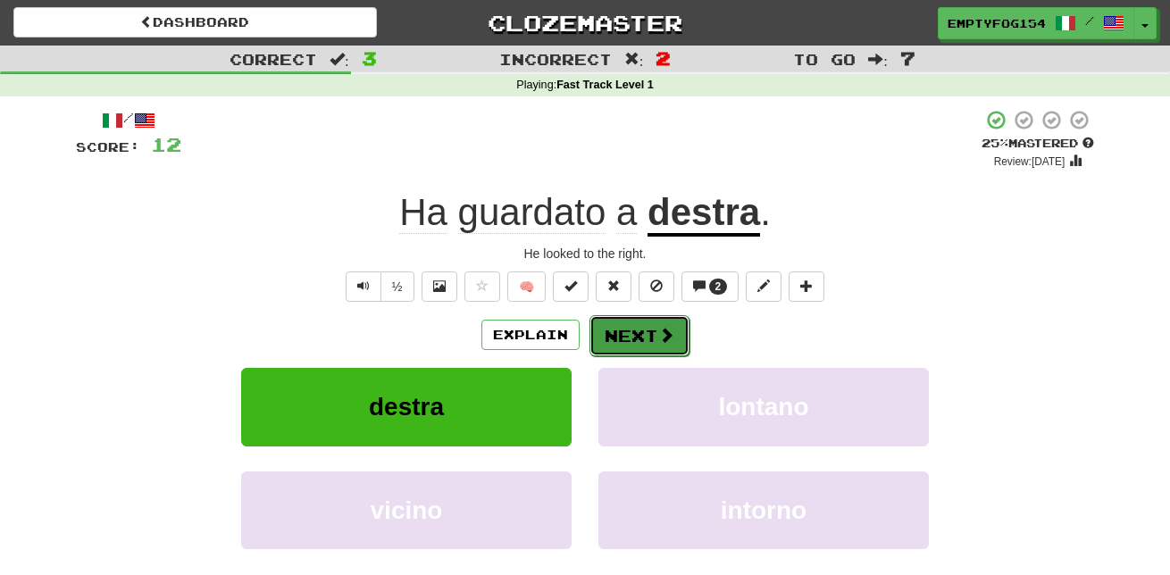
click at [637, 349] on button "Next" at bounding box center [640, 335] width 100 height 41
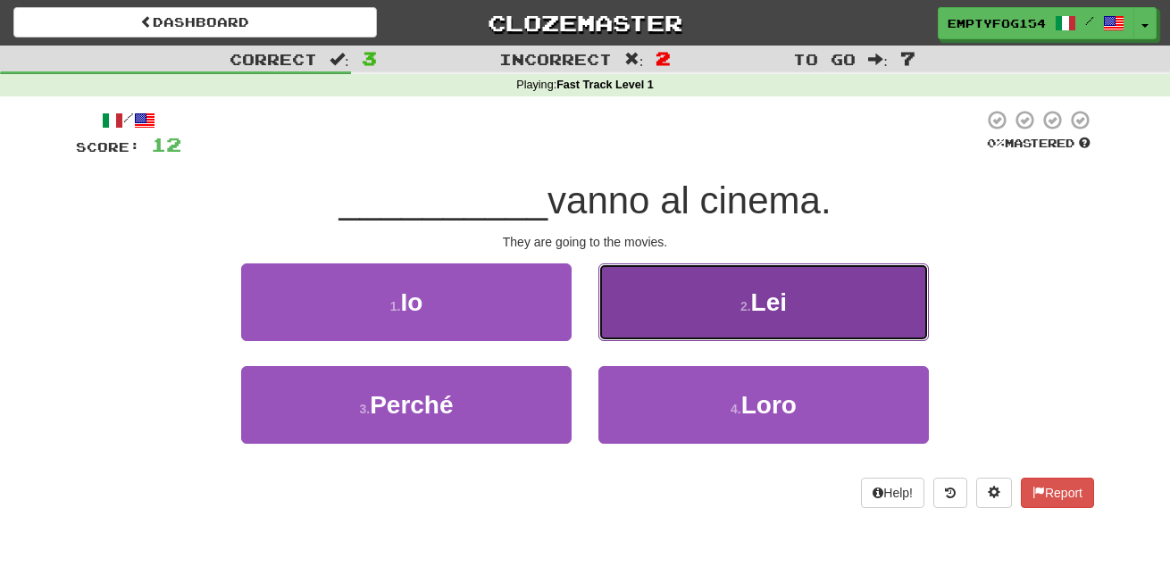
click at [708, 299] on button "2 . Lei" at bounding box center [764, 303] width 331 height 78
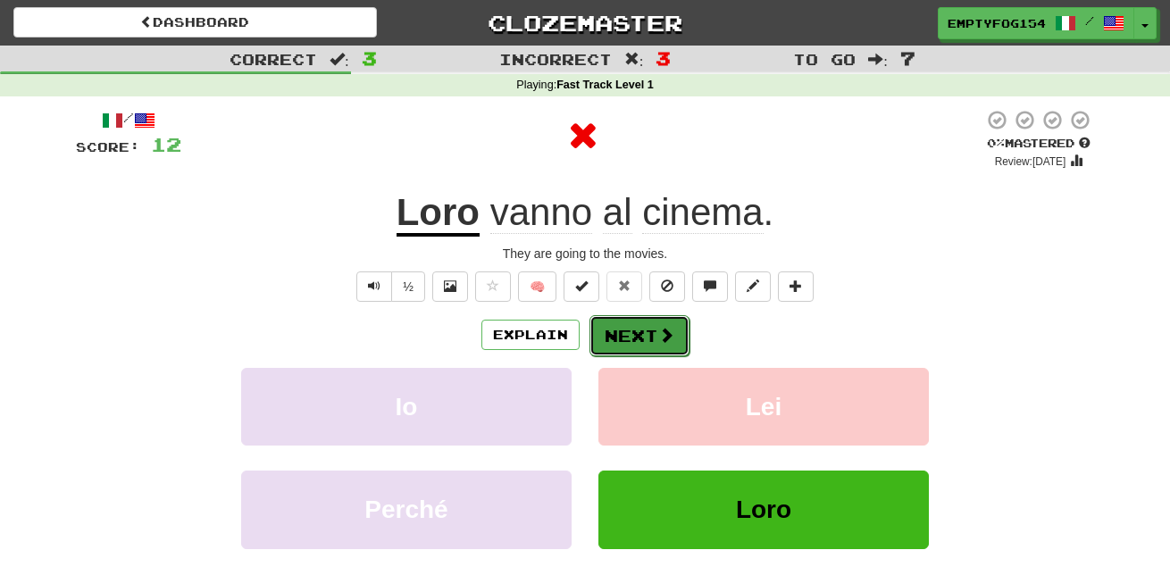
click at [640, 334] on button "Next" at bounding box center [640, 335] width 100 height 41
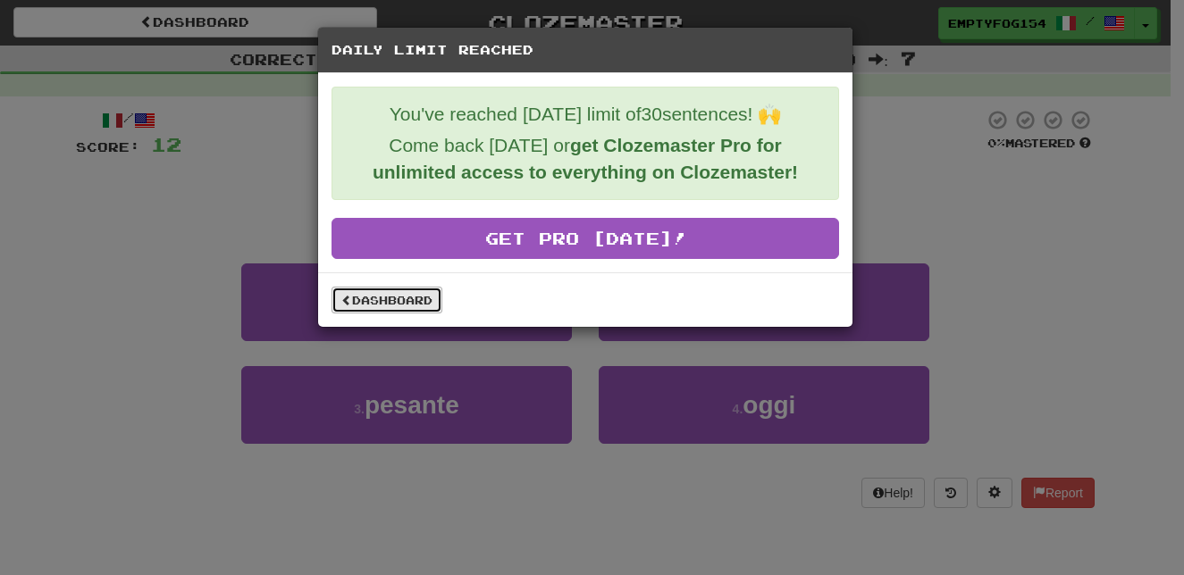
drag, startPoint x: 502, startPoint y: 14, endPoint x: 407, endPoint y: 305, distance: 305.4
click at [407, 305] on link "Dashboard" at bounding box center [386, 300] width 111 height 27
